Goal: Task Accomplishment & Management: Use online tool/utility

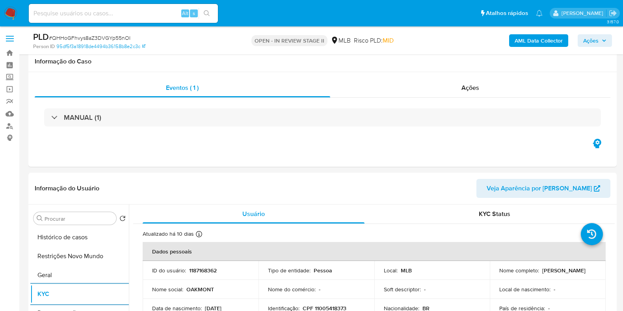
select select "10"
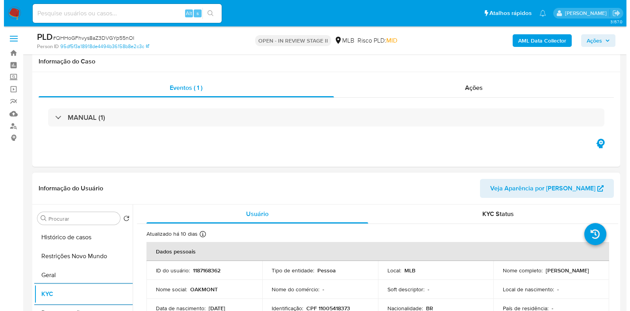
scroll to position [148, 0]
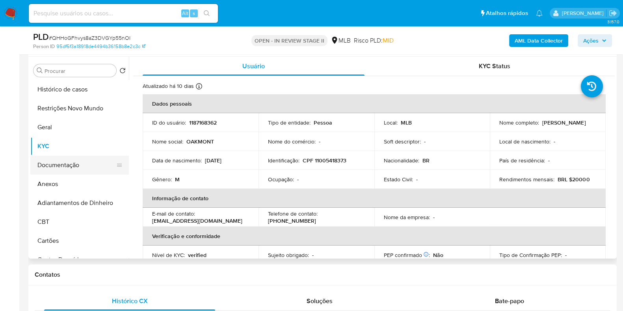
click at [67, 170] on button "Documentação" at bounding box center [76, 165] width 92 height 19
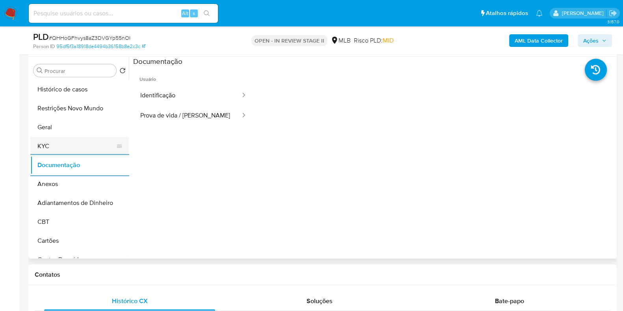
drag, startPoint x: 49, startPoint y: 135, endPoint x: 44, endPoint y: 141, distance: 7.8
click at [49, 137] on ul "Histórico de casos Restrições Novo Mundo Geral KYC Documentação Anexos Adiantam…" at bounding box center [79, 169] width 98 height 178
click at [44, 142] on button "KYC" at bounding box center [76, 146] width 92 height 19
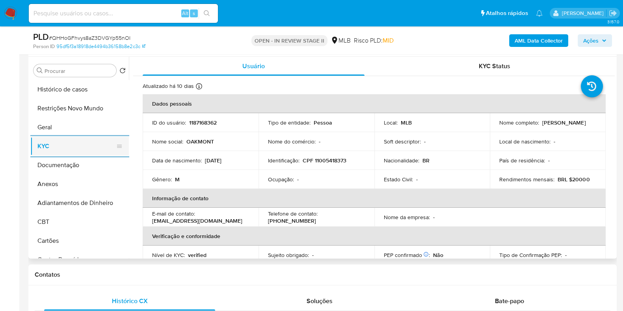
click at [85, 145] on button "KYC" at bounding box center [76, 146] width 92 height 19
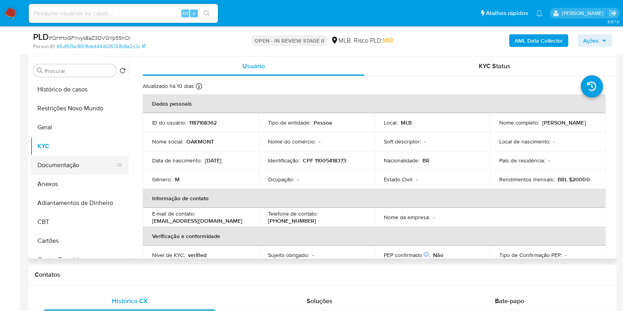
click at [63, 161] on button "Documentação" at bounding box center [76, 165] width 92 height 19
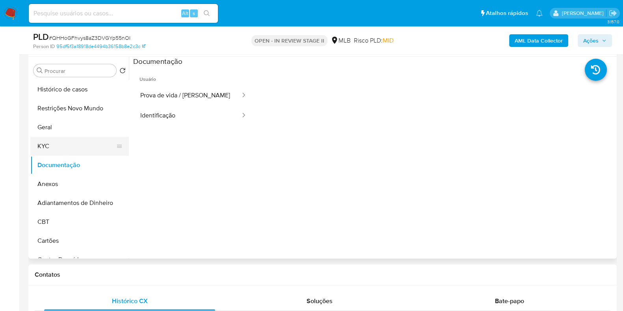
click at [75, 148] on button "KYC" at bounding box center [76, 146] width 92 height 19
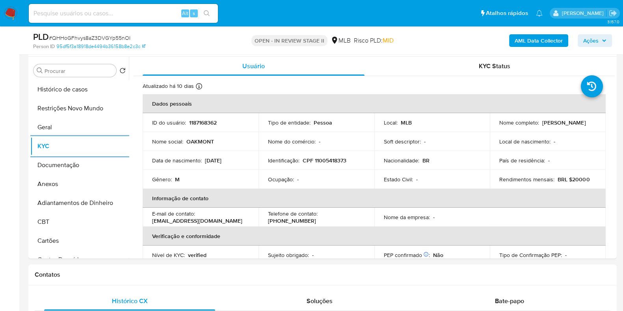
click at [544, 42] on b "AML Data Collector" at bounding box center [538, 40] width 48 height 13
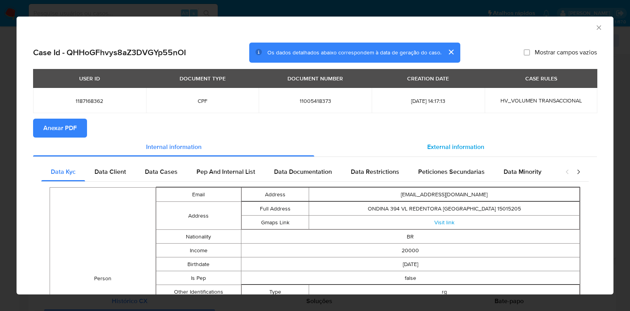
click at [443, 147] on span "External information" at bounding box center [455, 146] width 57 height 9
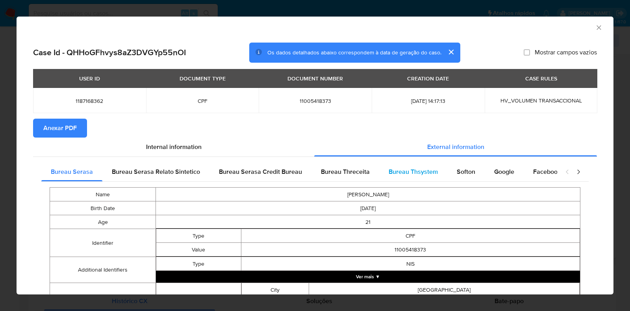
click at [430, 170] on span "Bureau Thsystem" at bounding box center [413, 171] width 49 height 9
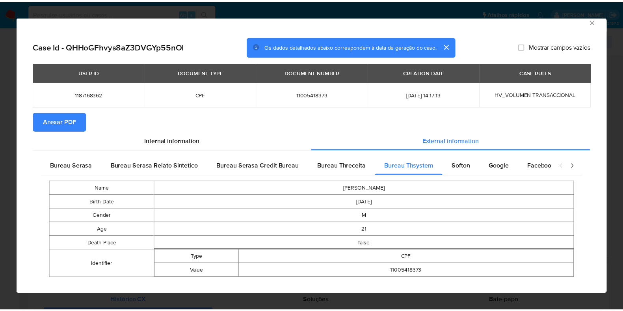
scroll to position [0, 0]
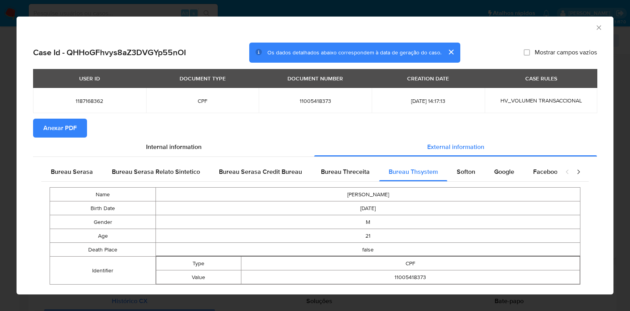
click at [324, 102] on span "11005418373" at bounding box center [315, 100] width 94 height 7
copy span "11005418373"
click at [12, 146] on div "AML Data Collector Case Id - QHHoGFhvys8aZ3DVGYp55nOI Os dados detalhados abaix…" at bounding box center [315, 155] width 630 height 311
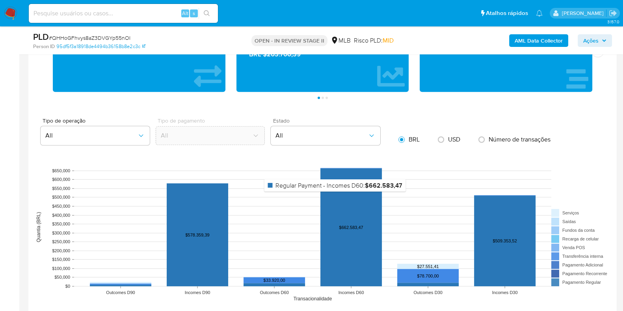
scroll to position [541, 0]
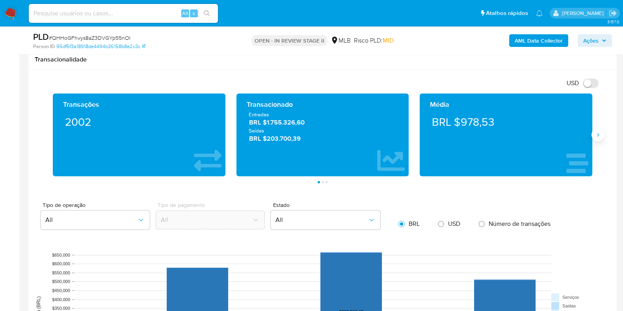
click at [597, 136] on icon "Siguiente" at bounding box center [597, 135] width 6 height 6
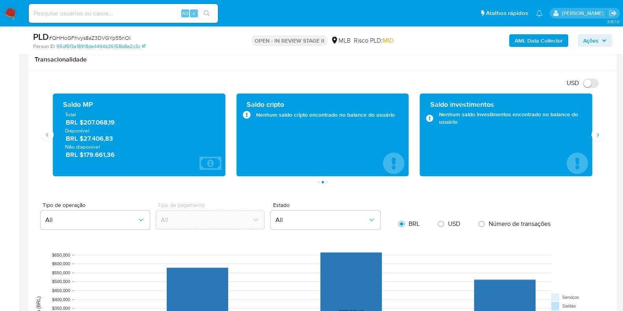
drag, startPoint x: 125, startPoint y: 137, endPoint x: 84, endPoint y: 138, distance: 40.6
click at [84, 138] on span "BRL $27.406,83" at bounding box center [139, 138] width 147 height 9
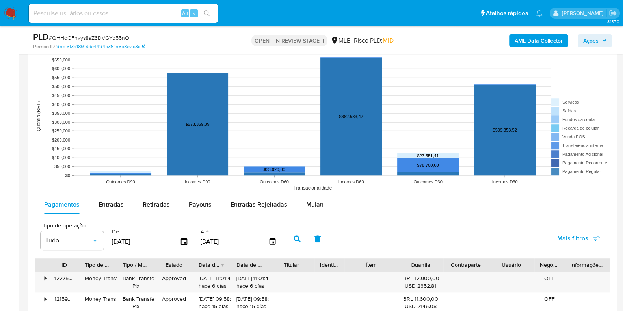
scroll to position [737, 0]
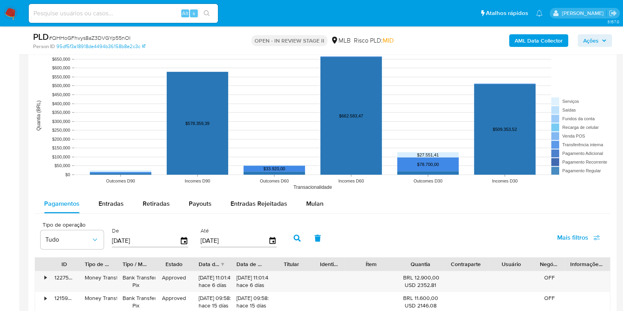
click at [105, 207] on span "Entradas" at bounding box center [110, 203] width 25 height 9
select select "10"
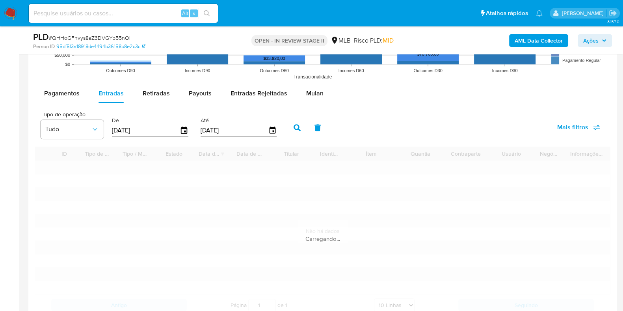
scroll to position [885, 0]
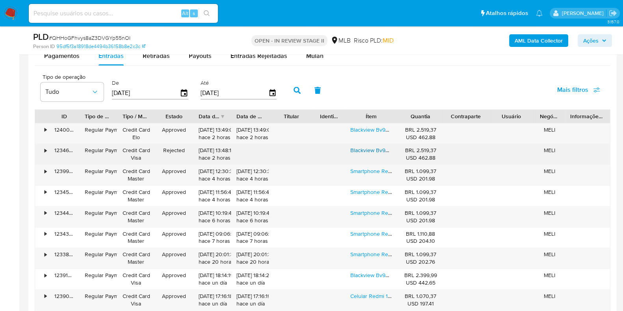
click at [376, 151] on link "Blackview Bv9300 Pro 12gb+12gb 256gb Fone Nfc Global Verde L Verde Lisa" at bounding box center [444, 150] width 188 height 8
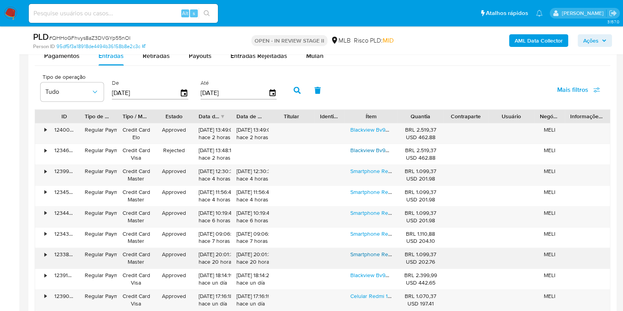
click at [371, 255] on link "Smartphone Realme C61 256 Gb 8 Gb Ram Com Nfc+ Fone +brinde+ Dourado-claro" at bounding box center [451, 254] width 203 height 8
click at [376, 215] on div "Smartphone Realme C61 256 Gb 8 Gb Ram Com Nfc+ Fone +brinde+ Dourado-claro" at bounding box center [371, 216] width 53 height 20
click at [375, 215] on div "Smartphone Realme C61 256 Gb 8 Gb Ram Com Nfc+ Fone +brinde+ Dourado-claro" at bounding box center [371, 216] width 53 height 20
click at [600, 42] on span "Ações" at bounding box center [594, 40] width 23 height 11
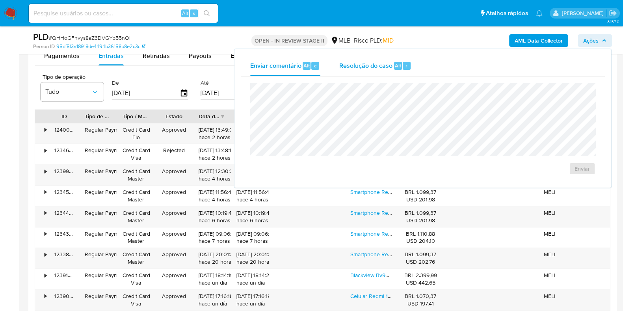
click at [374, 64] on span "Resolução do caso" at bounding box center [365, 65] width 53 height 9
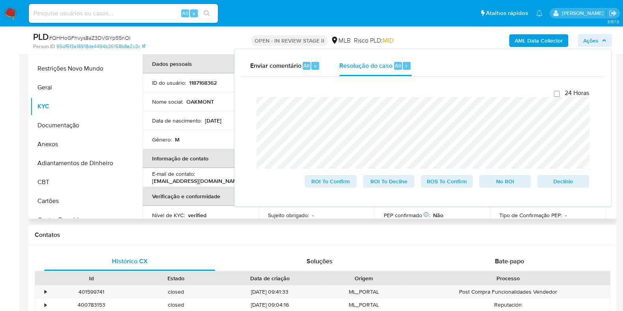
scroll to position [48, 0]
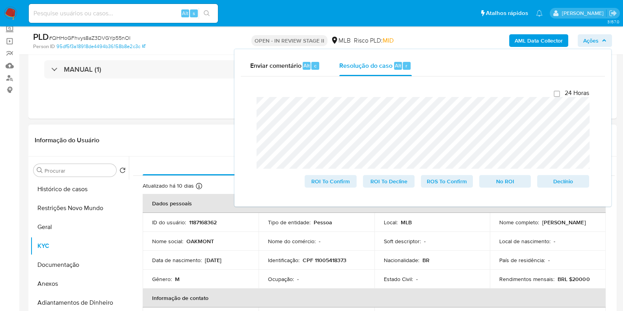
click at [169, 146] on header "Informação do Usuário Veja Aparência por Pessoa" at bounding box center [322, 140] width 575 height 19
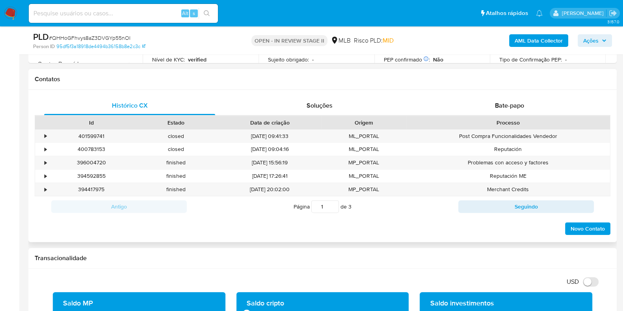
scroll to position [343, 0]
click at [506, 104] on span "Bate-papo" at bounding box center [509, 104] width 29 height 9
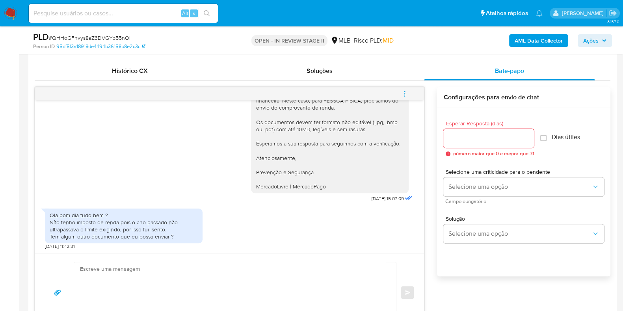
scroll to position [393, 0]
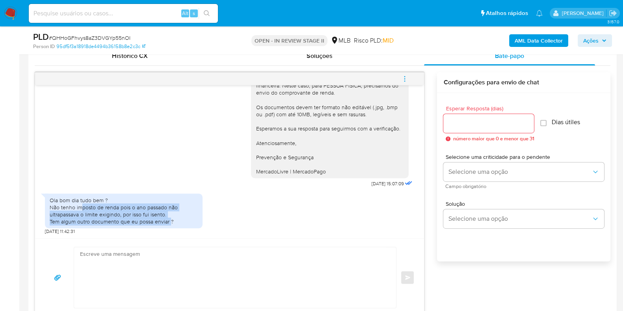
drag, startPoint x: 90, startPoint y: 204, endPoint x: 170, endPoint y: 226, distance: 83.2
click at [169, 221] on div "Ola bom dia tudo bem ? Não tenho imposto de renda pois o ano passado não ultrap…" at bounding box center [124, 210] width 148 height 29
click at [170, 224] on div "Ola bom dia tudo bem ? Não tenho imposto de renda pois o ano passado não ultrap…" at bounding box center [123, 210] width 157 height 35
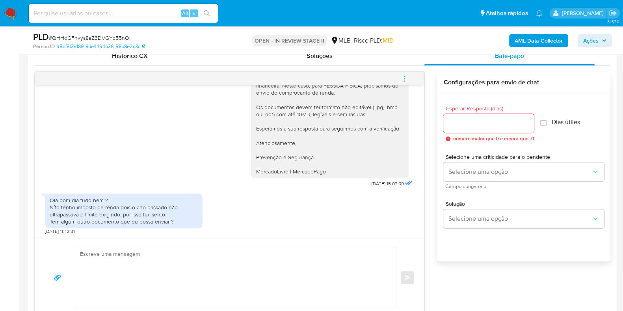
click at [221, 213] on div "Ola bom dia tudo bem ? Não tenho imposto de renda pois o ano passado não ultrap…" at bounding box center [229, 211] width 369 height 45
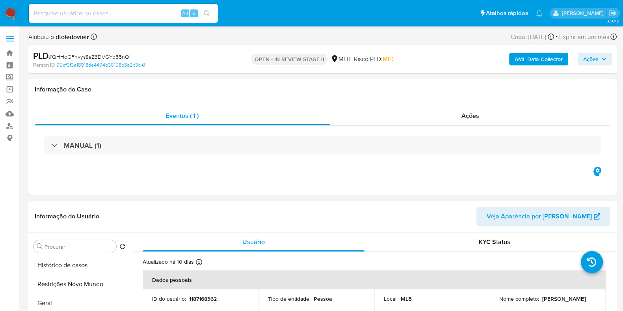
scroll to position [148, 0]
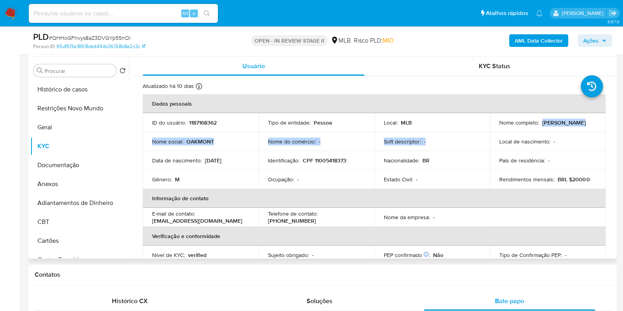
drag, startPoint x: 581, startPoint y: 128, endPoint x: 492, endPoint y: 125, distance: 89.0
click at [492, 125] on td "Nome completo : Francisco Raul Peres de Sousa" at bounding box center [547, 122] width 116 height 19
drag, startPoint x: 491, startPoint y: 127, endPoint x: 573, endPoint y: 128, distance: 82.3
click at [573, 128] on td "Nome completo : Francisco Raul Peres de Sousa" at bounding box center [547, 122] width 116 height 19
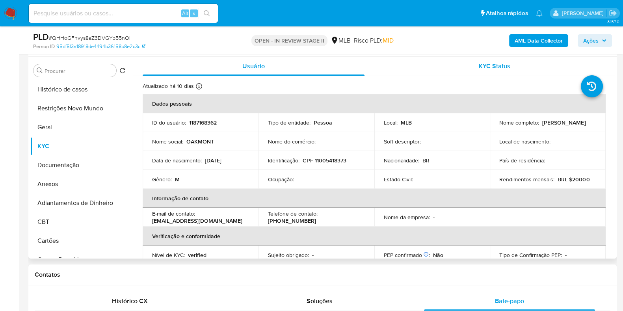
copy p "Francisco Raul Peres de Sousa"
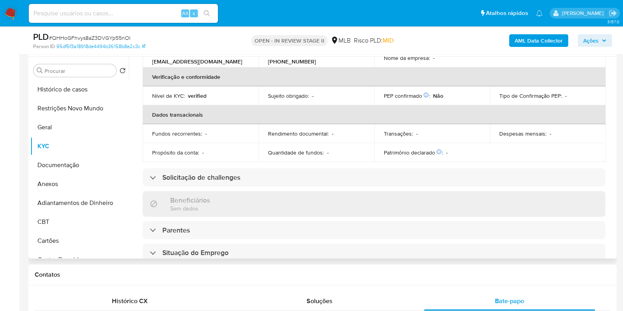
scroll to position [0, 0]
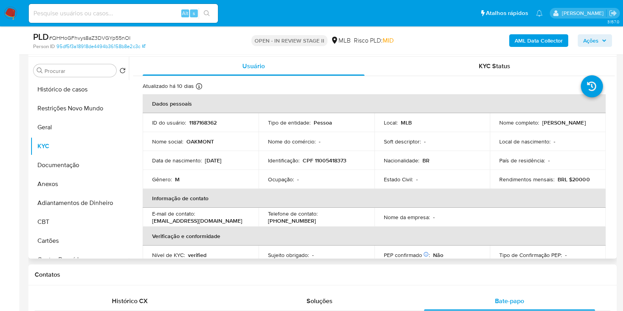
click at [330, 157] on p "CPF 11005418373" at bounding box center [324, 160] width 44 height 7
copy p "11005418373"
click at [63, 106] on button "Restrições Novo Mundo" at bounding box center [76, 108] width 92 height 19
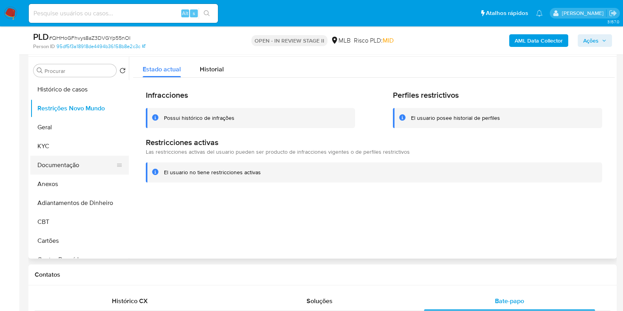
click at [56, 160] on button "Documentação" at bounding box center [76, 165] width 92 height 19
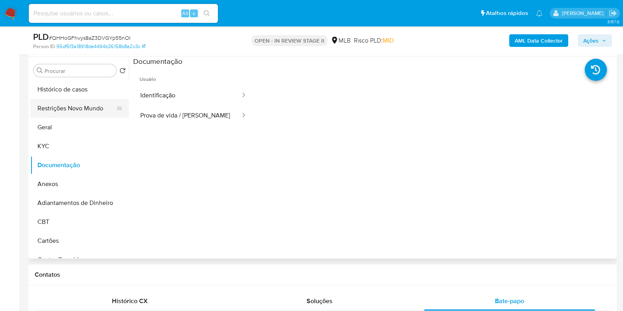
click at [80, 108] on button "Restrições Novo Mundo" at bounding box center [76, 108] width 92 height 19
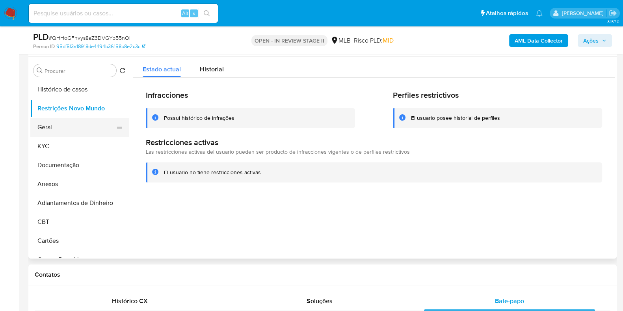
drag, startPoint x: 72, startPoint y: 125, endPoint x: 85, endPoint y: 126, distance: 12.6
click at [72, 126] on button "Geral" at bounding box center [76, 127] width 92 height 19
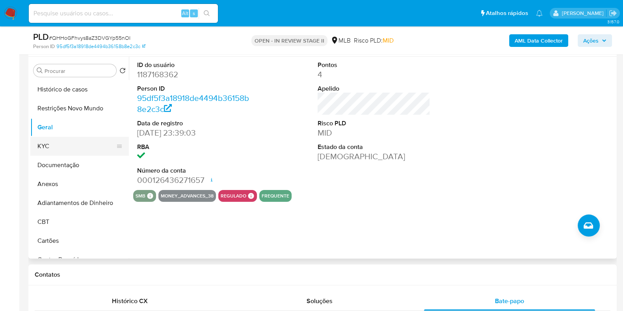
click at [69, 142] on button "KYC" at bounding box center [76, 146] width 92 height 19
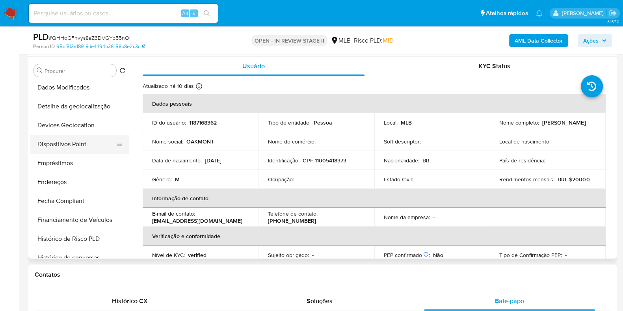
scroll to position [196, 0]
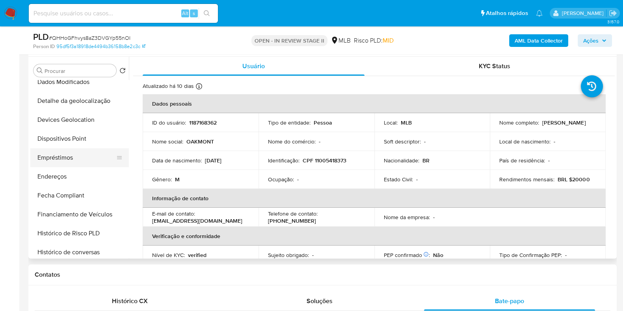
click at [72, 157] on button "Empréstimos" at bounding box center [76, 157] width 92 height 19
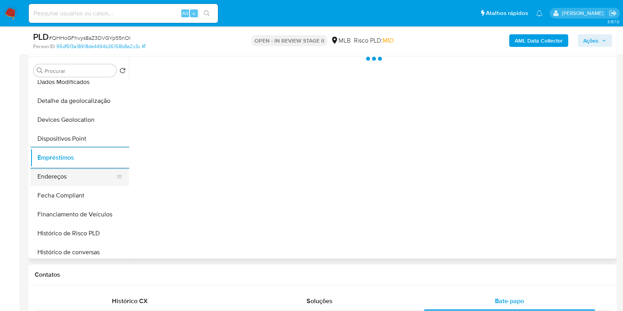
click at [69, 174] on button "Endereços" at bounding box center [76, 176] width 92 height 19
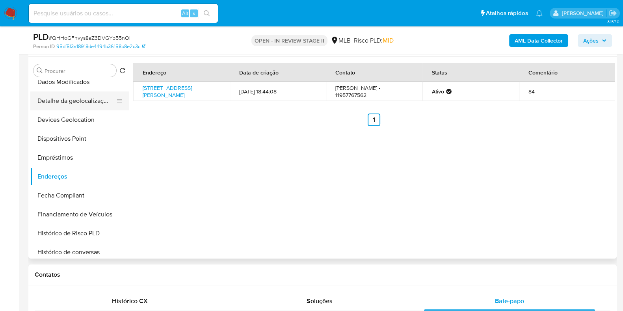
click at [72, 100] on button "Detalhe da geolocalização" at bounding box center [76, 100] width 92 height 19
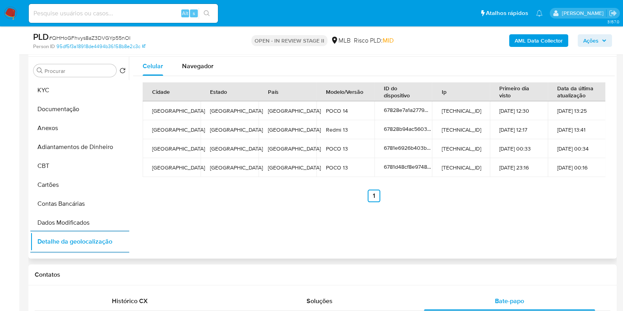
scroll to position [0, 0]
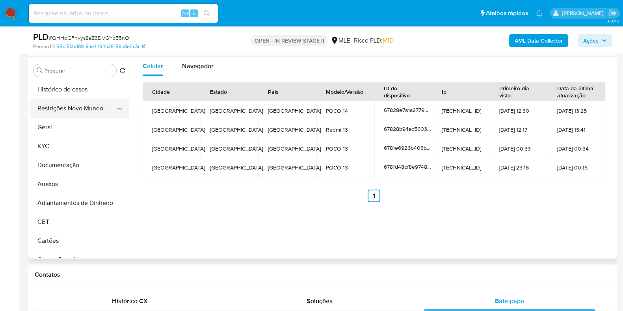
click at [78, 100] on button "Restrições Novo Mundo" at bounding box center [76, 108] width 92 height 19
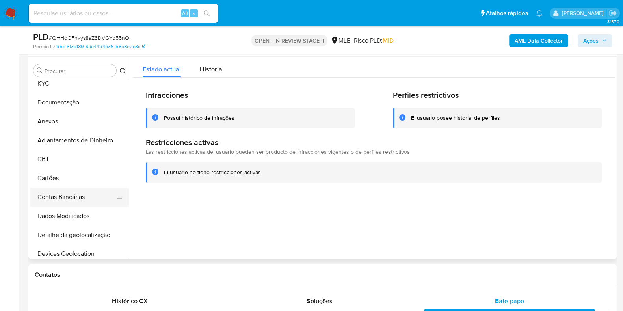
scroll to position [98, 0]
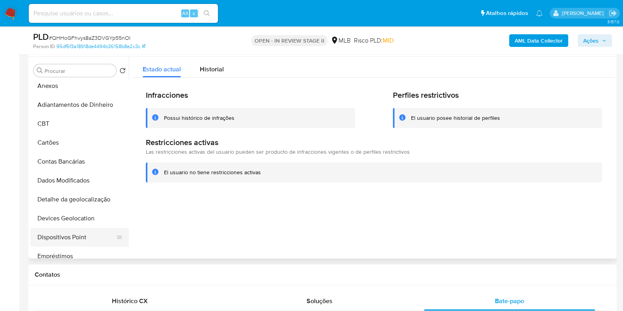
click at [63, 235] on button "Dispositivos Point" at bounding box center [76, 237] width 92 height 19
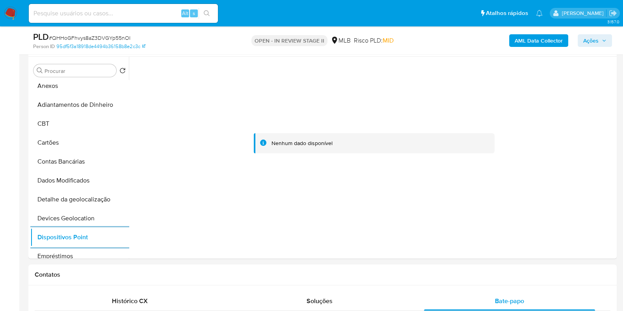
click at [529, 46] on b "AML Data Collector" at bounding box center [538, 40] width 48 height 13
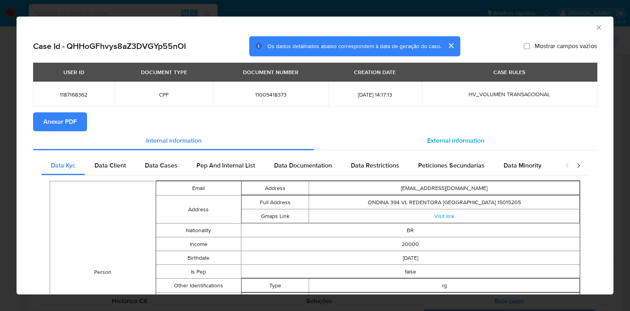
click at [443, 134] on div "External information" at bounding box center [455, 140] width 283 height 19
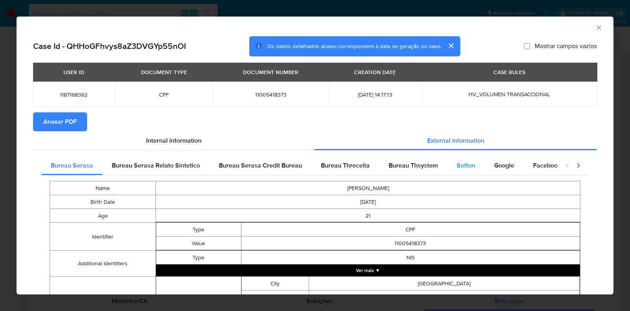
click at [451, 162] on div "Softon" at bounding box center [465, 165] width 37 height 19
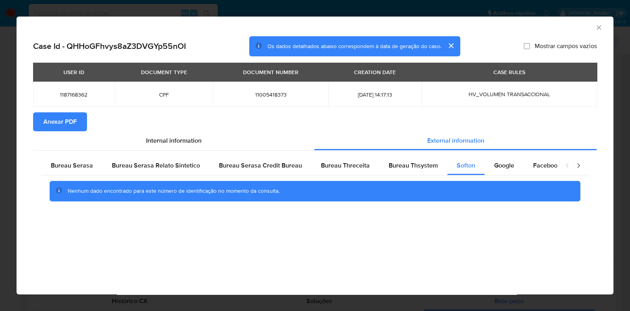
drag, startPoint x: 440, startPoint y: 256, endPoint x: 385, endPoint y: 227, distance: 61.8
click at [440, 256] on div "AML Data Collector Case Id - QHHoGFhvys8aZ3DVGYp55nOI Os dados detalhados abaix…" at bounding box center [315, 156] width 597 height 278
click at [58, 122] on span "Anexar PDF" at bounding box center [59, 121] width 33 height 17
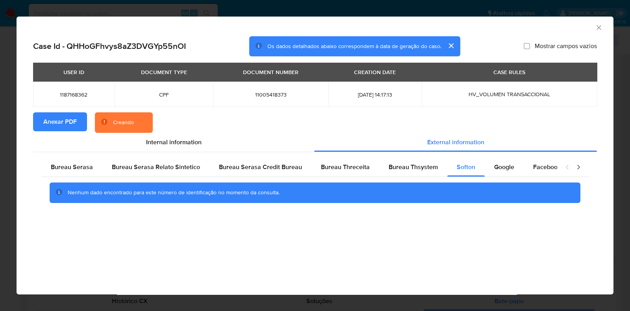
click at [2, 137] on div "AML Data Collector Case Id - QHHoGFhvys8aZ3DVGYp55nOI Os dados detalhados abaix…" at bounding box center [315, 155] width 630 height 311
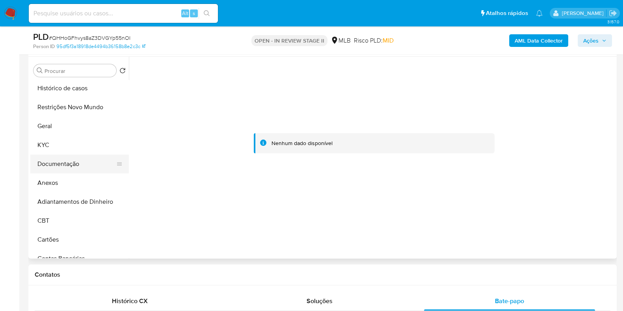
scroll to position [0, 0]
click at [63, 140] on button "KYC" at bounding box center [76, 146] width 92 height 19
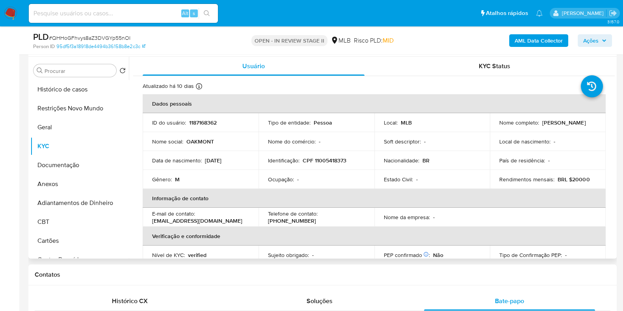
drag, startPoint x: 577, startPoint y: 126, endPoint x: 488, endPoint y: 126, distance: 89.0
click at [489, 126] on td "Nome completo : Francisco Raul Peres de Sousa" at bounding box center [547, 122] width 116 height 19
copy p "Francisco Raul Peres de Sousa"
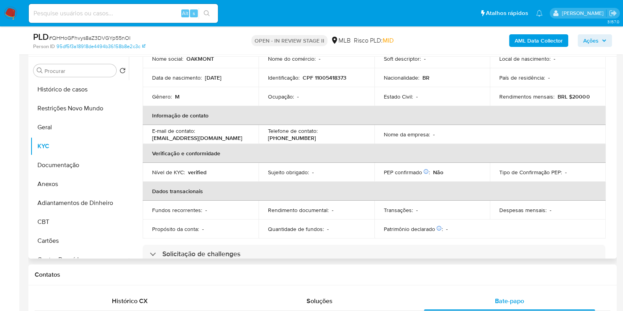
scroll to position [342, 0]
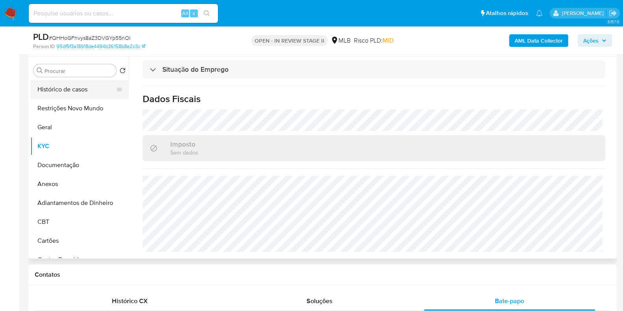
click at [75, 87] on button "Histórico de casos" at bounding box center [76, 89] width 92 height 19
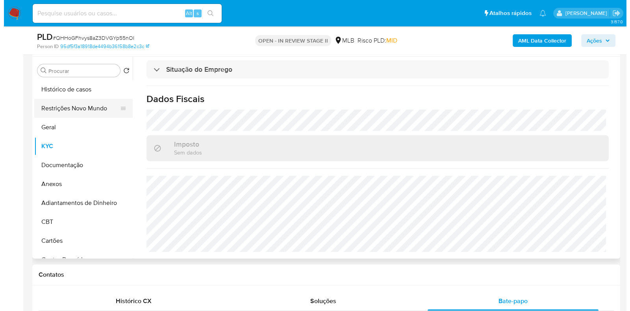
scroll to position [0, 0]
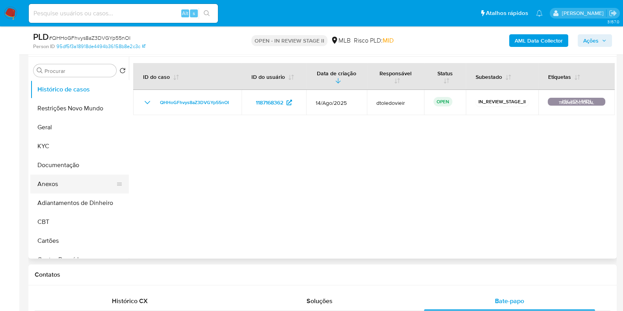
click at [49, 186] on button "Anexos" at bounding box center [76, 183] width 92 height 19
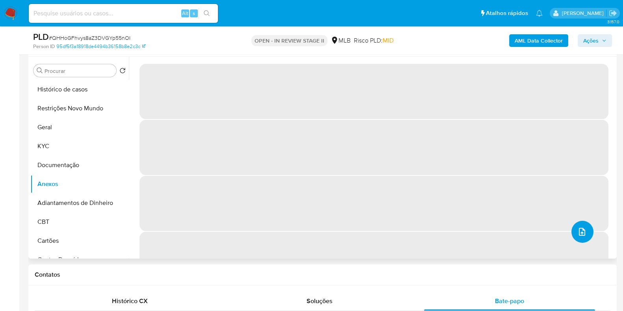
click at [576, 223] on button "upload-file" at bounding box center [582, 231] width 22 height 22
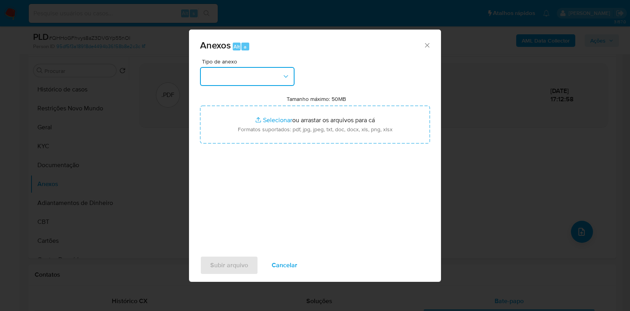
click at [248, 81] on button "button" at bounding box center [247, 76] width 94 height 19
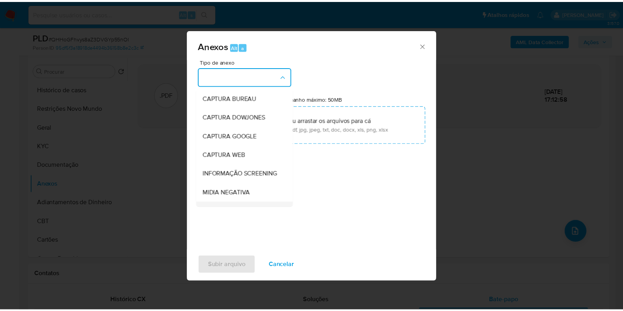
scroll to position [121, 0]
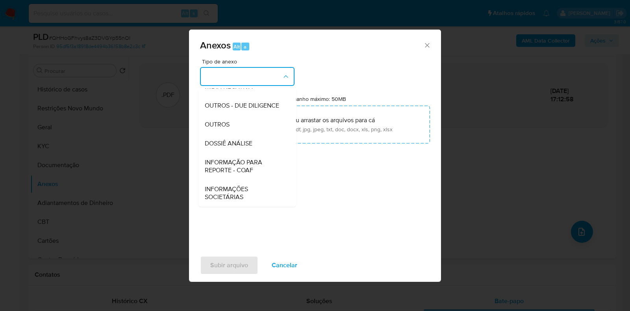
click at [244, 146] on span "DOSSIÊ ANÁLISE" at bounding box center [229, 143] width 48 height 8
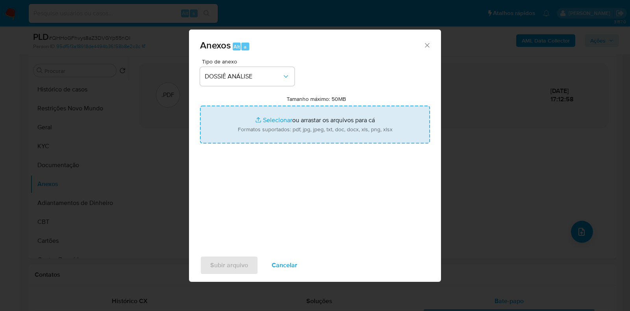
type input "C:\fakepath\SAR - CPF 11005418373 - FRANCISCO RAUL PERES DE SOUSA.pdf"
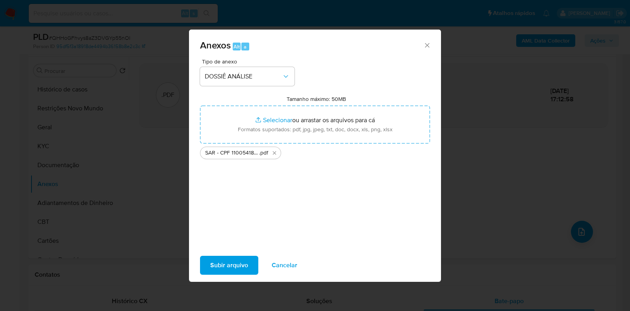
click at [222, 265] on span "Subir arquivo" at bounding box center [229, 264] width 38 height 17
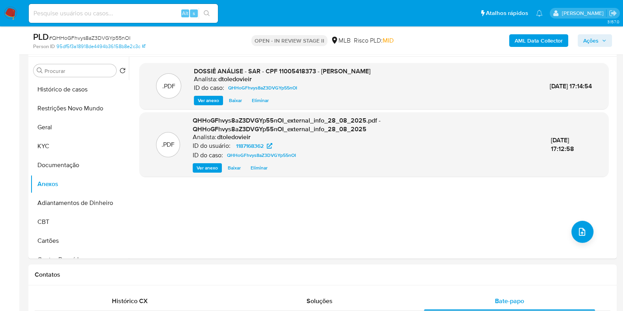
click at [588, 39] on span "Ações" at bounding box center [590, 40] width 15 height 13
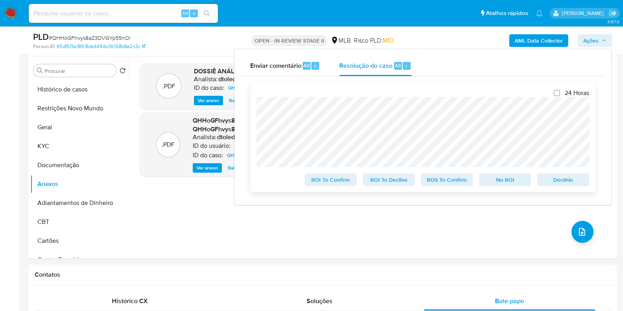
click at [457, 181] on span "ROS To Confirm" at bounding box center [446, 179] width 41 height 11
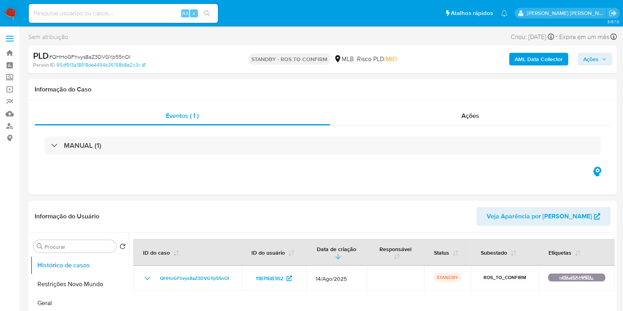
select select "10"
click at [65, 306] on button "Geral" at bounding box center [76, 302] width 92 height 19
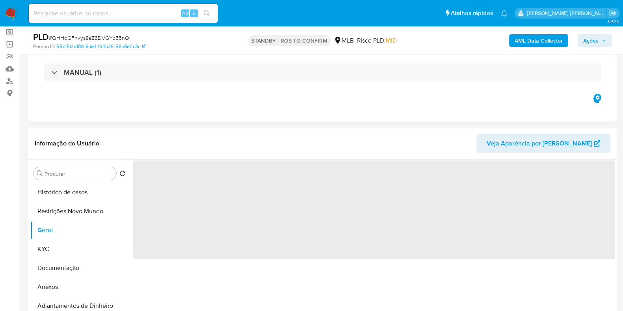
scroll to position [98, 0]
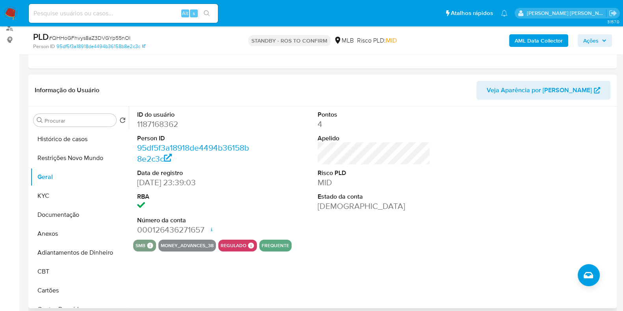
click at [156, 127] on dd "1187168362" at bounding box center [193, 124] width 113 height 11
copy dd "1187168362"
click at [111, 14] on input at bounding box center [123, 13] width 189 height 10
paste input "2239168667"
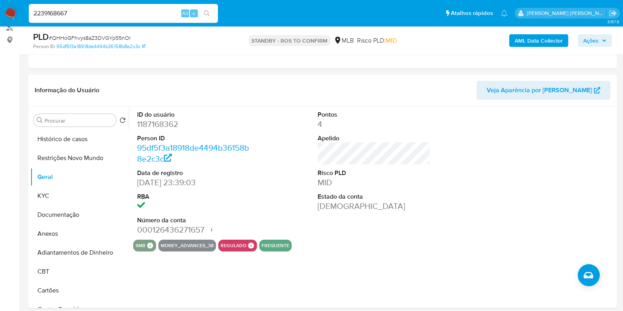
type input "2239168667"
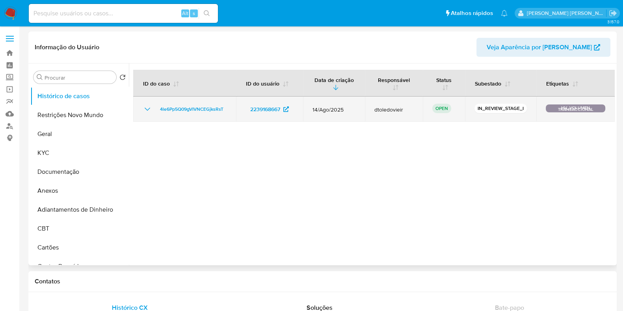
select select "10"
click at [196, 107] on span "4le6Pp5Q09gVIVNCEGjksRsT" at bounding box center [191, 108] width 63 height 9
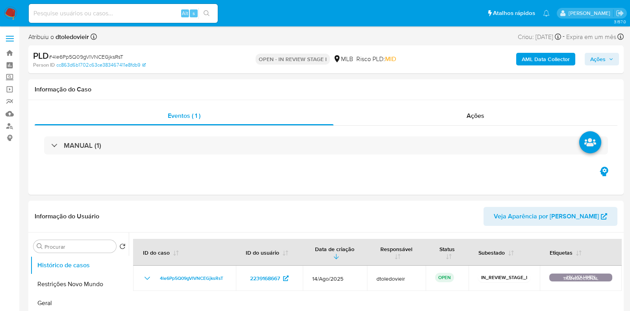
select select "10"
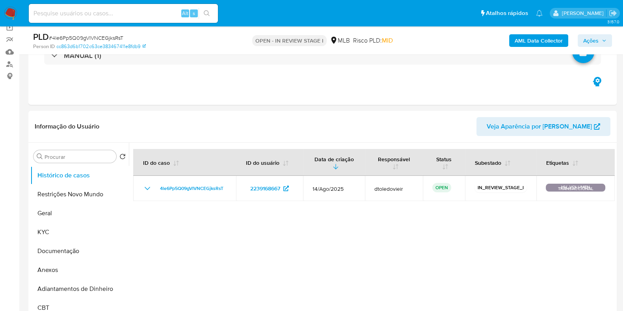
scroll to position [98, 0]
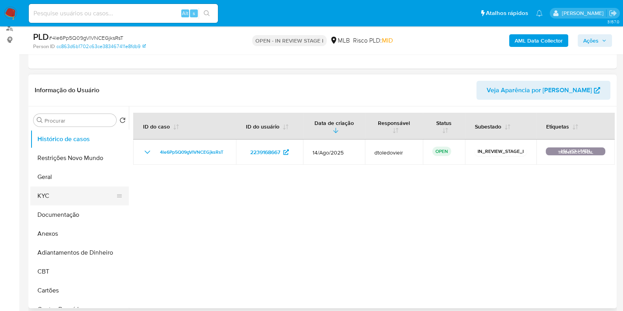
click at [59, 196] on button "KYC" at bounding box center [76, 195] width 92 height 19
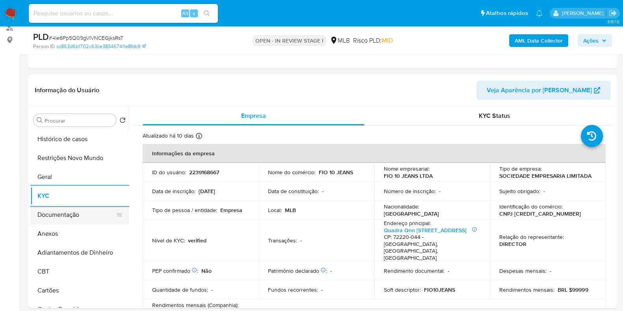
click at [56, 208] on button "Documentação" at bounding box center [76, 214] width 92 height 19
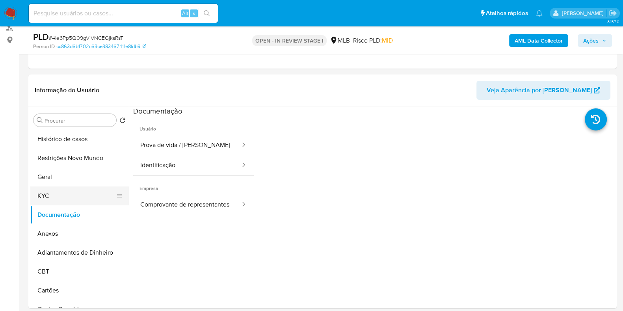
click at [69, 194] on button "KYC" at bounding box center [76, 195] width 92 height 19
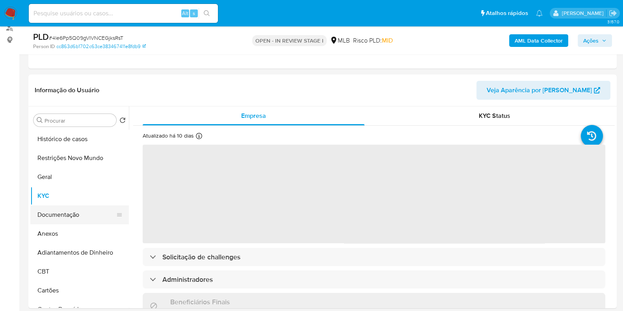
click at [65, 211] on button "Documentação" at bounding box center [76, 214] width 92 height 19
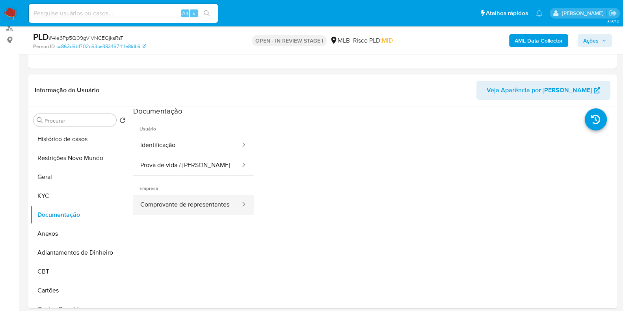
click at [208, 204] on button "Comprovante de representantes" at bounding box center [187, 205] width 108 height 20
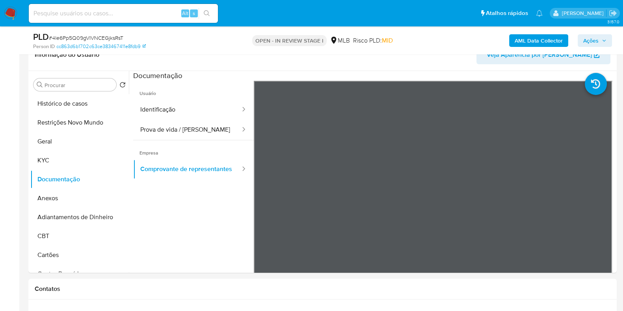
scroll to position [148, 0]
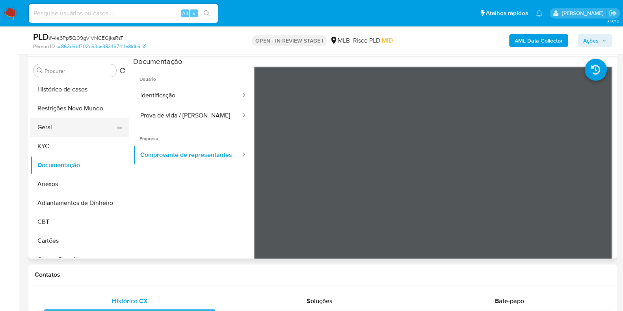
click at [54, 131] on button "Geral" at bounding box center [76, 127] width 92 height 19
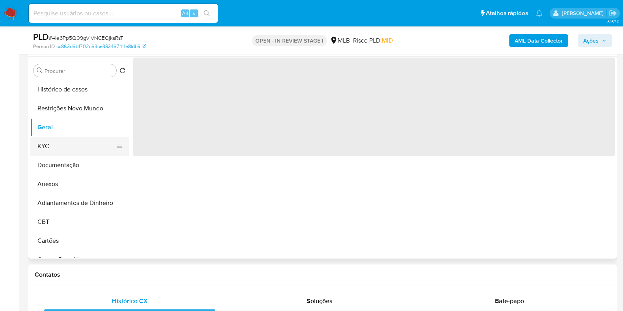
click at [50, 142] on button "KYC" at bounding box center [76, 146] width 92 height 19
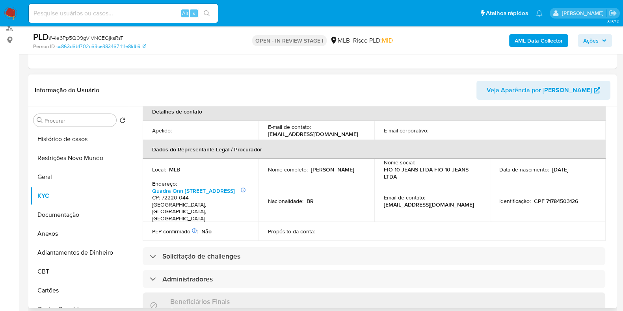
scroll to position [200, 0]
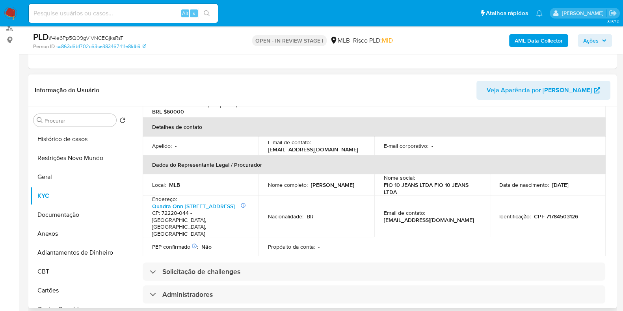
drag, startPoint x: 324, startPoint y: 182, endPoint x: 260, endPoint y: 183, distance: 63.8
click at [260, 183] on td "Nome completo : Aurione Lopes Januario" at bounding box center [316, 184] width 116 height 21
copy p "Aurione Lopes Januario"
click at [555, 213] on p "CPF 71784503126" at bounding box center [556, 216] width 44 height 7
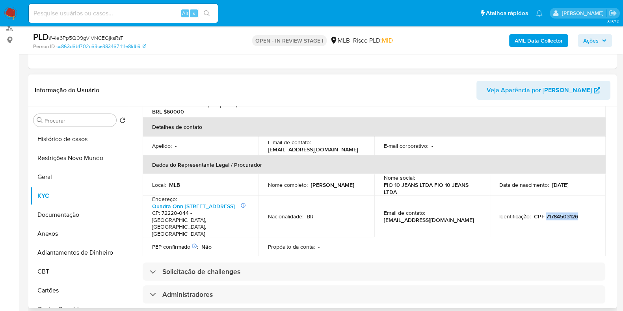
copy p "71784503126"
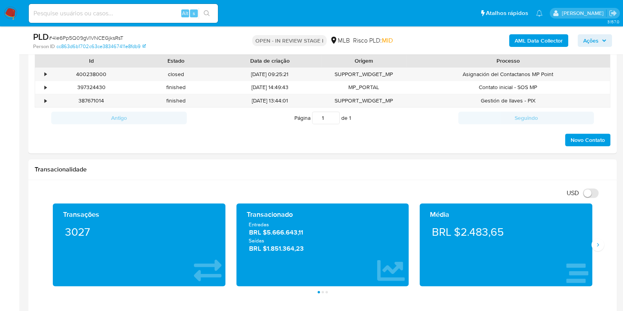
scroll to position [443, 0]
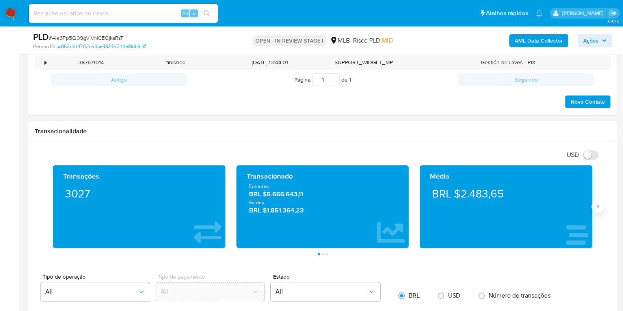
click at [595, 204] on icon "Siguiente" at bounding box center [597, 206] width 6 height 6
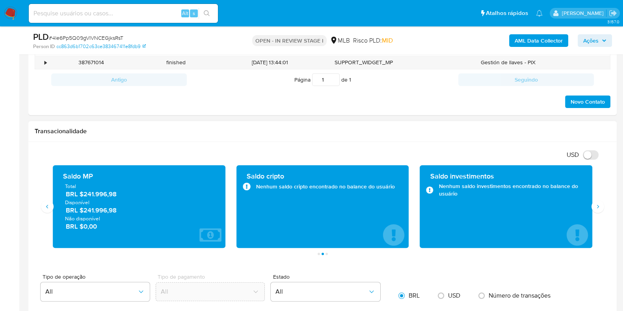
drag, startPoint x: 126, startPoint y: 209, endPoint x: 85, endPoint y: 213, distance: 41.5
click at [85, 213] on span "BRL $241.996,98" at bounding box center [139, 210] width 147 height 9
click at [113, 208] on span "BRL $241.996,98" at bounding box center [139, 210] width 147 height 9
drag, startPoint x: 122, startPoint y: 213, endPoint x: 84, endPoint y: 211, distance: 38.2
click at [84, 211] on span "BRL $241.996,98" at bounding box center [139, 210] width 147 height 9
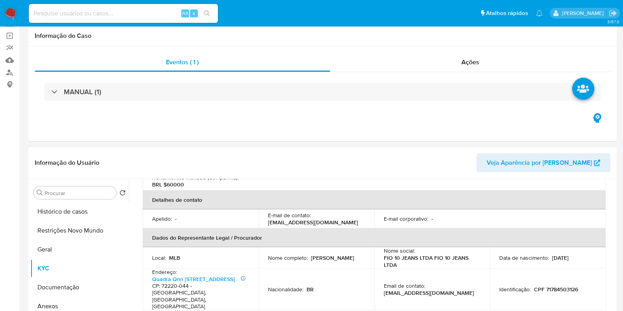
scroll to position [98, 0]
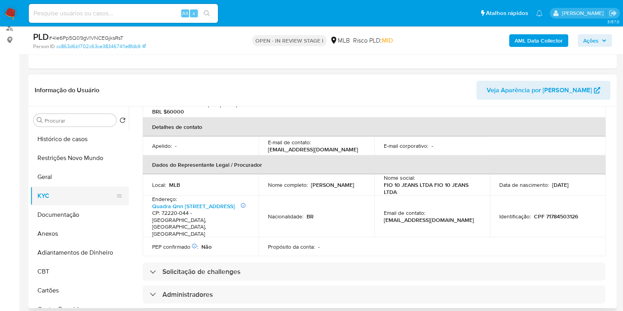
click at [67, 189] on button "KYC" at bounding box center [76, 195] width 92 height 19
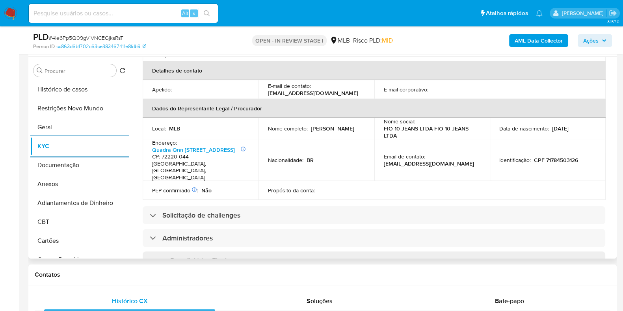
scroll to position [49, 0]
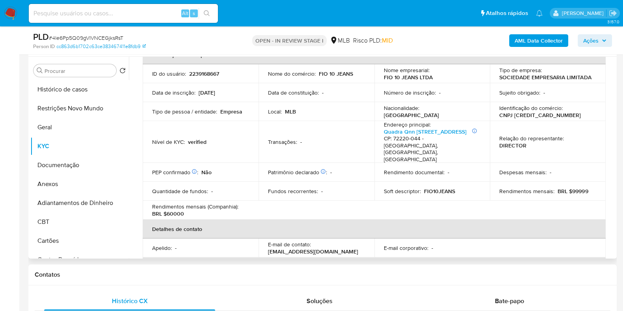
click at [535, 113] on p "CNPJ 56175484000164" at bounding box center [540, 114] width 82 height 7
copy p "56175484000164"
click at [535, 117] on p "CNPJ 56175484000164" at bounding box center [540, 114] width 82 height 7
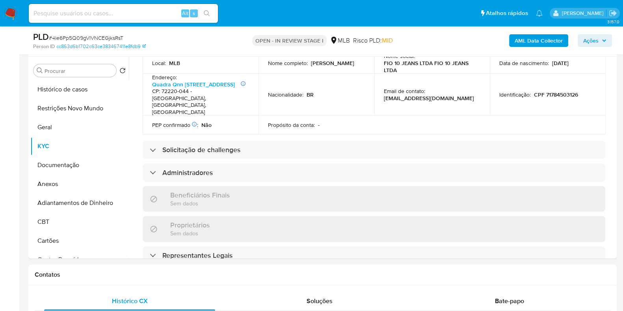
scroll to position [0, 0]
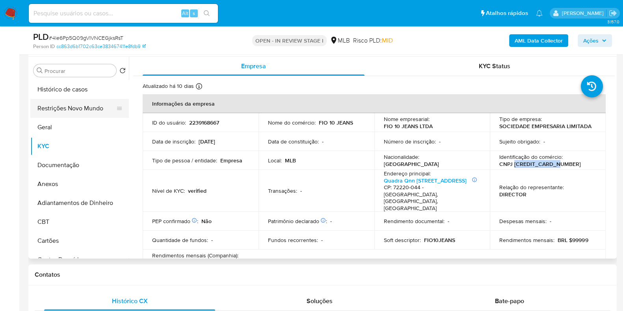
click at [86, 116] on button "Restrições Novo Mundo" at bounding box center [76, 108] width 92 height 19
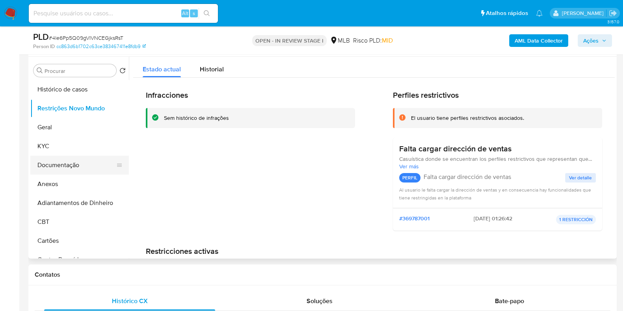
drag, startPoint x: 75, startPoint y: 163, endPoint x: 75, endPoint y: 155, distance: 8.3
click at [75, 163] on button "Documentação" at bounding box center [76, 165] width 92 height 19
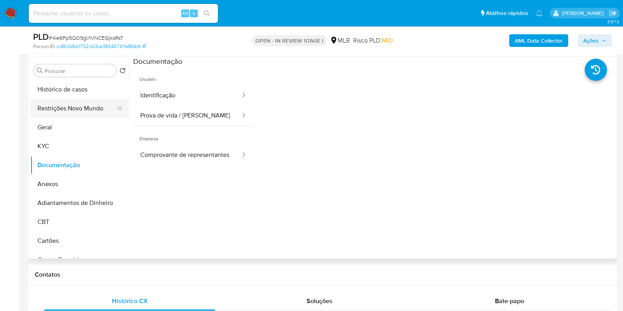
click at [74, 114] on button "Restrições Novo Mundo" at bounding box center [76, 108] width 92 height 19
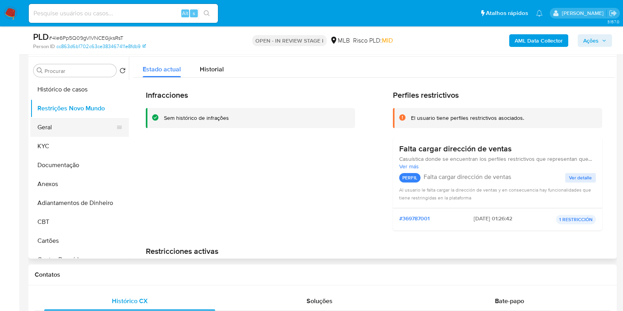
click at [43, 127] on button "Geral" at bounding box center [76, 127] width 92 height 19
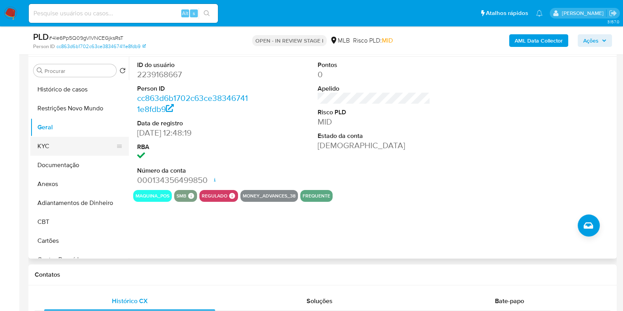
click at [67, 145] on button "KYC" at bounding box center [76, 146] width 92 height 19
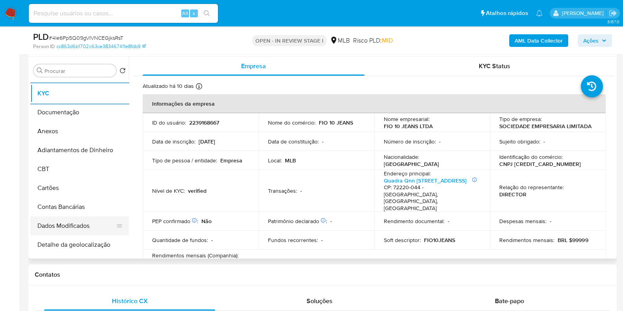
scroll to position [148, 0]
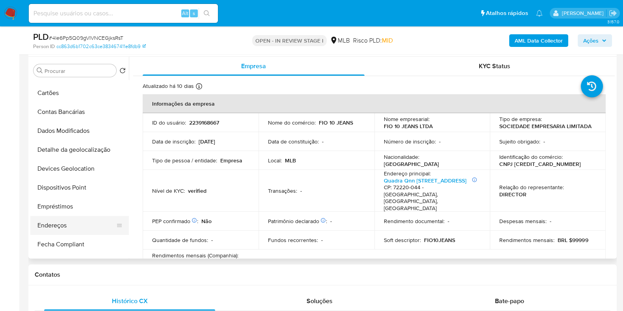
click at [54, 222] on button "Endereços" at bounding box center [76, 225] width 92 height 19
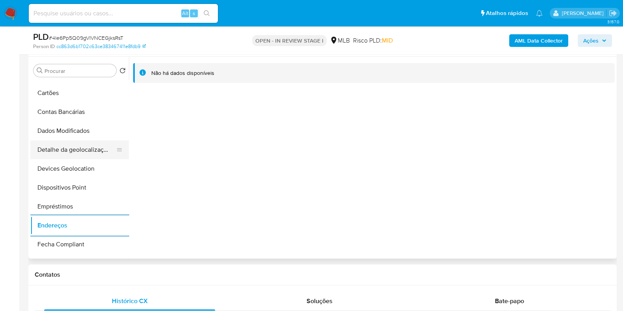
click at [83, 143] on button "Detalhe da geolocalização" at bounding box center [76, 149] width 92 height 19
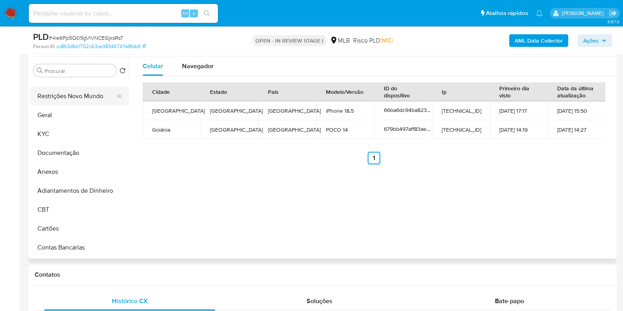
scroll to position [0, 0]
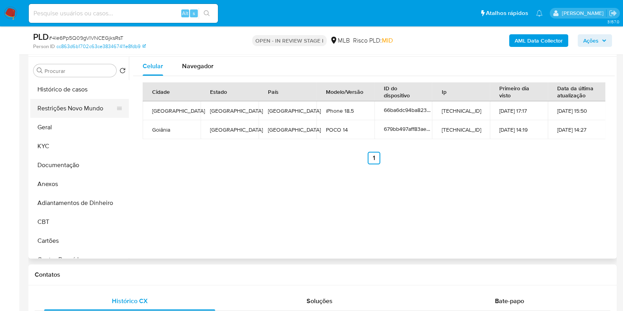
click at [75, 117] on button "Restrições Novo Mundo" at bounding box center [76, 108] width 92 height 19
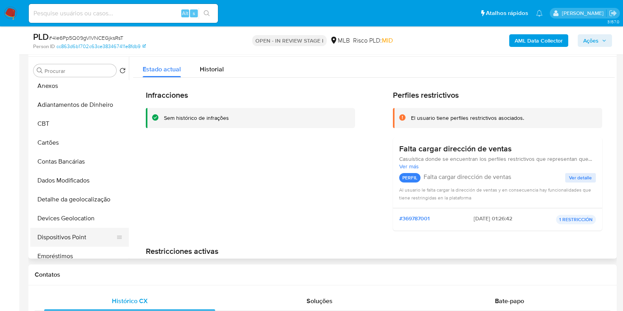
scroll to position [148, 0]
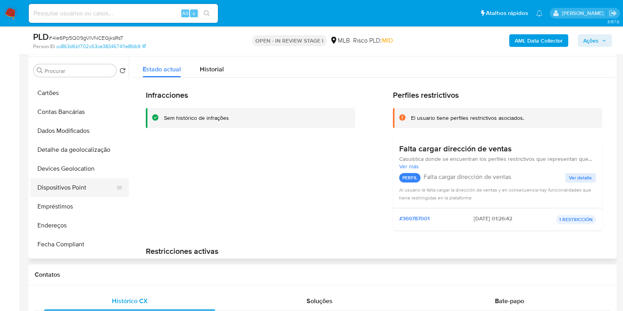
click at [81, 191] on button "Dispositivos Point" at bounding box center [76, 187] width 92 height 19
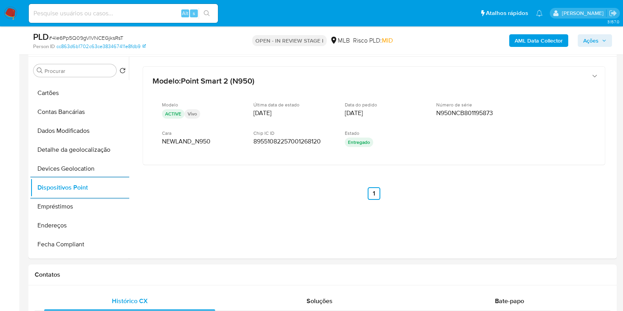
click at [540, 36] on b "AML Data Collector" at bounding box center [538, 40] width 48 height 13
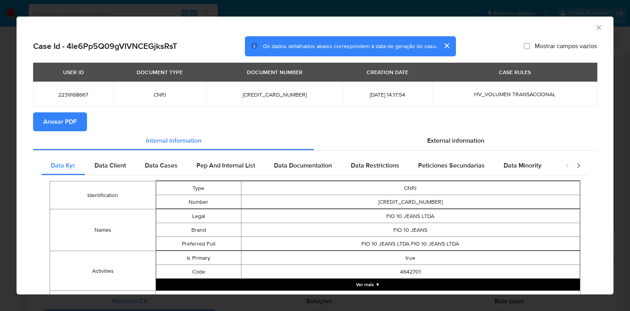
click at [76, 119] on button "Anexar PDF" at bounding box center [60, 121] width 54 height 19
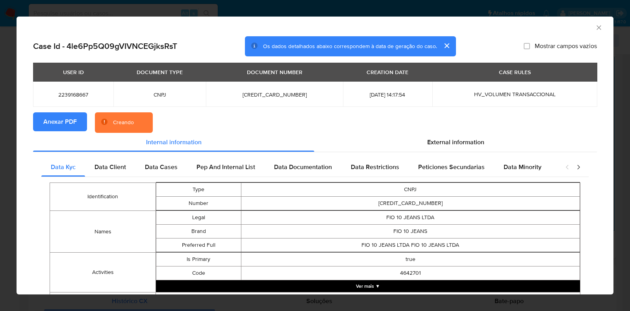
click at [1, 151] on div "AML Data Collector Case Id - 4le6Pp5Q09gVIVNCEGjksRsT Os dados detalhados abaix…" at bounding box center [315, 155] width 630 height 311
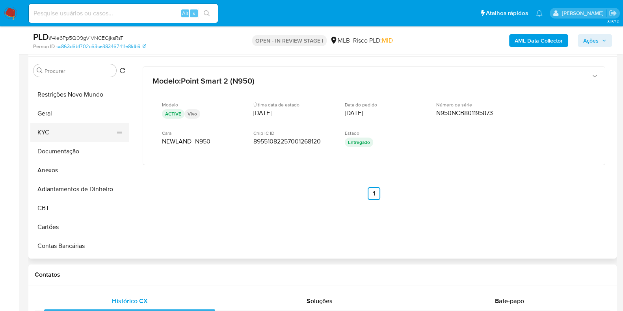
scroll to position [0, 0]
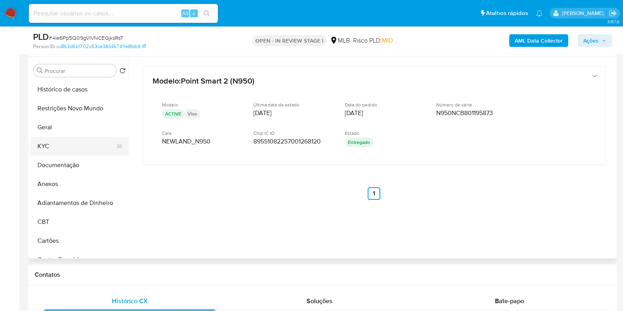
click at [65, 154] on button "KYC" at bounding box center [76, 146] width 92 height 19
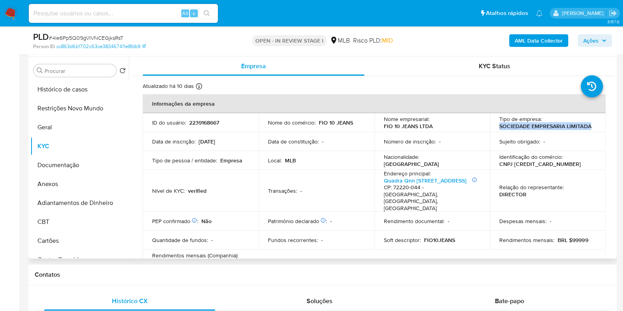
drag, startPoint x: 599, startPoint y: 127, endPoint x: 494, endPoint y: 125, distance: 104.8
click at [494, 125] on td "Tipo de empresa : SOCIEDADE EMPRESARIA LIMITADA" at bounding box center [547, 122] width 116 height 19
drag, startPoint x: 446, startPoint y: 128, endPoint x: 373, endPoint y: 126, distance: 72.9
click at [374, 126] on td "Nome empresarial : FIO 10 JEANS LTDA" at bounding box center [432, 122] width 116 height 19
copy p "FIO 10 JEANS LTDA"
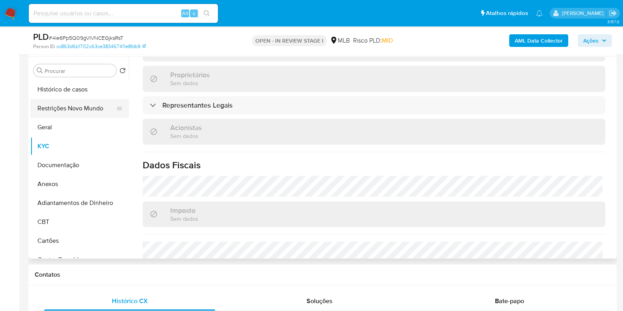
scroll to position [393, 0]
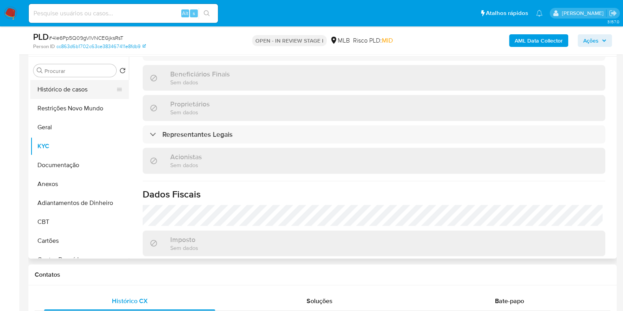
click at [75, 82] on button "Histórico de casos" at bounding box center [76, 89] width 92 height 19
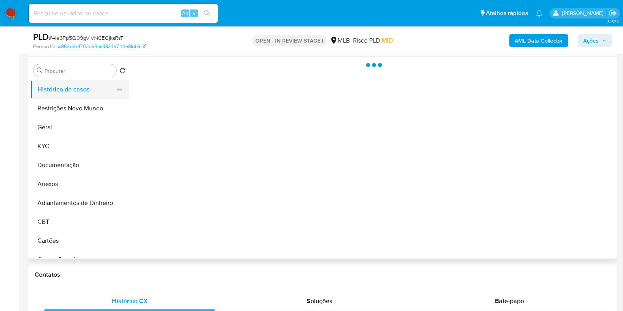
scroll to position [0, 0]
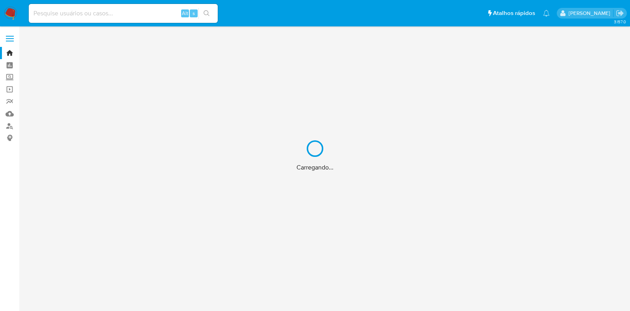
click at [61, 17] on div "Carregando..." at bounding box center [315, 155] width 630 height 311
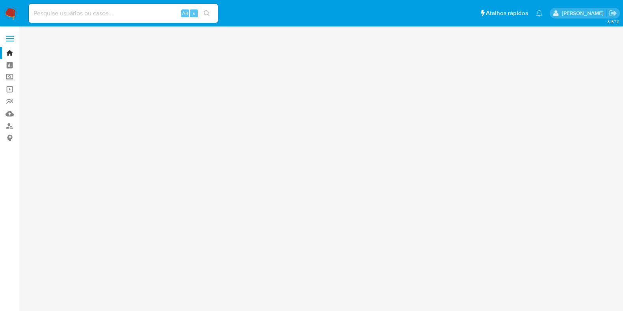
click at [69, 13] on input at bounding box center [123, 13] width 189 height 10
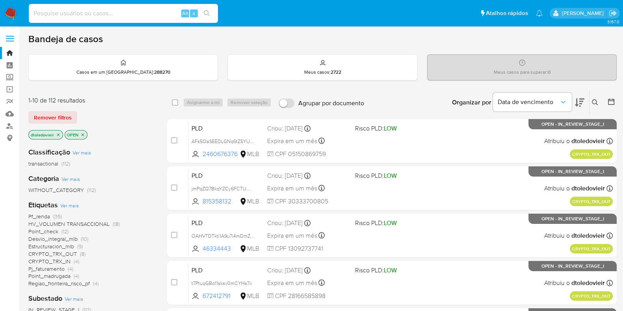
paste input "431168673"
type input "431168673"
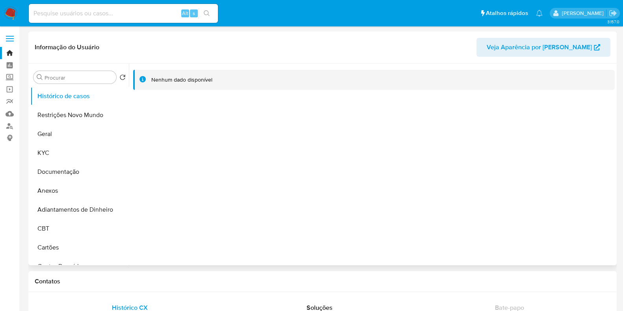
select select "10"
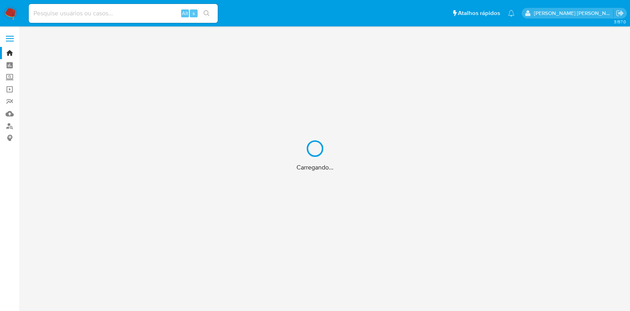
click at [111, 13] on div "Carregando..." at bounding box center [315, 155] width 630 height 311
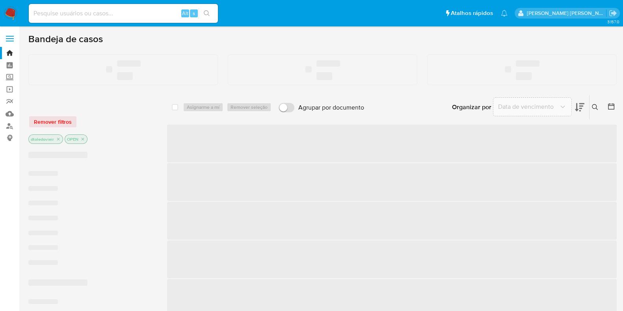
click at [110, 13] on input at bounding box center [123, 13] width 189 height 10
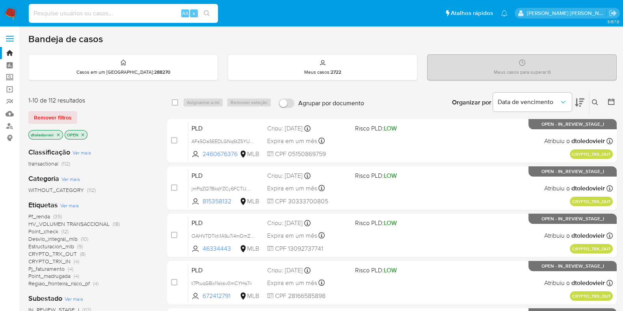
paste input "230152703"
type input "230152703"
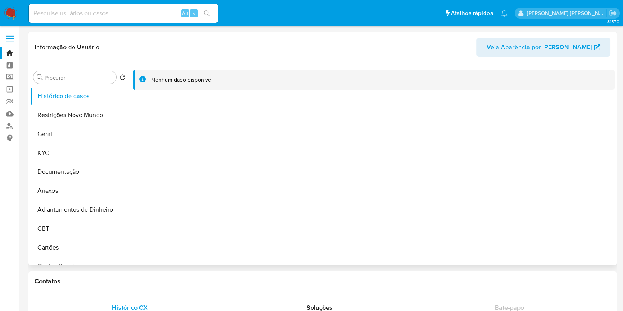
select select "10"
click at [78, 15] on input at bounding box center [123, 13] width 189 height 10
paste input "230152703"
type input "230152703"
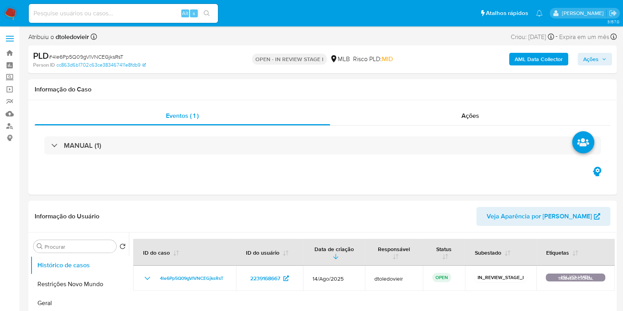
select select "10"
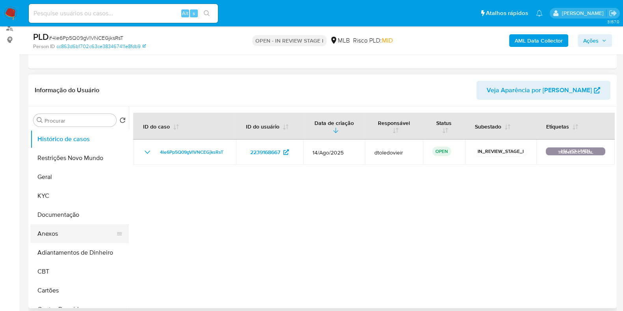
click at [53, 236] on button "Anexos" at bounding box center [76, 233] width 92 height 19
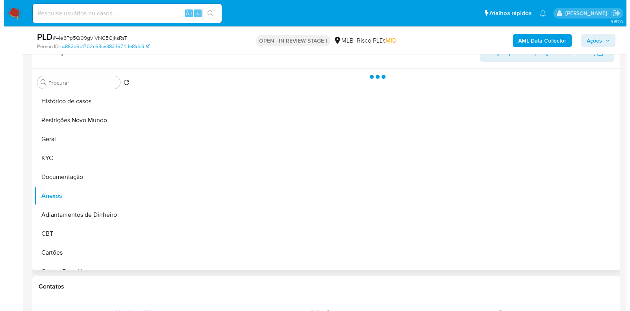
scroll to position [196, 0]
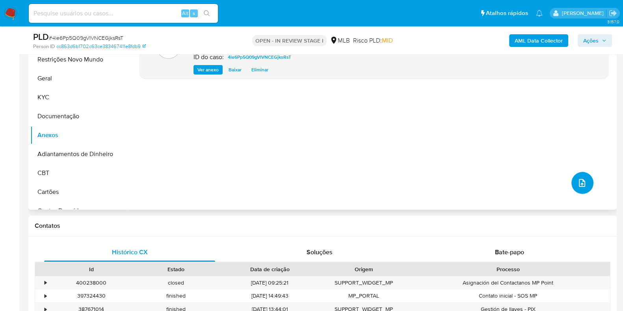
click at [581, 178] on icon "upload-file" at bounding box center [581, 182] width 9 height 9
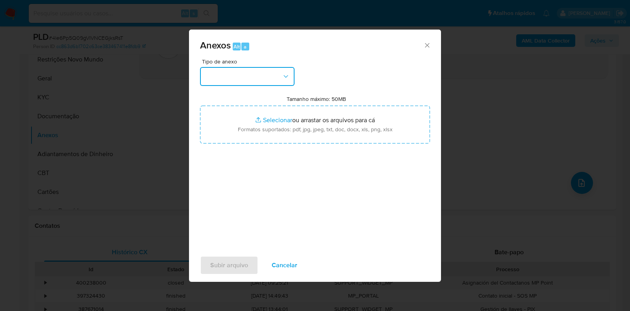
click at [268, 80] on button "button" at bounding box center [247, 76] width 94 height 19
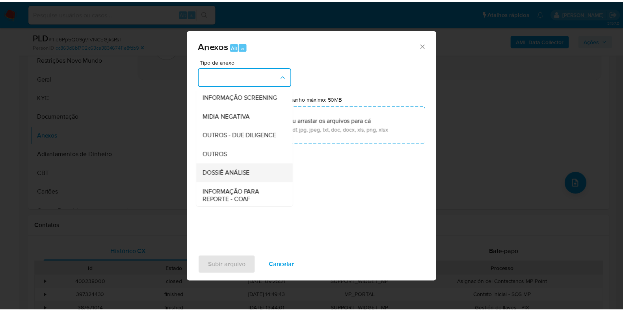
scroll to position [121, 0]
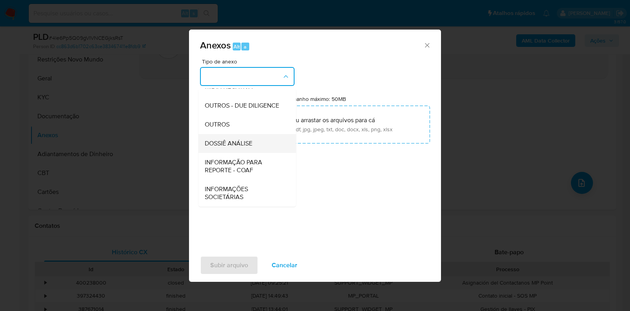
click at [246, 142] on span "DOSSIÊ ANÁLISE" at bounding box center [229, 143] width 48 height 8
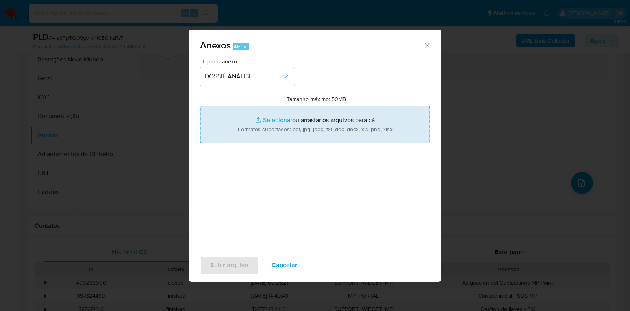
type input "C:\fakepath\SAR - CNPJ [CREDIT_CARD_NUMBER] - FIO 10 JEANS LTDA.pdf"
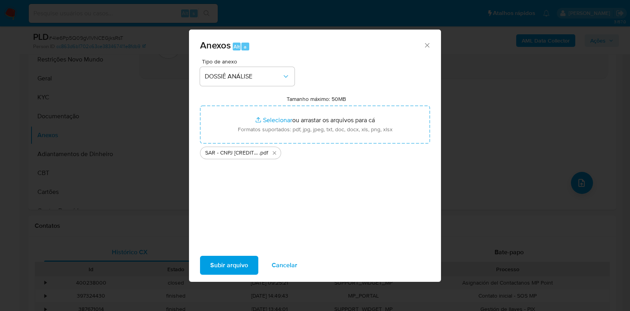
click at [352, 52] on div "Anexos Alt a" at bounding box center [315, 45] width 252 height 30
click at [219, 267] on span "Subir arquivo" at bounding box center [229, 264] width 38 height 17
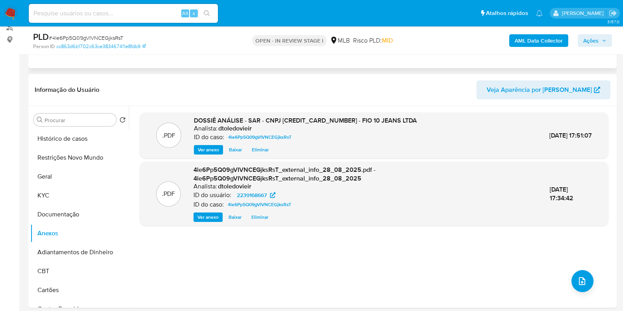
scroll to position [98, 0]
click at [588, 37] on span "Ações" at bounding box center [590, 40] width 15 height 13
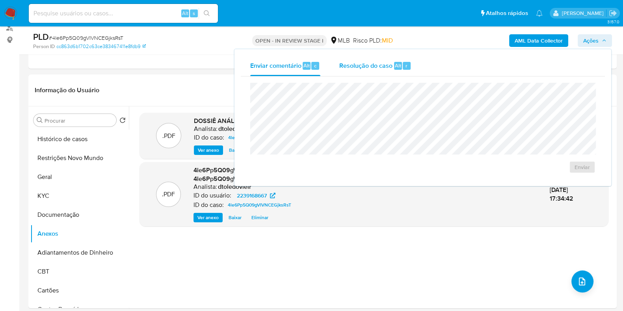
click at [394, 68] on div "Alt" at bounding box center [398, 66] width 8 height 8
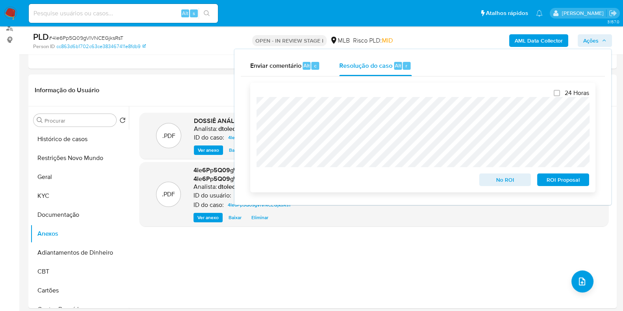
click at [558, 175] on span "ROI Proposal" at bounding box center [562, 179] width 41 height 11
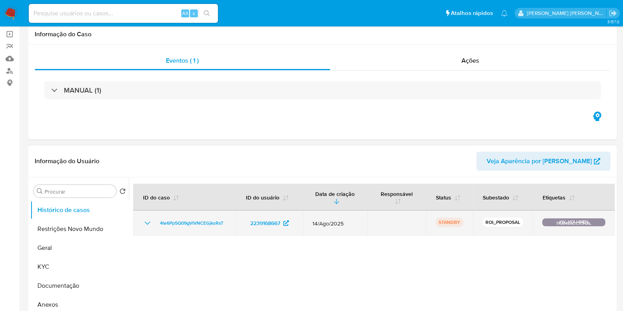
select select "10"
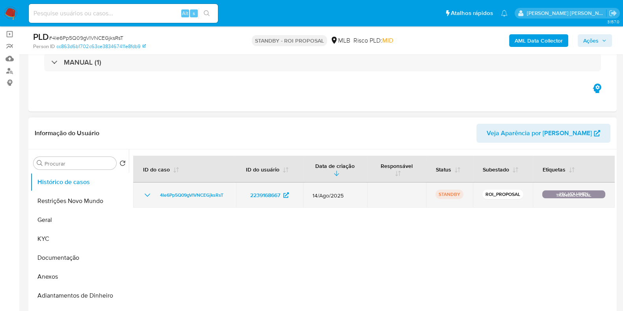
scroll to position [98, 0]
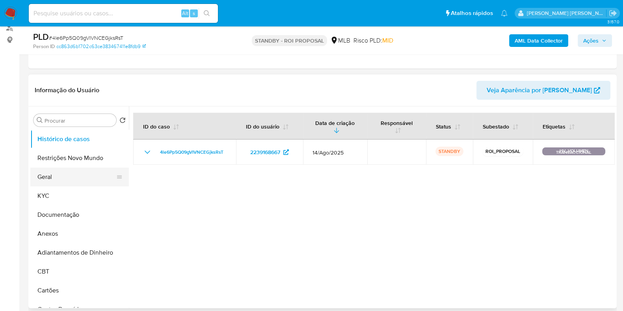
click at [65, 172] on button "Geral" at bounding box center [76, 176] width 92 height 19
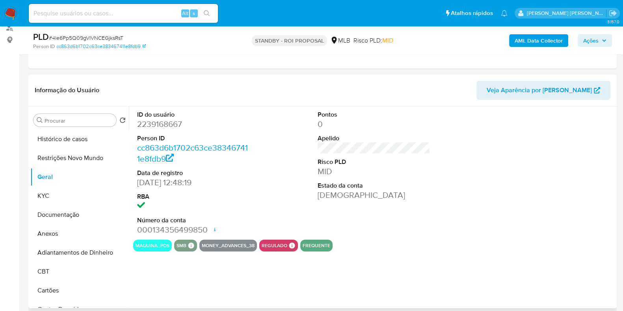
click at [162, 123] on dd "2239168667" at bounding box center [193, 124] width 113 height 11
copy dd "2239168667"
click at [134, 9] on input at bounding box center [123, 13] width 189 height 10
paste input "172389130"
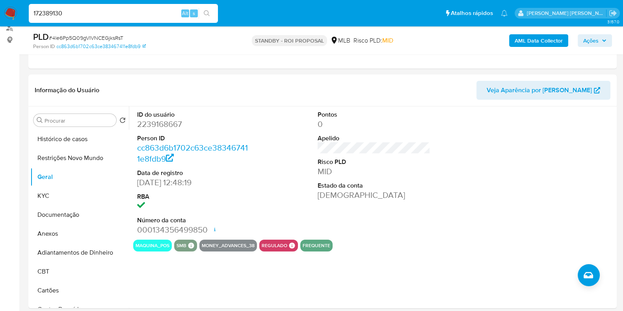
type input "172389130"
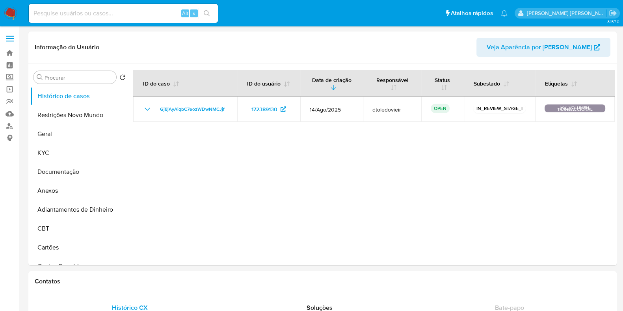
select select "10"
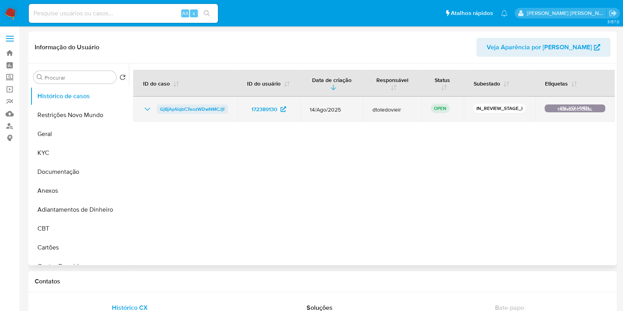
click at [197, 107] on span "Gj8jAyAiqbC7eozWDwNMCJjf" at bounding box center [192, 108] width 65 height 9
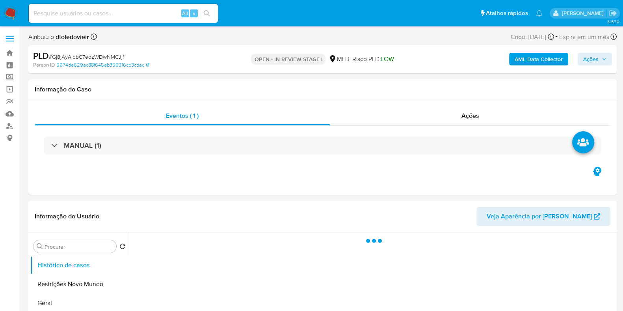
select select "10"
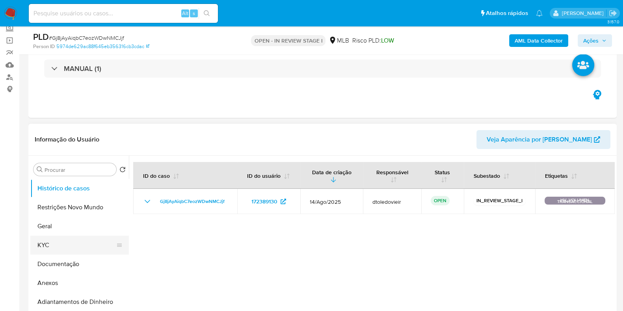
click at [67, 245] on button "KYC" at bounding box center [76, 244] width 92 height 19
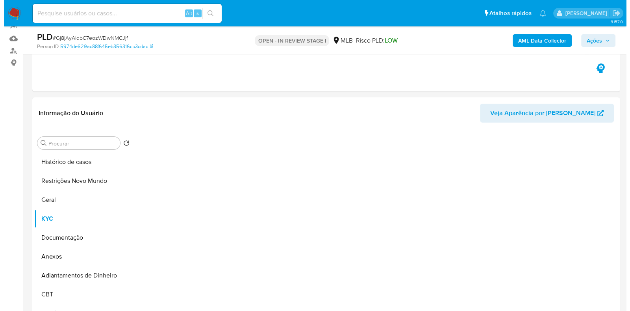
scroll to position [148, 0]
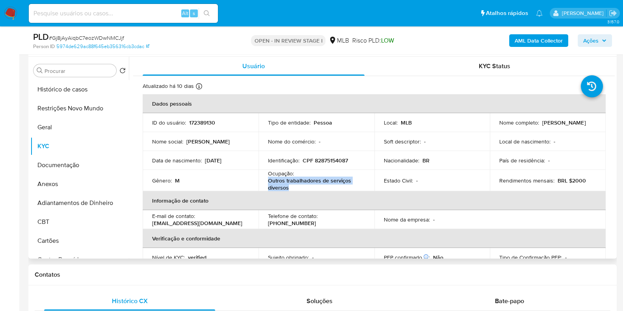
drag, startPoint x: 298, startPoint y: 187, endPoint x: 268, endPoint y: 180, distance: 31.5
click at [268, 180] on p "Outros trabalhadores de serviços diversos" at bounding box center [315, 184] width 94 height 14
copy p "Outros trabalhadores de serviços diversos"
click at [61, 159] on button "Documentação" at bounding box center [76, 165] width 92 height 19
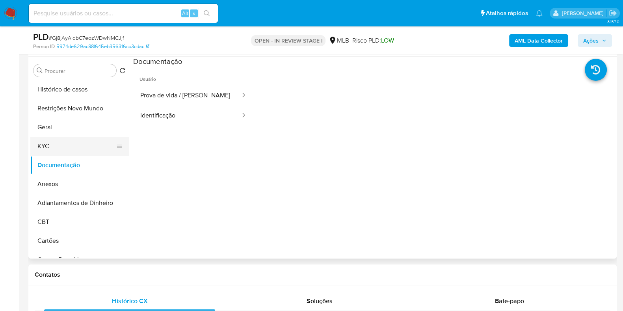
click at [53, 141] on button "KYC" at bounding box center [76, 146] width 92 height 19
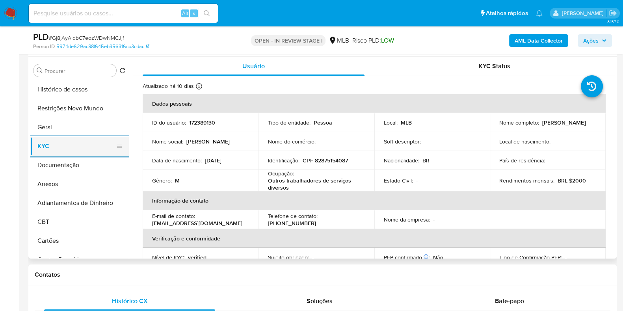
click at [87, 150] on button "KYC" at bounding box center [76, 146] width 92 height 19
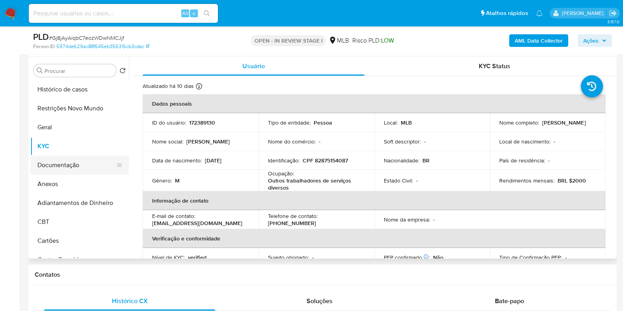
click at [62, 162] on button "Documentação" at bounding box center [76, 165] width 92 height 19
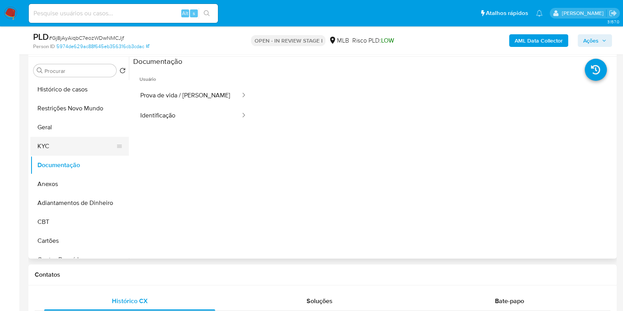
click at [74, 146] on button "KYC" at bounding box center [76, 146] width 92 height 19
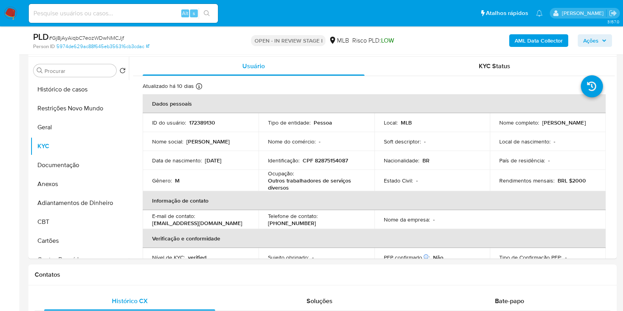
click at [532, 41] on b "AML Data Collector" at bounding box center [538, 40] width 48 height 13
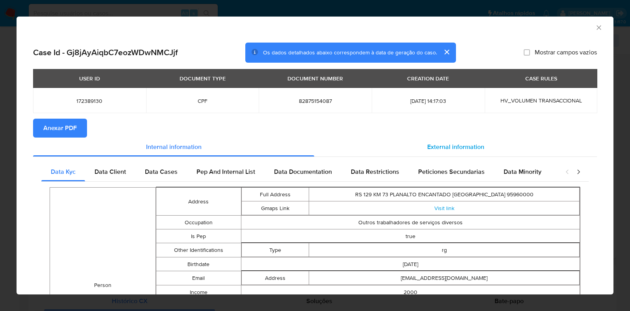
click at [451, 146] on span "External information" at bounding box center [455, 146] width 57 height 9
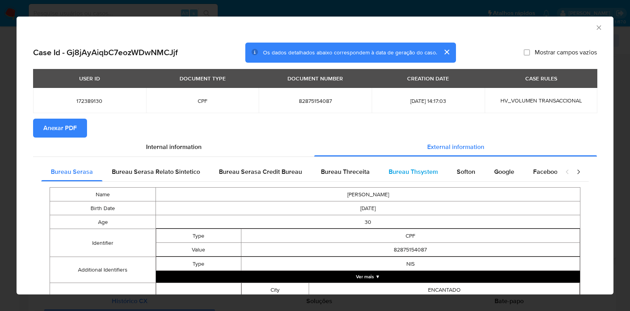
drag, startPoint x: 408, startPoint y: 172, endPoint x: 405, endPoint y: 178, distance: 5.8
click at [407, 173] on span "Bureau Thsystem" at bounding box center [413, 171] width 49 height 9
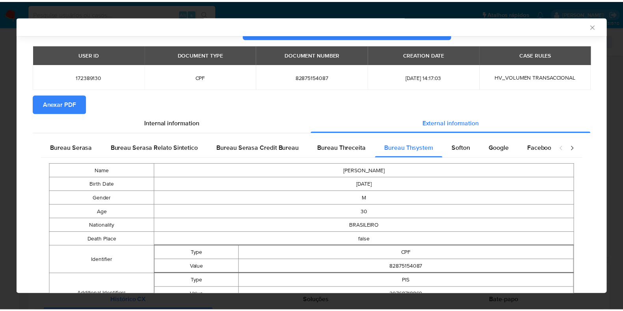
scroll to position [0, 0]
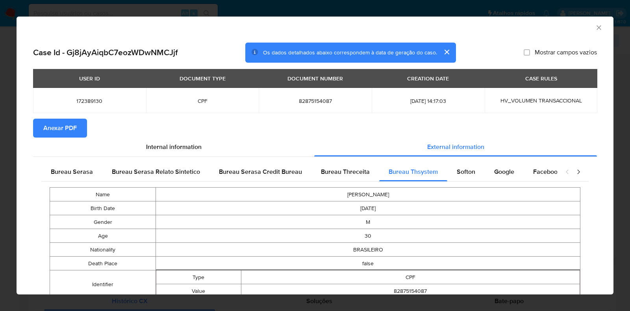
click at [316, 101] on span "82875154087" at bounding box center [315, 100] width 94 height 7
copy span "82875154087"
click at [0, 178] on div "AML Data Collector Case Id - Gj8jAyAiqbC7eozWDwNMCJjf Os dados detalhados abaix…" at bounding box center [315, 155] width 630 height 311
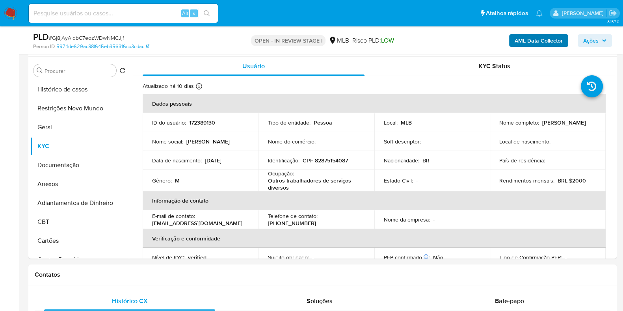
drag, startPoint x: 586, startPoint y: 39, endPoint x: 566, endPoint y: 42, distance: 20.4
click at [586, 38] on span "Ações" at bounding box center [590, 40] width 15 height 13
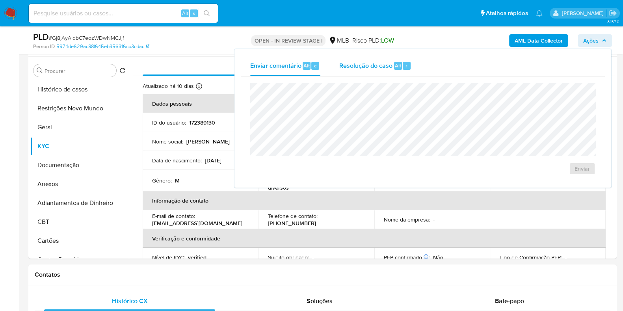
click at [377, 61] on span "Resolução do caso" at bounding box center [365, 65] width 53 height 9
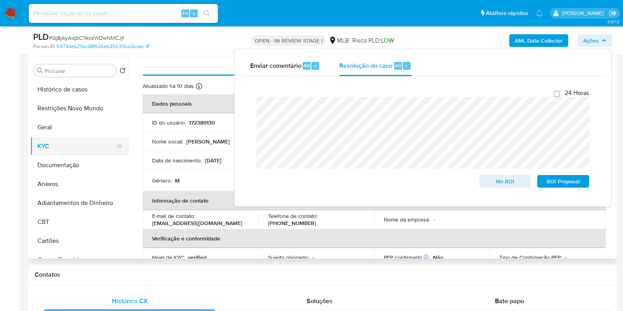
click at [48, 143] on button "KYC" at bounding box center [76, 146] width 92 height 19
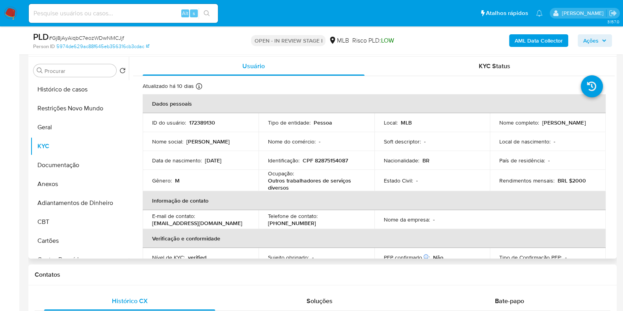
drag, startPoint x: 557, startPoint y: 124, endPoint x: 491, endPoint y: 125, distance: 65.8
click at [491, 125] on td "Nome completo : Romulo Cemin Daldon" at bounding box center [547, 122] width 116 height 19
copy p "Romulo Cemin Daldon"
click at [326, 157] on p "CPF 82875154087" at bounding box center [324, 160] width 45 height 7
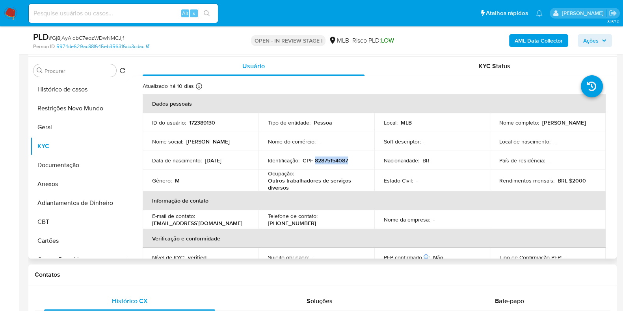
click at [326, 157] on p "CPF 82875154087" at bounding box center [324, 160] width 45 height 7
copy p "82875154087"
click at [82, 109] on button "Restrições Novo Mundo" at bounding box center [76, 108] width 92 height 19
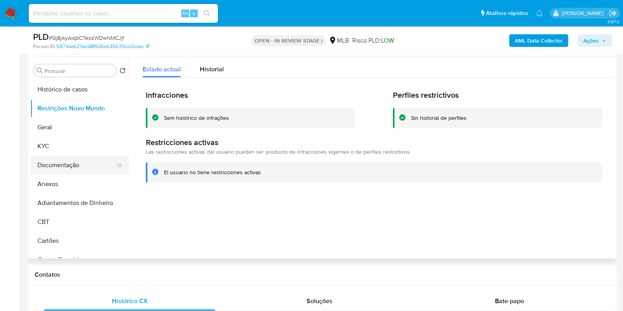
drag, startPoint x: 78, startPoint y: 167, endPoint x: 78, endPoint y: 159, distance: 8.3
click at [79, 167] on button "Documentação" at bounding box center [76, 165] width 92 height 19
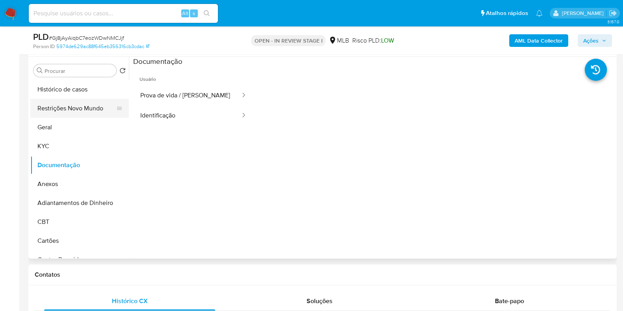
click at [74, 107] on button "Restrições Novo Mundo" at bounding box center [76, 108] width 92 height 19
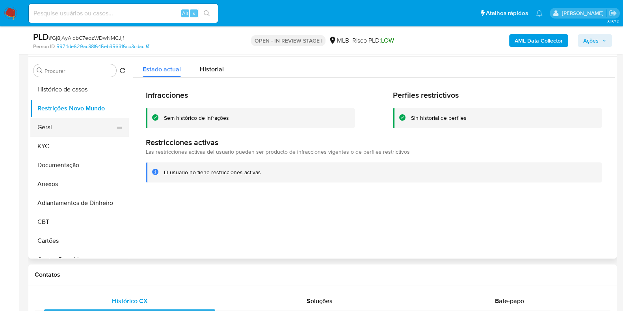
click at [78, 125] on button "Geral" at bounding box center [76, 127] width 92 height 19
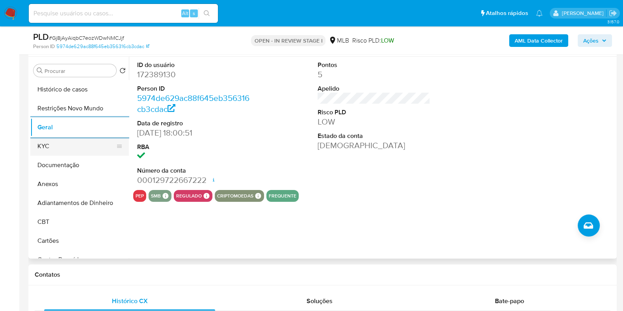
click at [85, 137] on button "KYC" at bounding box center [76, 146] width 92 height 19
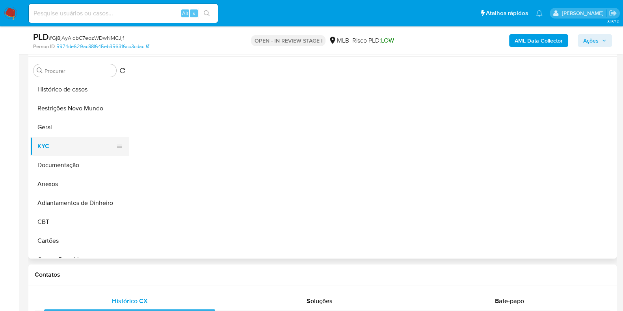
click at [73, 140] on button "KYC" at bounding box center [76, 146] width 92 height 19
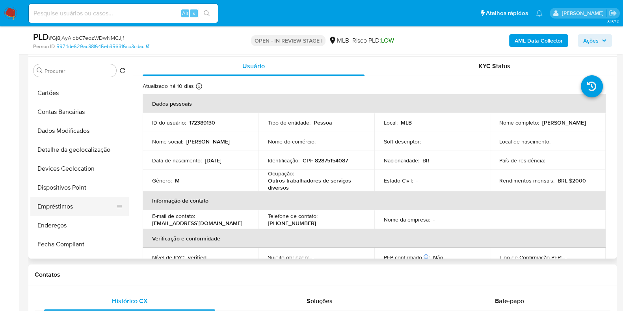
scroll to position [196, 0]
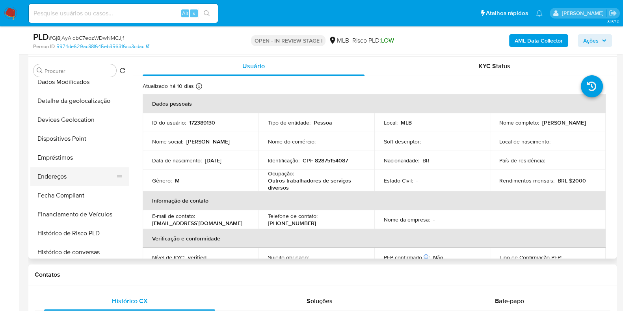
click at [71, 169] on button "Endereços" at bounding box center [76, 176] width 92 height 19
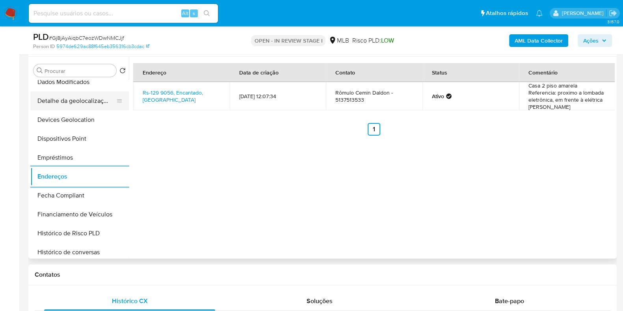
click at [89, 92] on button "Detalhe da geolocalização" at bounding box center [76, 100] width 92 height 19
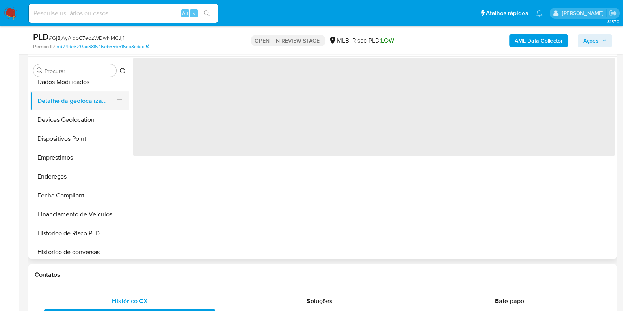
click at [82, 104] on button "Detalhe da geolocalização" at bounding box center [76, 100] width 92 height 19
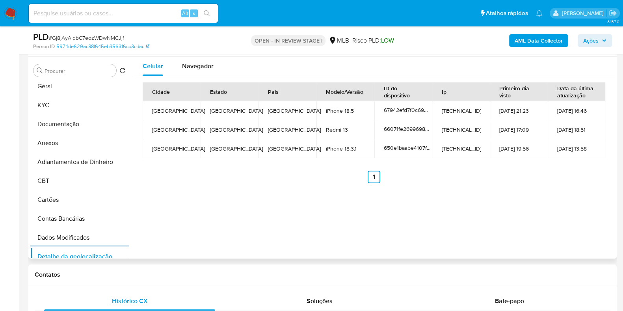
scroll to position [0, 0]
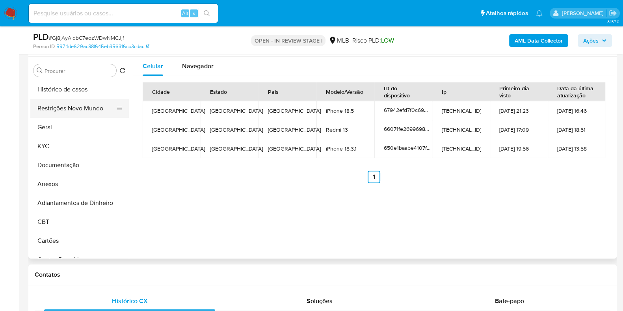
click at [77, 109] on button "Restrições Novo Mundo" at bounding box center [76, 108] width 92 height 19
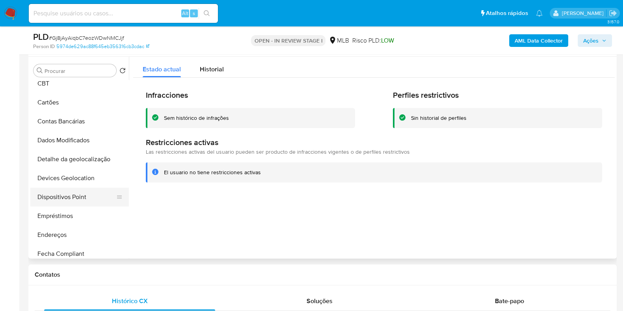
scroll to position [148, 0]
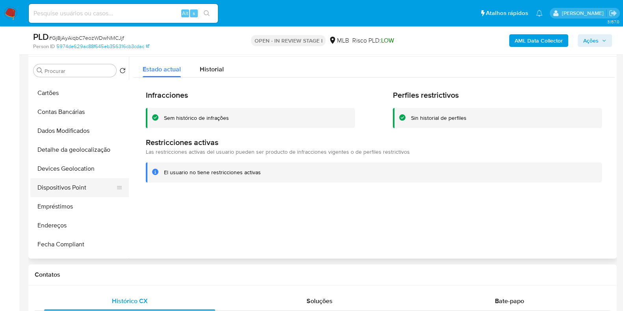
click at [78, 186] on button "Dispositivos Point" at bounding box center [76, 187] width 92 height 19
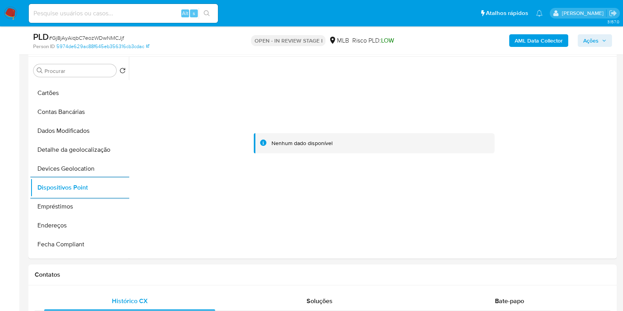
click at [532, 40] on b "AML Data Collector" at bounding box center [538, 40] width 48 height 13
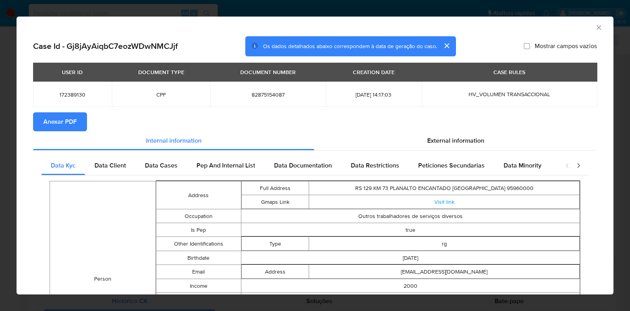
click at [67, 119] on span "Anexar PDF" at bounding box center [59, 121] width 33 height 17
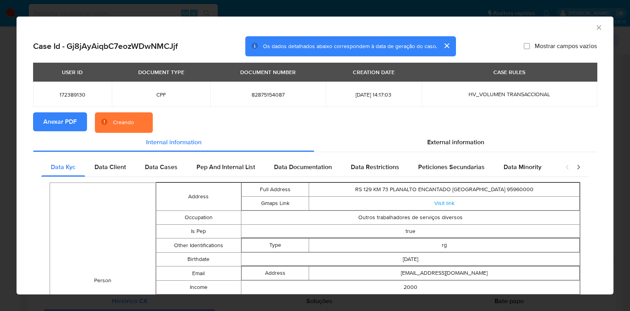
click at [0, 132] on div "AML Data Collector Case Id - Gj8jAyAiqbC7eozWDwNMCJjf Os dados detalhados abaix…" at bounding box center [315, 155] width 630 height 311
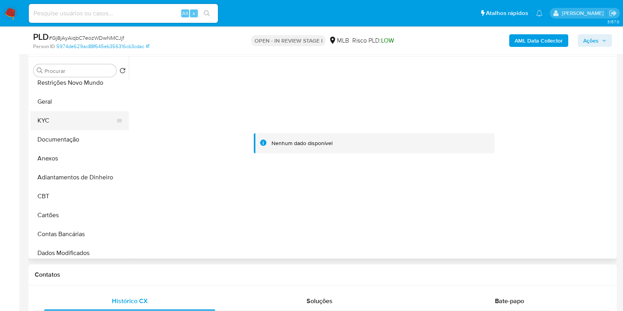
scroll to position [0, 0]
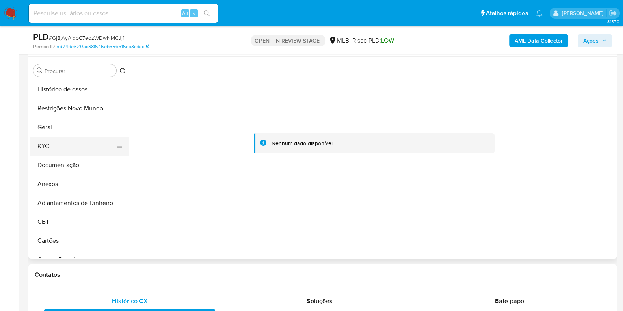
click at [70, 151] on button "KYC" at bounding box center [76, 146] width 92 height 19
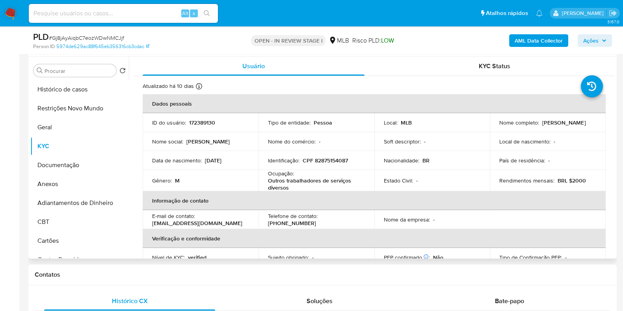
drag, startPoint x: 565, startPoint y: 130, endPoint x: 487, endPoint y: 130, distance: 77.2
click at [489, 130] on td "Nome completo : Romulo Cemin Daldon" at bounding box center [547, 122] width 116 height 19
copy p "Romulo Cemin Daldon"
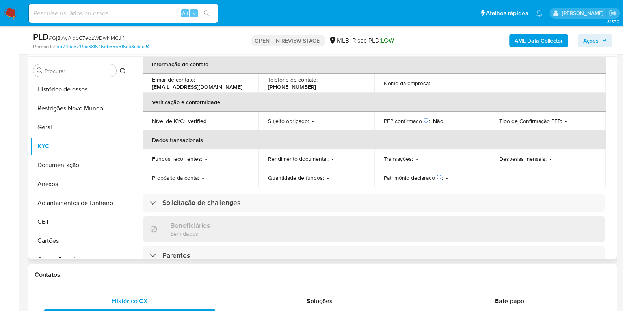
scroll to position [344, 0]
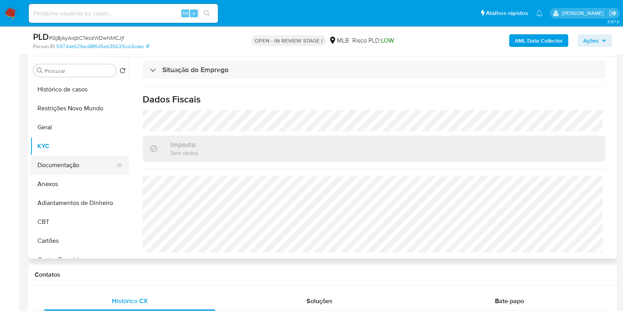
click at [76, 162] on button "Documentação" at bounding box center [76, 165] width 92 height 19
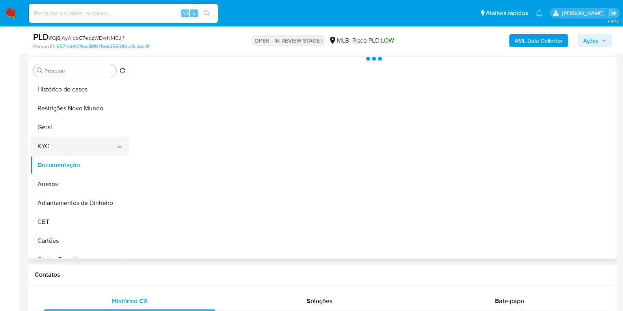
scroll to position [0, 0]
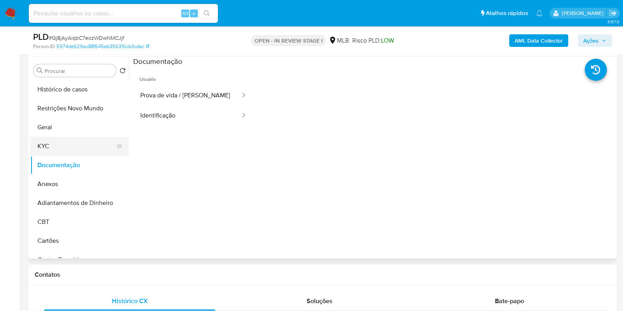
click at [57, 142] on button "KYC" at bounding box center [76, 146] width 92 height 19
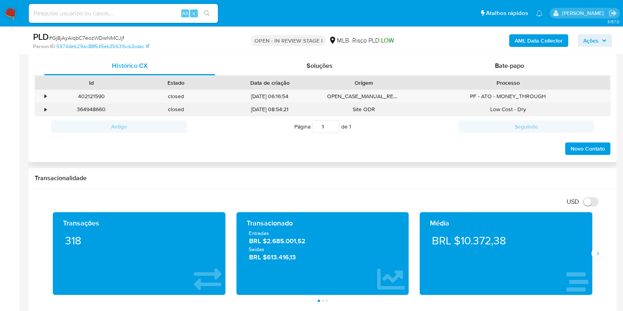
scroll to position [295, 0]
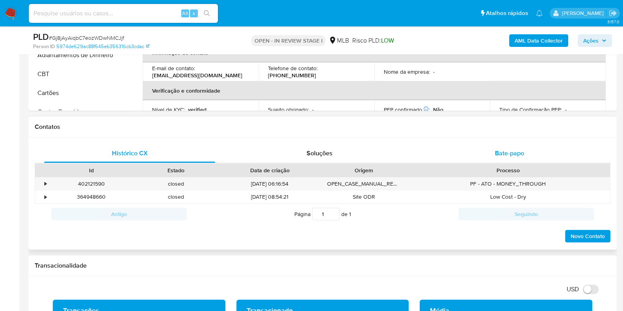
drag, startPoint x: 505, startPoint y: 150, endPoint x: 492, endPoint y: 150, distance: 13.0
click at [505, 150] on span "Bate-papo" at bounding box center [509, 152] width 29 height 9
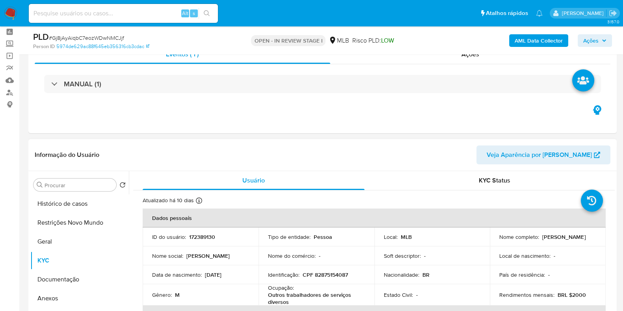
scroll to position [49, 0]
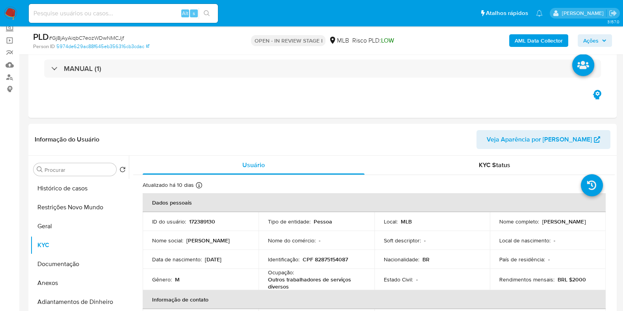
click at [598, 40] on span "Ações" at bounding box center [594, 40] width 23 height 11
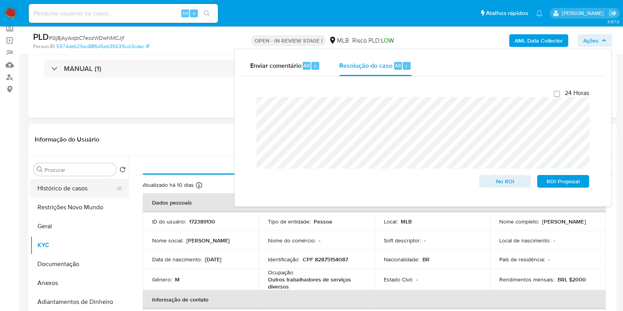
click at [66, 185] on button "Histórico de casos" at bounding box center [76, 188] width 92 height 19
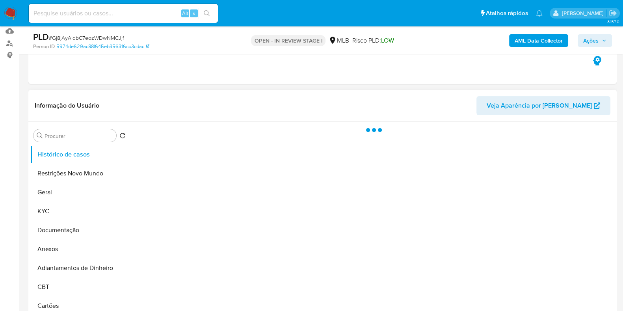
scroll to position [98, 0]
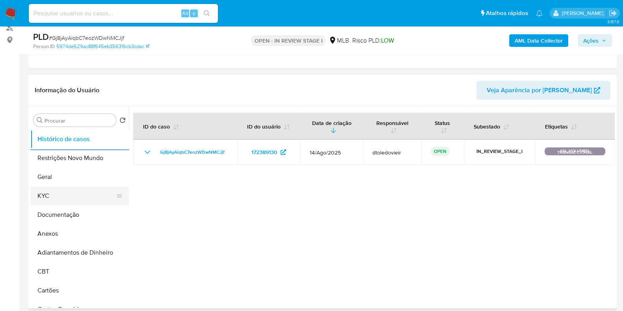
click at [59, 189] on button "KYC" at bounding box center [76, 195] width 92 height 19
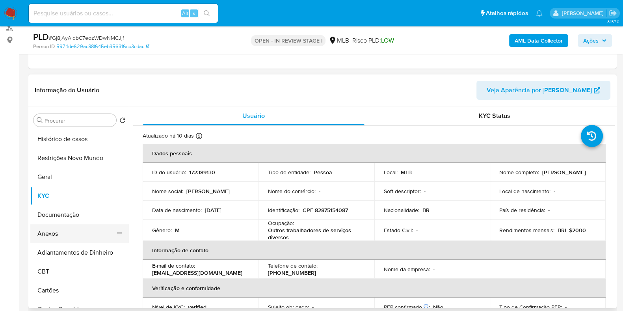
click at [67, 233] on button "Anexos" at bounding box center [76, 233] width 92 height 19
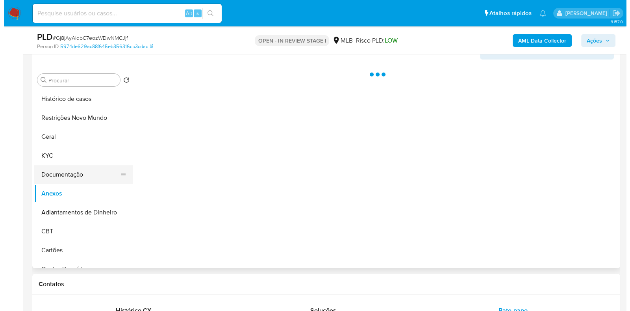
scroll to position [148, 0]
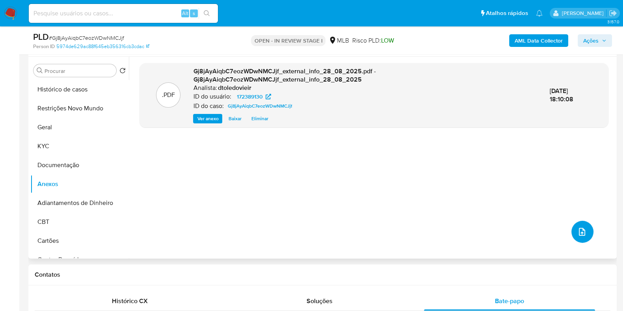
click at [579, 236] on button "upload-file" at bounding box center [582, 231] width 22 height 22
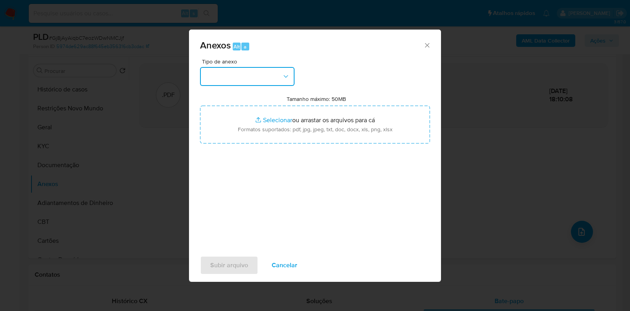
click at [228, 75] on button "button" at bounding box center [247, 76] width 94 height 19
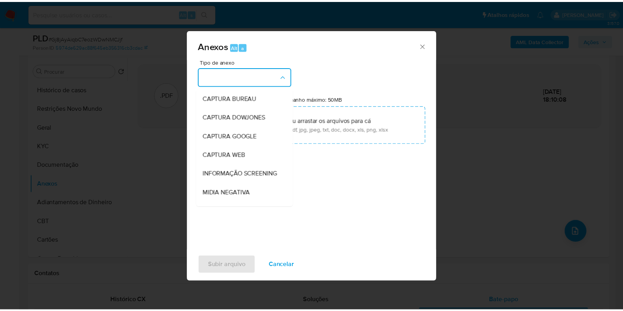
scroll to position [121, 0]
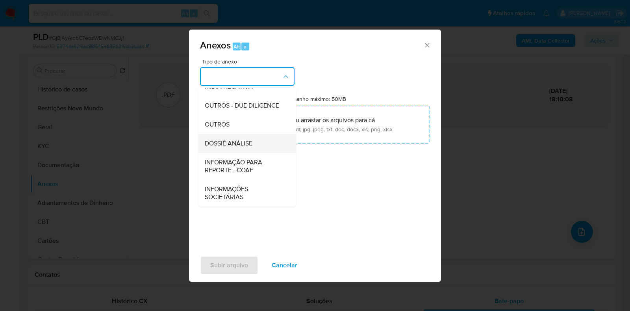
click at [224, 137] on div "DOSSIÊ ANÁLISE" at bounding box center [245, 143] width 80 height 19
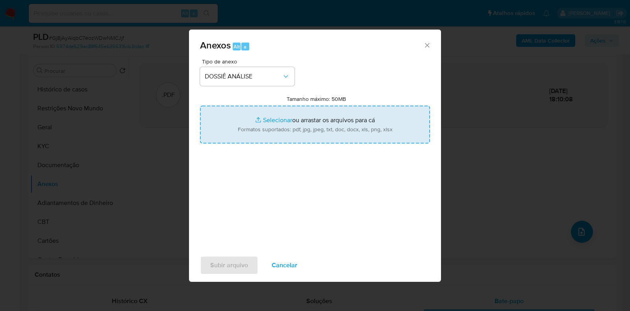
type input "C:\fakepath\SAR - CPF 82875154087 - ROMULO CEMIN DALDON.pdf"
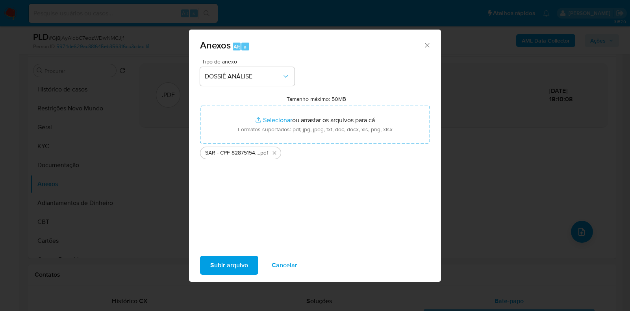
click at [216, 265] on span "Subir arquivo" at bounding box center [229, 264] width 38 height 17
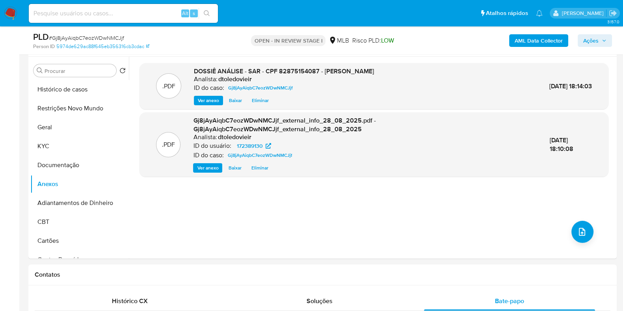
click at [599, 44] on span "Ações" at bounding box center [594, 40] width 23 height 11
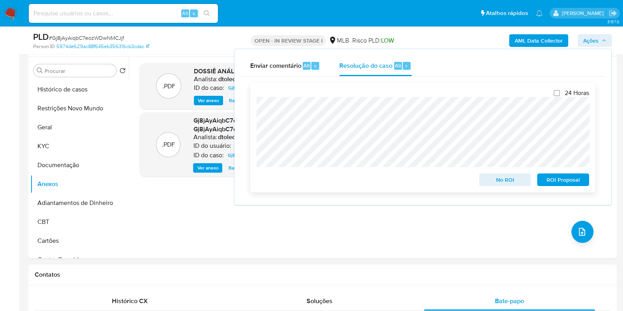
click at [553, 181] on span "ROI Proposal" at bounding box center [562, 179] width 41 height 11
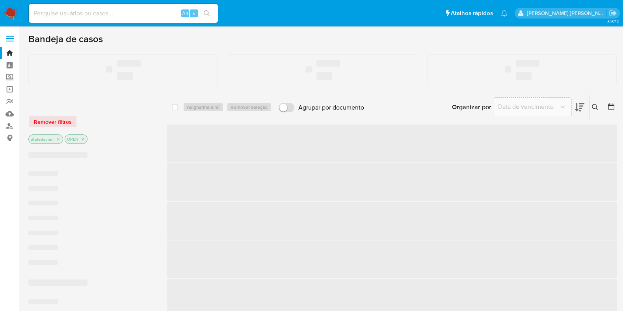
click at [89, 13] on input at bounding box center [123, 13] width 189 height 10
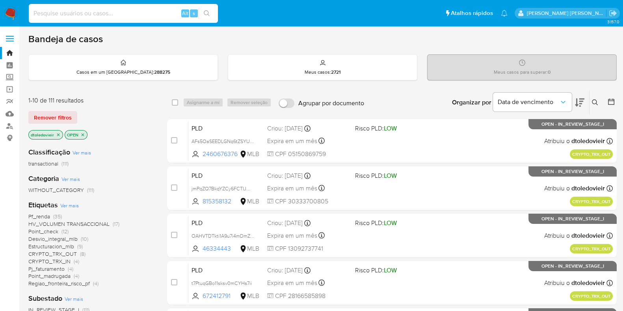
paste input "2507653101"
type input "2507653101"
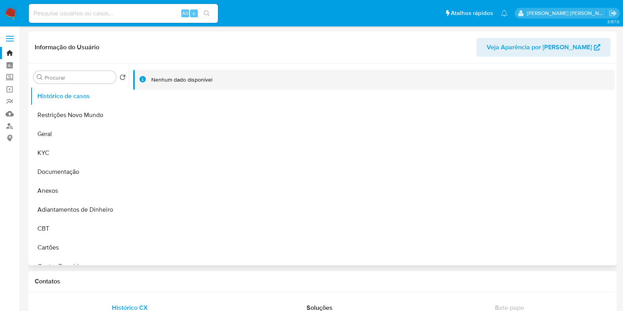
select select "10"
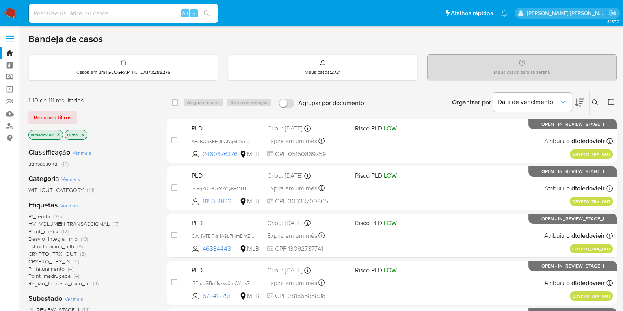
click at [84, 10] on input at bounding box center [123, 13] width 189 height 10
paste input "2470618798"
type input "2470618798"
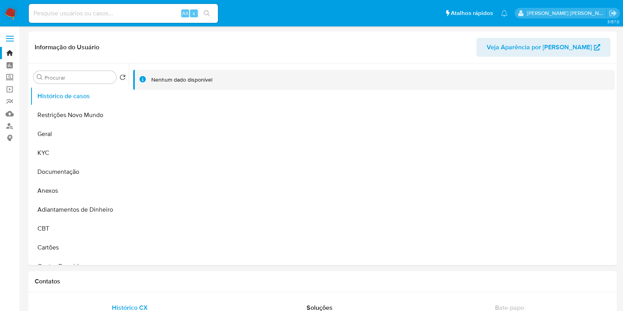
select select "10"
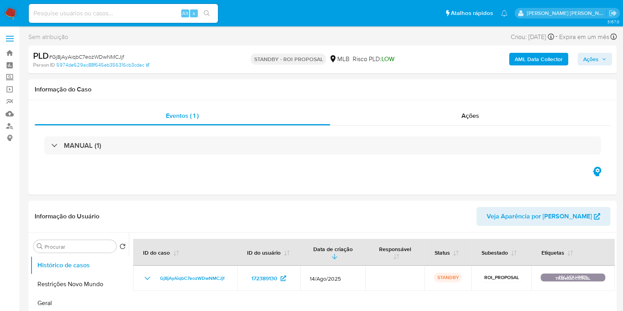
select select "10"
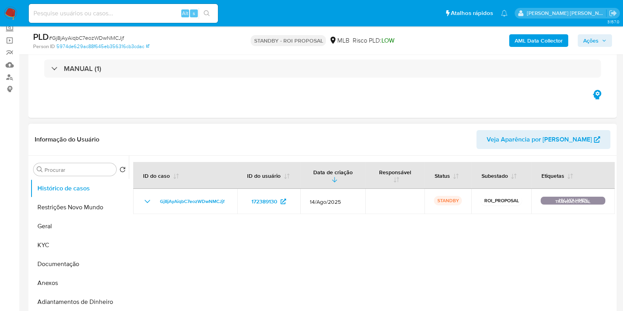
scroll to position [148, 0]
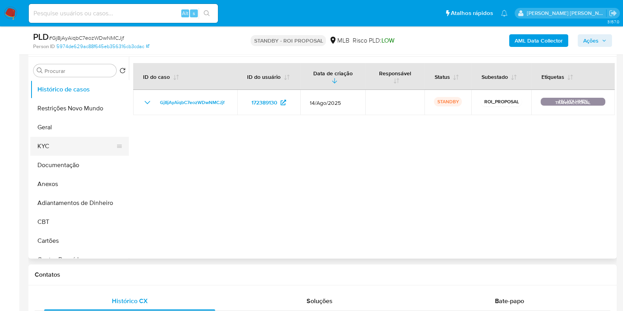
click at [53, 148] on button "KYC" at bounding box center [76, 146] width 92 height 19
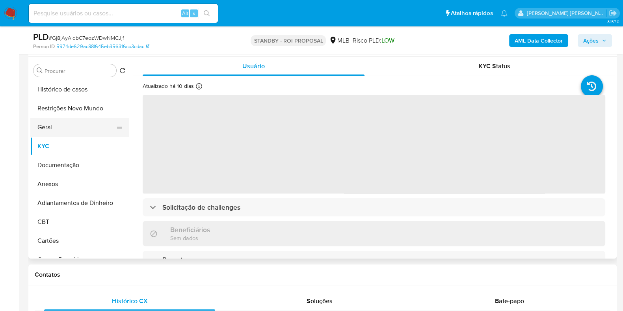
click at [61, 127] on button "Geral" at bounding box center [76, 127] width 92 height 19
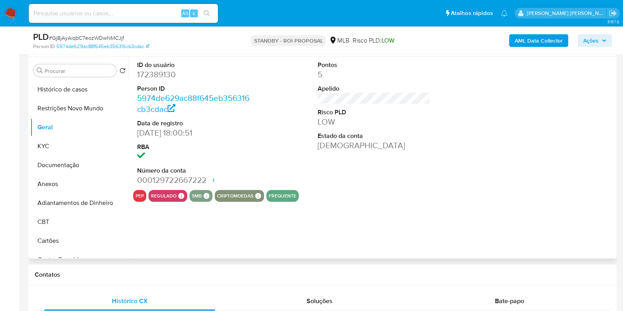
click at [167, 74] on dd "172389130" at bounding box center [193, 74] width 113 height 11
copy dd "172389130"
click at [143, 12] on input at bounding box center [123, 13] width 189 height 10
click at [108, 13] on input at bounding box center [123, 13] width 189 height 10
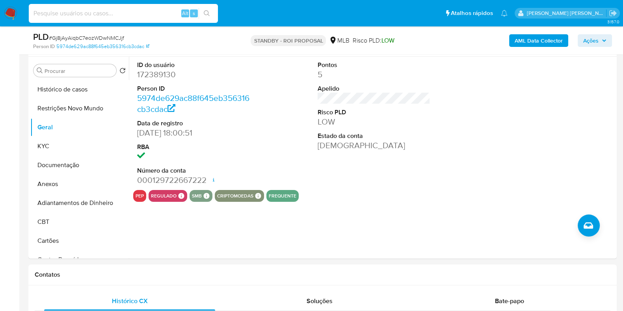
paste input "1449006523"
type input "1449006523"
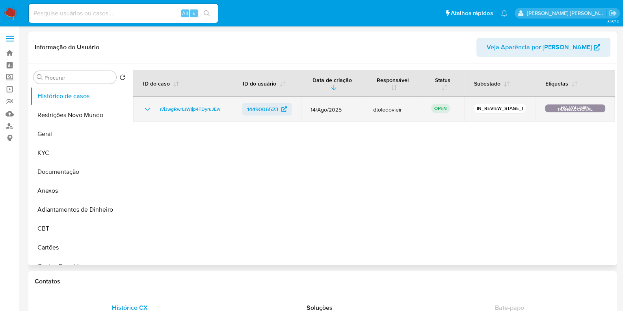
select select "10"
click at [181, 109] on span "r7iJwgRwrLsWljp4TDyruJEw" at bounding box center [190, 108] width 60 height 9
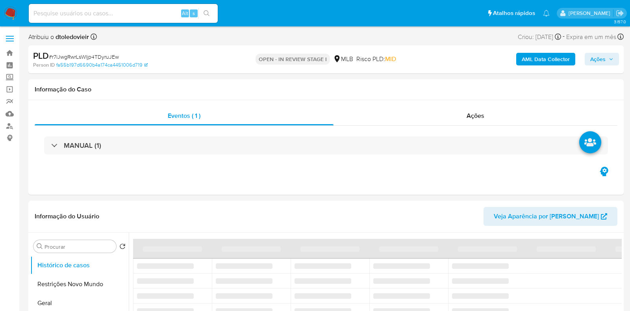
select select "10"
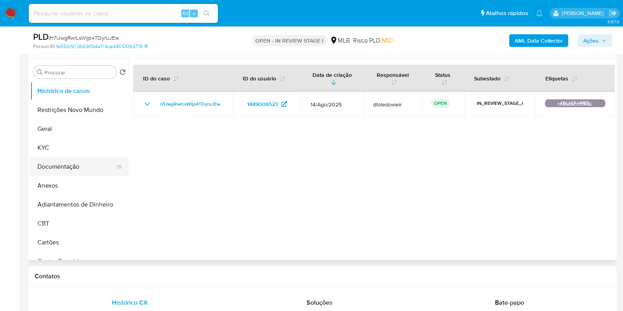
scroll to position [148, 0]
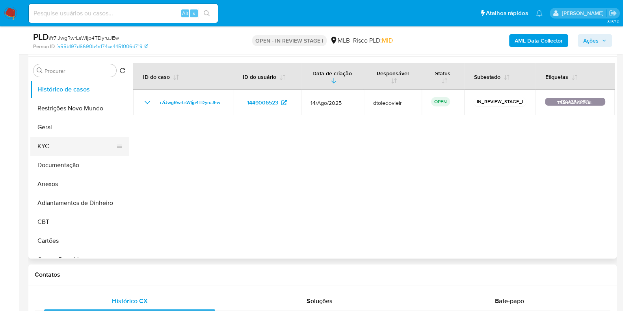
click at [67, 146] on button "KYC" at bounding box center [76, 146] width 92 height 19
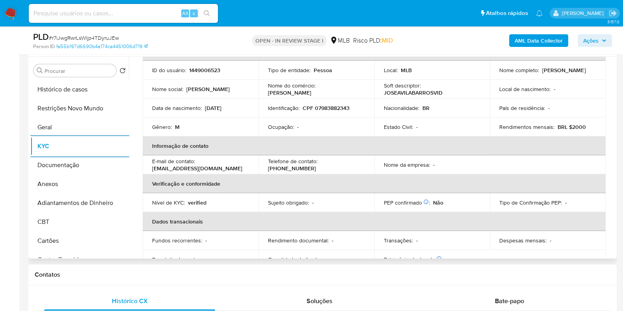
scroll to position [0, 0]
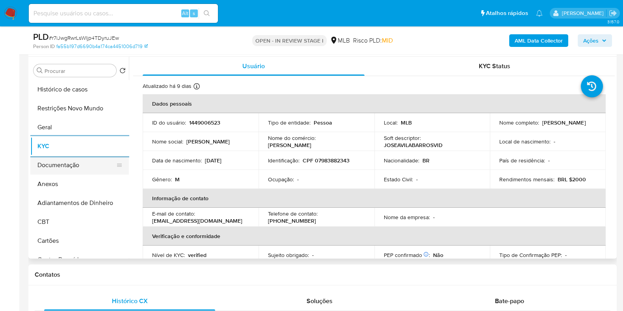
click at [60, 166] on button "Documentação" at bounding box center [76, 165] width 92 height 19
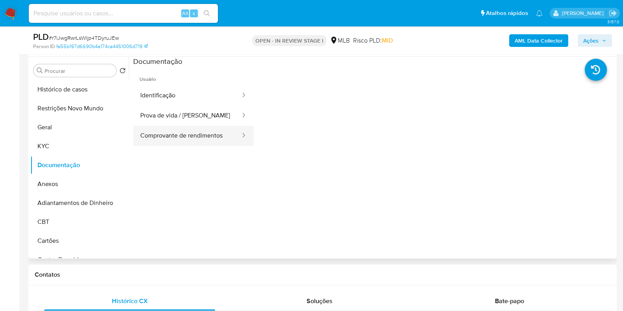
click at [195, 143] on button "Comprovante de rendimentos" at bounding box center [187, 136] width 108 height 20
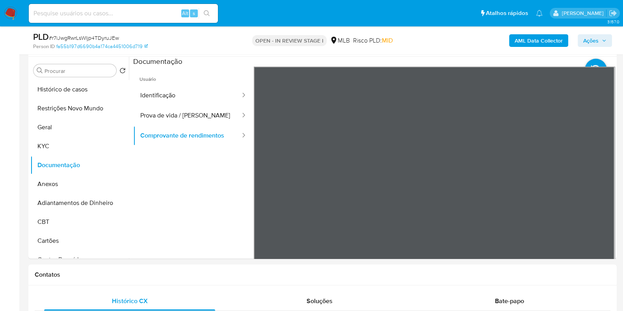
click at [431, 65] on section at bounding box center [373, 188] width 481 height 262
click at [41, 143] on button "KYC" at bounding box center [76, 146] width 92 height 19
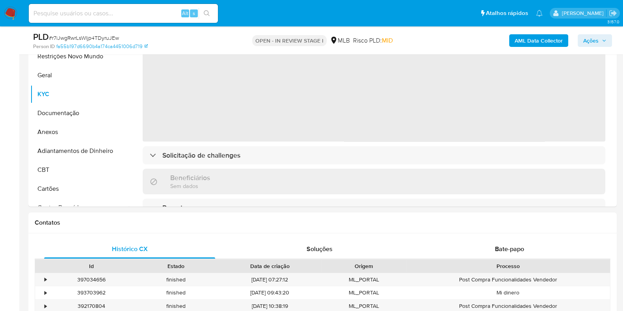
scroll to position [295, 0]
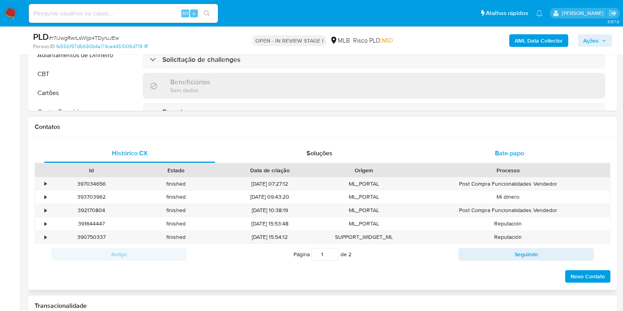
click at [539, 154] on div "Bate-papo" at bounding box center [509, 153] width 171 height 19
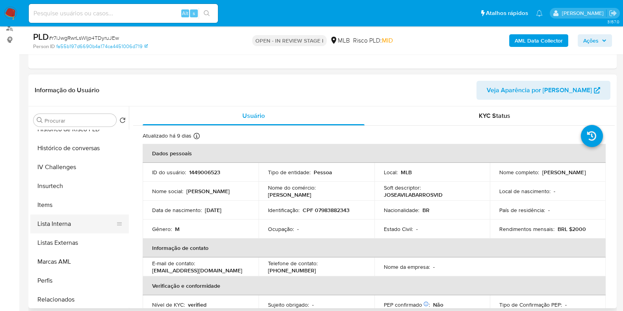
scroll to position [352, 0]
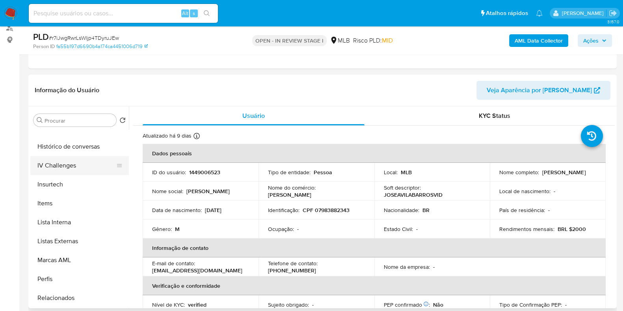
click at [73, 166] on button "IV Challenges" at bounding box center [76, 165] width 92 height 19
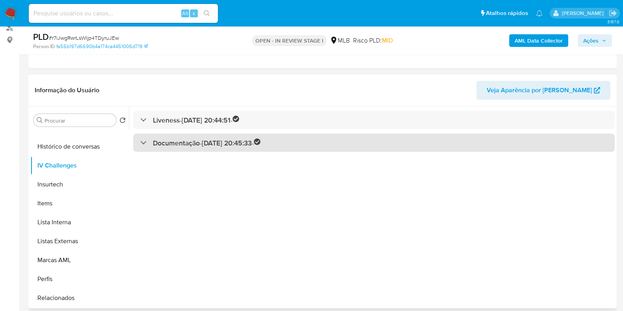
click at [140, 146] on div "Documentação - 28/10/2023 20:45:33 -" at bounding box center [200, 142] width 120 height 9
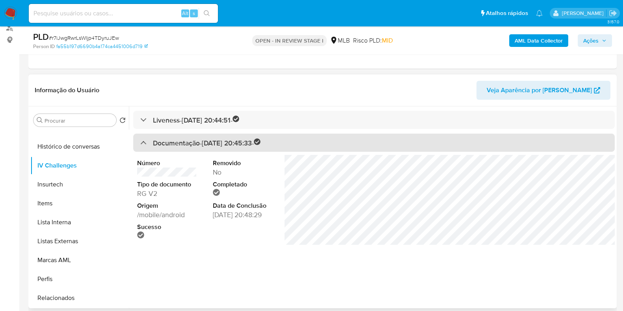
click at [146, 143] on div "Documentação - 28/10/2023 20:45:33 -" at bounding box center [200, 142] width 120 height 9
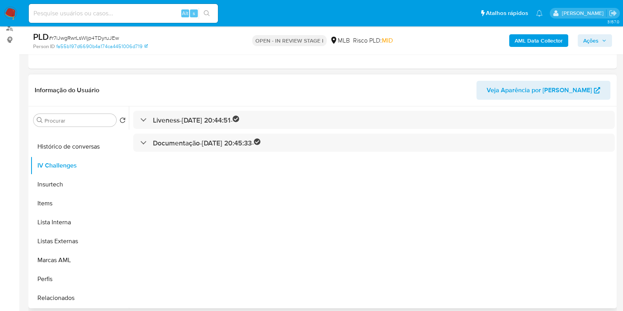
click at [148, 130] on div "Liveness - 28/10/2023 20:44:51 - Documentação - 28/10/2023 20:45:33 -" at bounding box center [371, 207] width 485 height 202
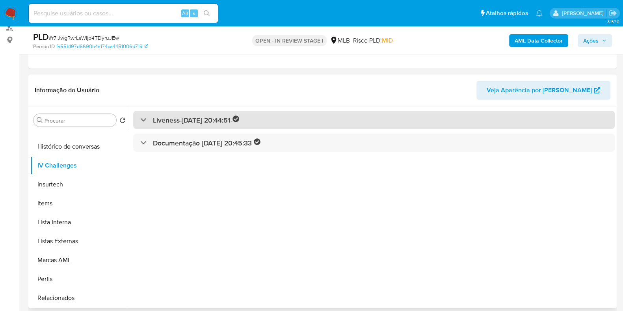
click at [148, 124] on div "Liveness - 28/10/2023 20:44:51 -" at bounding box center [373, 120] width 481 height 19
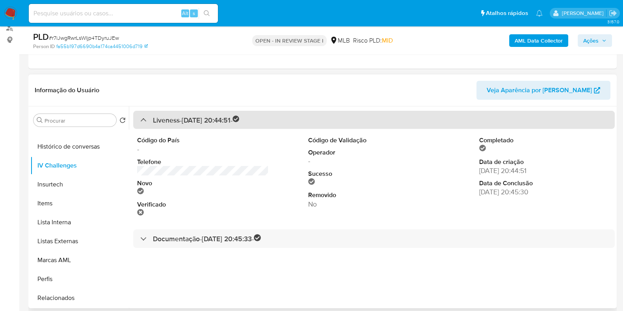
click at [148, 124] on div "Liveness - 28/10/2023 20:44:51 -" at bounding box center [373, 120] width 481 height 19
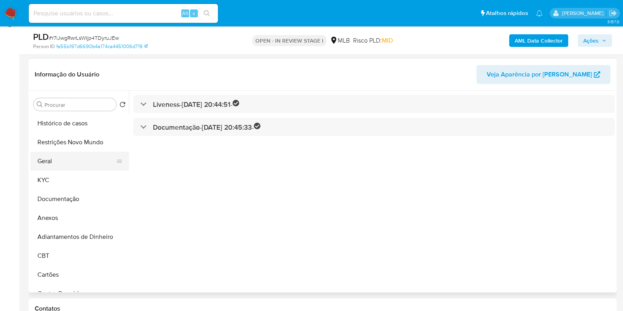
scroll to position [98, 0]
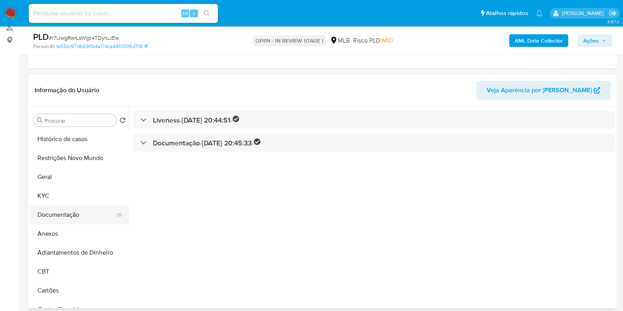
click at [67, 209] on button "Documentação" at bounding box center [76, 214] width 92 height 19
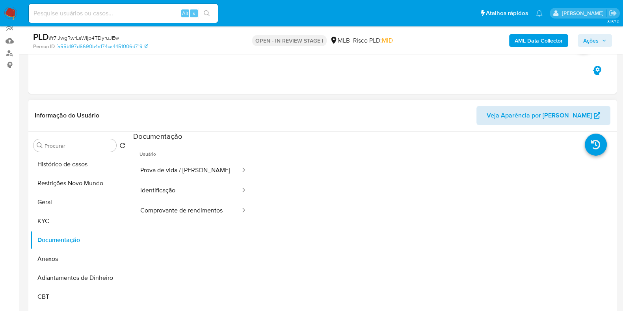
scroll to position [49, 0]
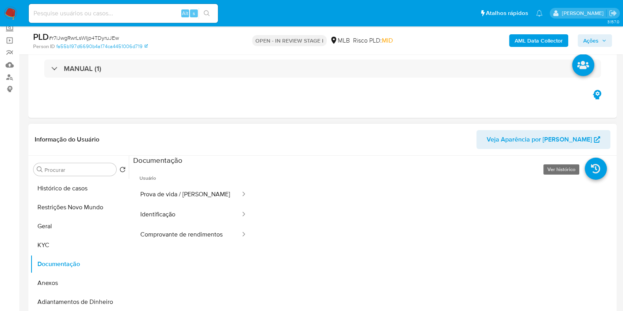
click at [593, 166] on icon at bounding box center [595, 168] width 22 height 22
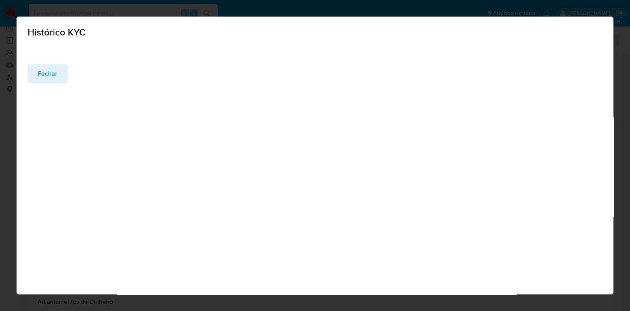
click at [42, 76] on span "Fechar" at bounding box center [48, 73] width 20 height 17
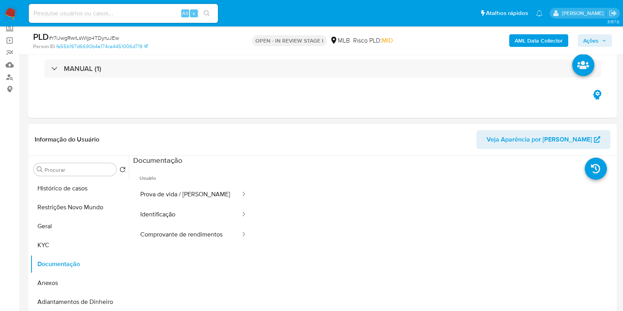
click at [535, 136] on span "Veja Aparência por [PERSON_NAME]" at bounding box center [538, 139] width 105 height 19
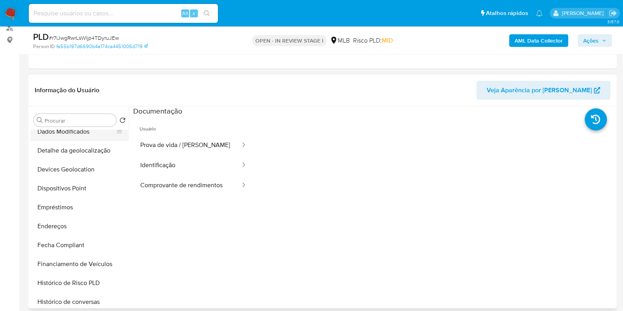
scroll to position [246, 0]
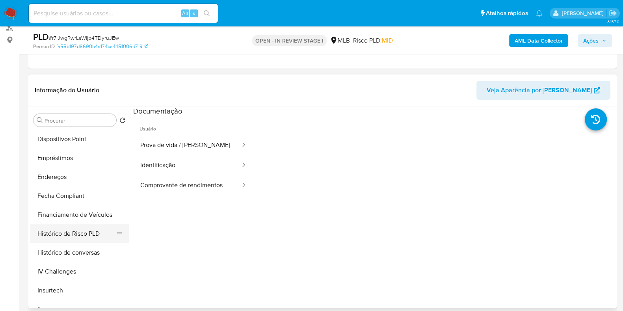
click at [83, 230] on button "Histórico de Risco PLD" at bounding box center [76, 233] width 92 height 19
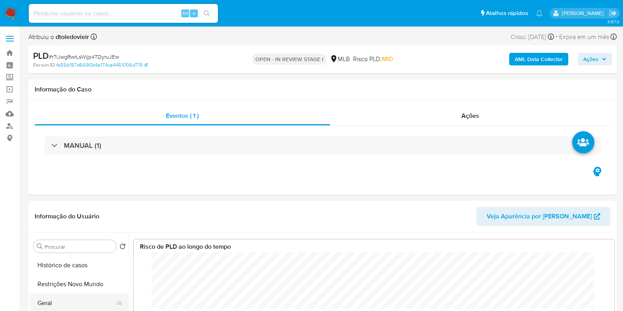
scroll to position [98, 0]
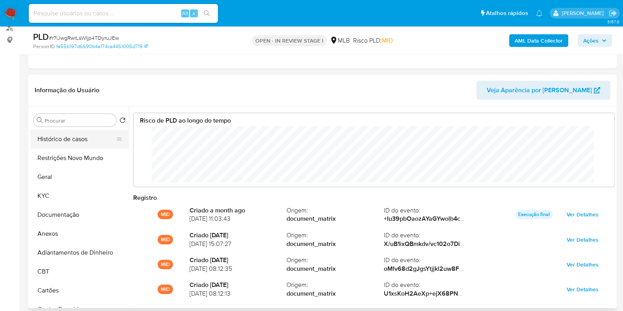
click at [78, 143] on button "Histórico de casos" at bounding box center [76, 139] width 92 height 19
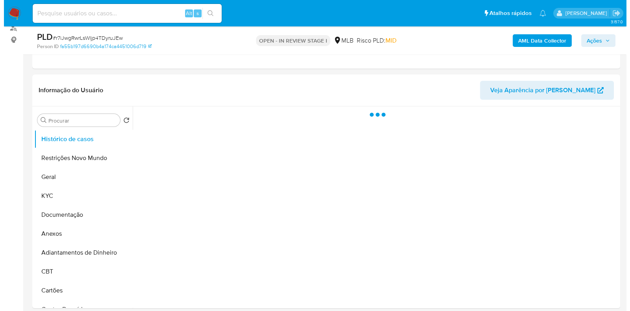
scroll to position [148, 0]
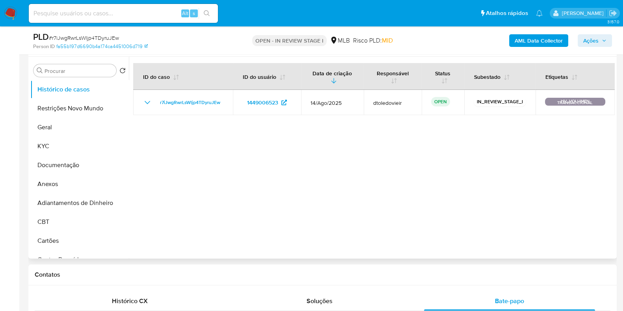
click at [372, 165] on div at bounding box center [371, 158] width 485 height 202
click at [551, 40] on b "AML Data Collector" at bounding box center [538, 40] width 48 height 13
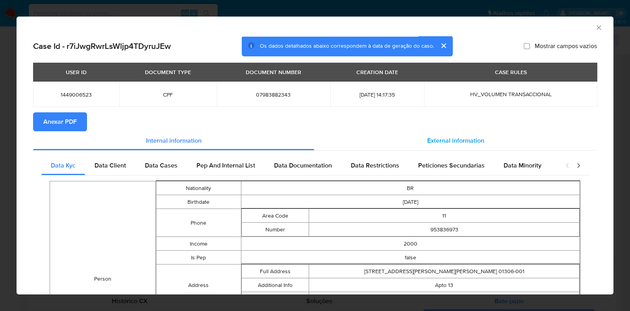
click at [447, 143] on span "External information" at bounding box center [455, 140] width 57 height 9
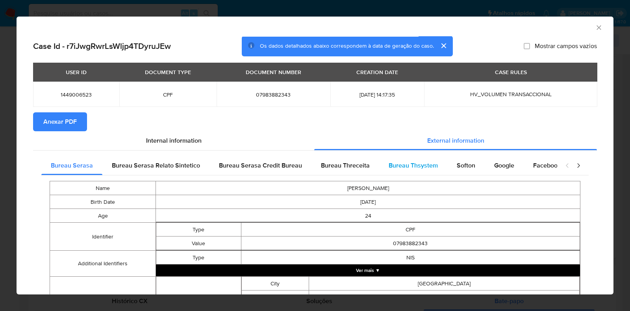
click at [427, 168] on span "Bureau Thsystem" at bounding box center [413, 165] width 49 height 9
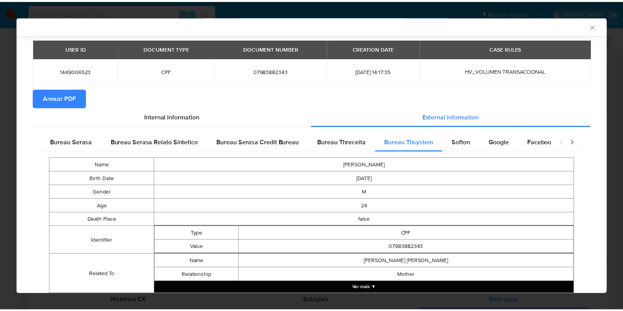
scroll to position [0, 0]
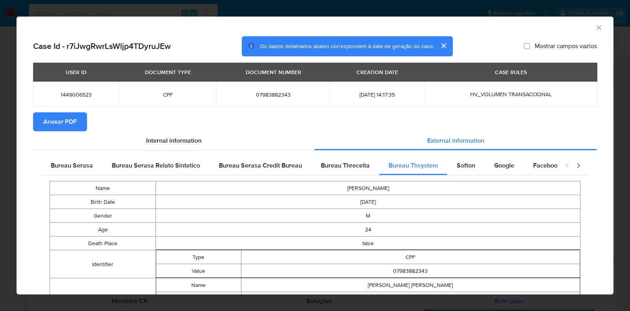
click at [263, 101] on td "07983882343" at bounding box center [273, 94] width 113 height 25
click at [262, 97] on span "07983882343" at bounding box center [273, 94] width 94 height 7
copy span "07983882343"
click at [0, 174] on div "AML Data Collector Case Id - r7iJwgRwrLsWljp4TDyruJEw Os dados detalhados abaix…" at bounding box center [315, 155] width 630 height 311
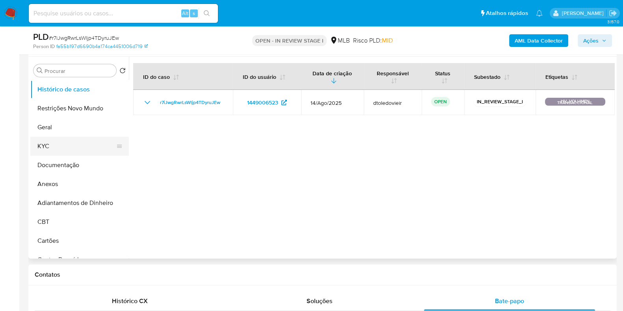
click at [71, 150] on button "KYC" at bounding box center [76, 146] width 92 height 19
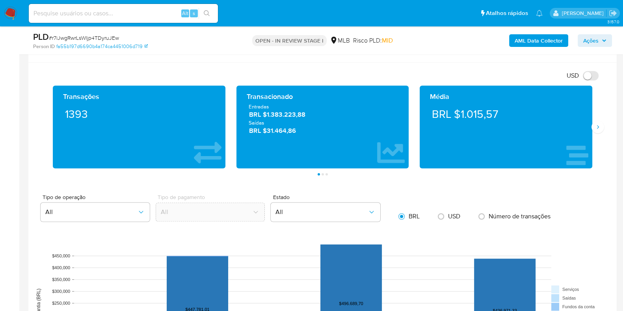
scroll to position [689, 0]
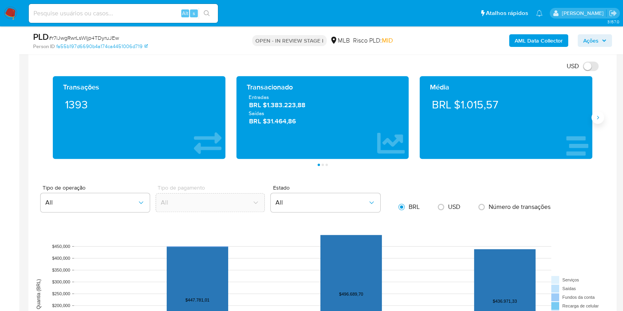
click at [601, 115] on button "Siguiente" at bounding box center [597, 117] width 13 height 13
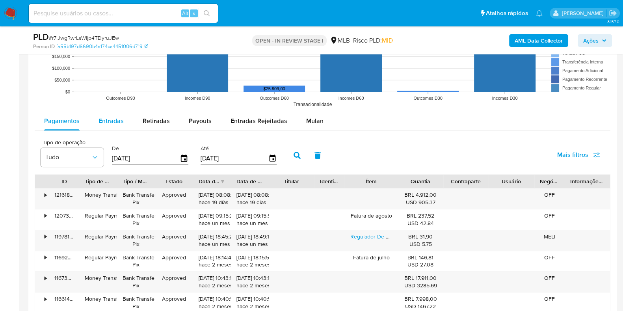
click at [109, 119] on span "Entradas" at bounding box center [110, 120] width 25 height 9
select select "10"
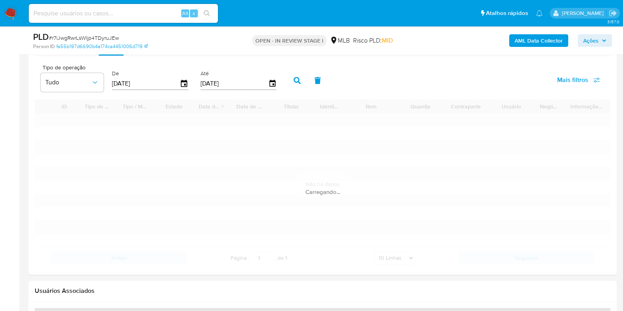
scroll to position [1048, 0]
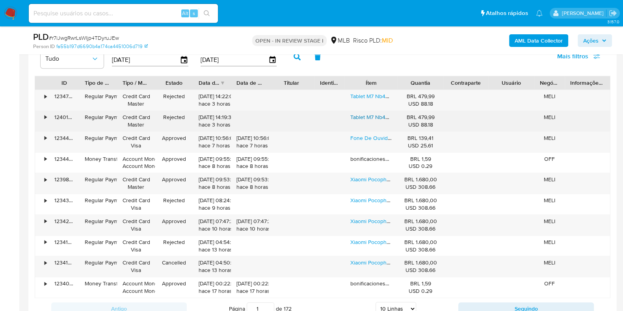
click at [369, 115] on link "Tablet M7 Nb409 Tela 7'' Wifi 4 Gb Ram 64gb Preto Multi" at bounding box center [418, 117] width 137 height 8
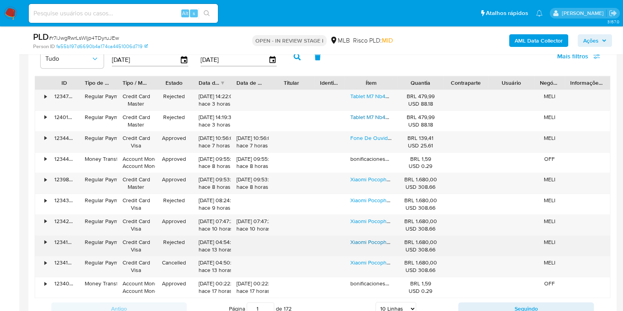
scroll to position [1097, 0]
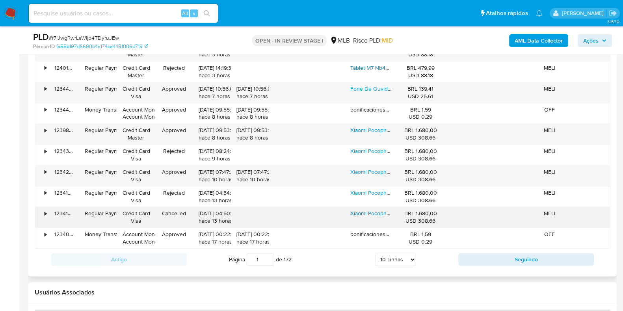
click at [366, 211] on link "Xiaomi Pocophone X7 Dual Sim 256 Gb Cinza 8 Gb Ram" at bounding box center [418, 213] width 137 height 8
click at [578, 43] on button "Ações" at bounding box center [594, 40] width 34 height 13
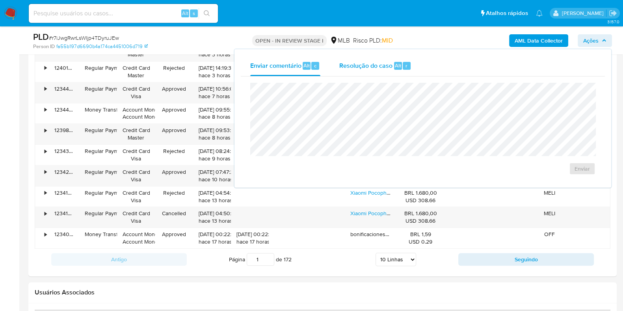
click at [377, 64] on span "Resolução do caso" at bounding box center [365, 65] width 53 height 9
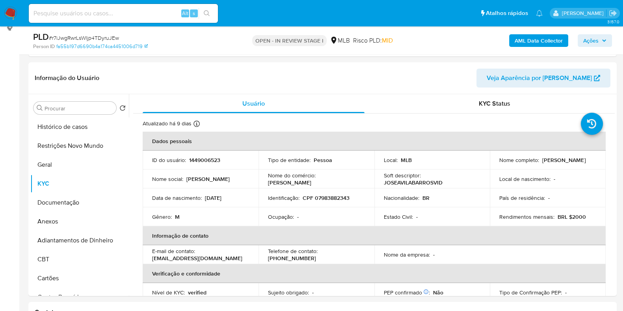
scroll to position [0, 0]
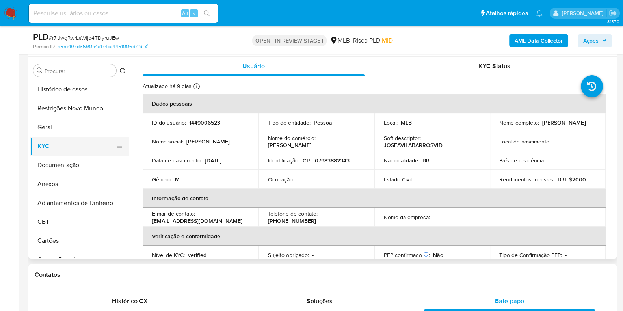
click at [76, 148] on button "KYC" at bounding box center [76, 146] width 92 height 19
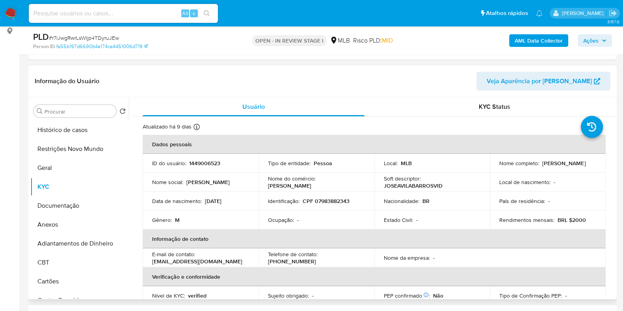
scroll to position [148, 0]
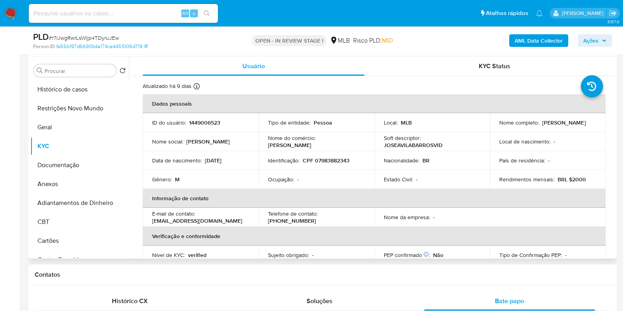
drag, startPoint x: 558, startPoint y: 123, endPoint x: 493, endPoint y: 127, distance: 64.7
click at [493, 127] on td "Nome completo : Jose Avila Barros Vidal" at bounding box center [547, 122] width 116 height 19
copy p "Jose Avila Barros Vidal"
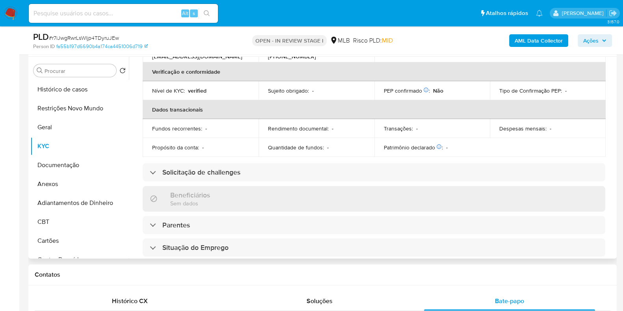
scroll to position [0, 0]
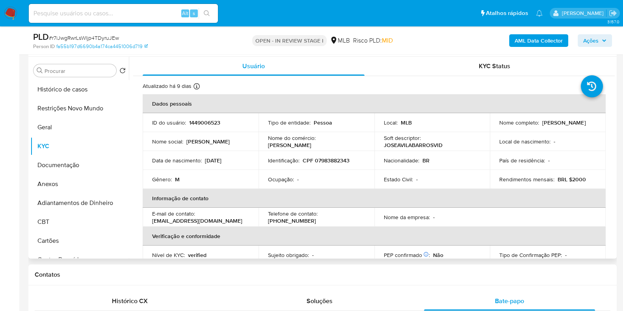
click at [335, 157] on p "CPF 07983882343" at bounding box center [325, 160] width 47 height 7
copy p "07983882343"
click at [73, 109] on button "Restrições Novo Mundo" at bounding box center [76, 108] width 92 height 19
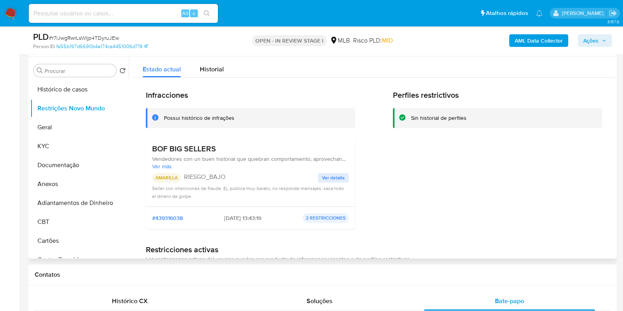
drag, startPoint x: 220, startPoint y: 144, endPoint x: 130, endPoint y: 145, distance: 90.6
click at [130, 145] on div at bounding box center [371, 158] width 485 height 202
click at [55, 166] on button "Documentação" at bounding box center [76, 165] width 92 height 19
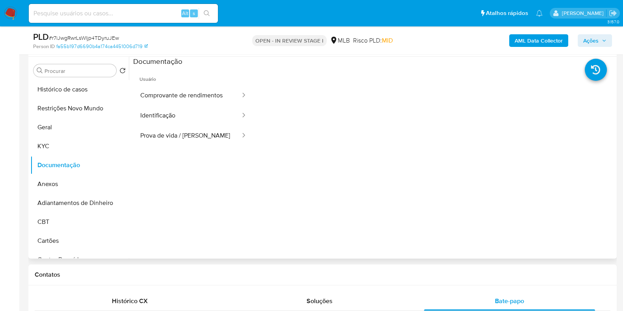
drag, startPoint x: 80, startPoint y: 106, endPoint x: 163, endPoint y: 182, distance: 113.2
click at [155, 205] on div "Procurar Retornar ao pedido padrão Histórico de casos Restrições Novo Mundo Ger…" at bounding box center [322, 158] width 584 height 202
click at [181, 94] on button "Comprovante de rendimentos" at bounding box center [187, 95] width 108 height 20
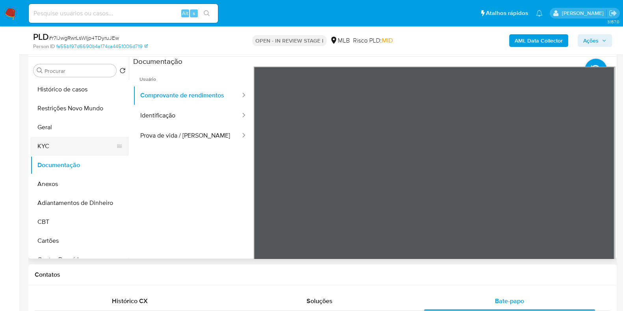
click at [61, 143] on button "KYC" at bounding box center [76, 146] width 92 height 19
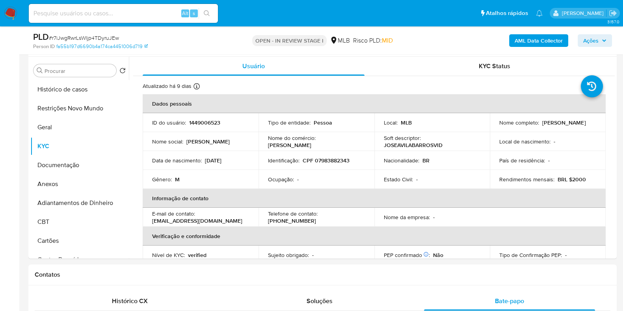
click at [587, 34] on span "Ações" at bounding box center [590, 40] width 15 height 13
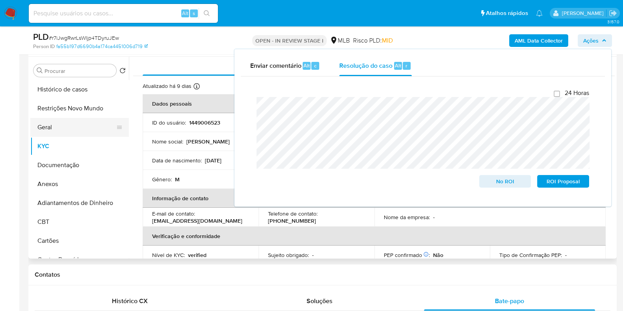
click at [63, 132] on button "Geral" at bounding box center [76, 127] width 92 height 19
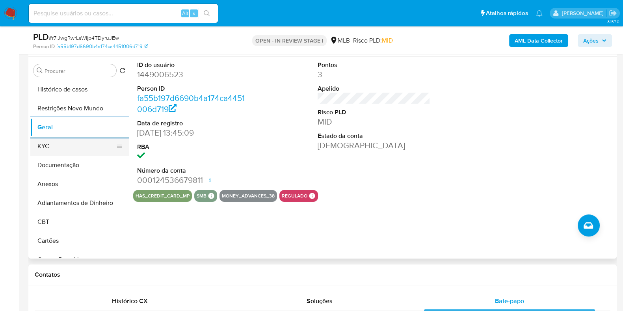
click at [53, 151] on button "KYC" at bounding box center [76, 146] width 92 height 19
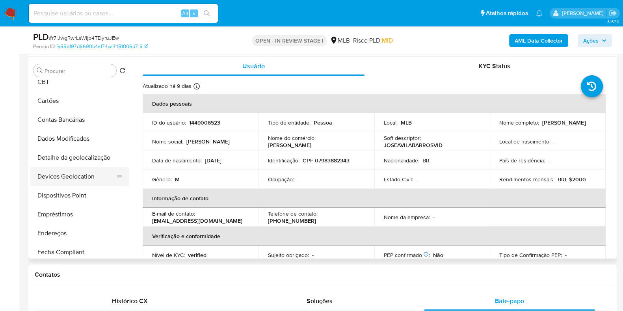
scroll to position [148, 0]
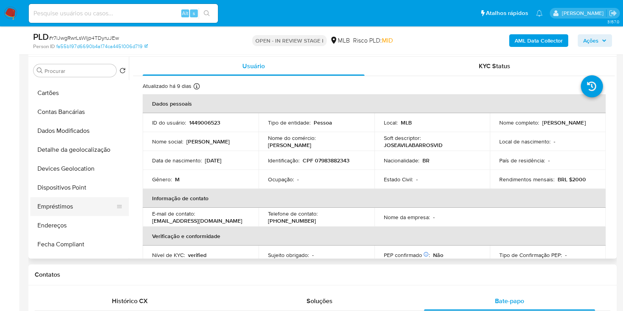
click at [57, 214] on button "Empréstimos" at bounding box center [76, 206] width 92 height 19
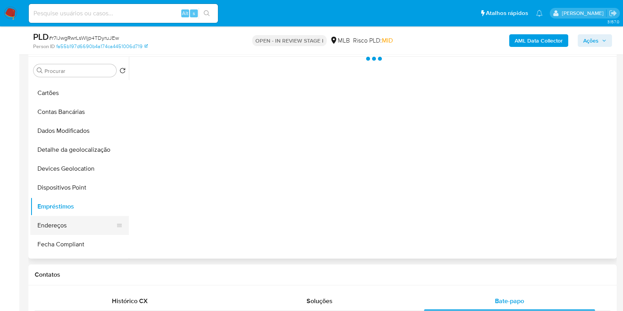
click at [52, 221] on button "Endereços" at bounding box center [76, 225] width 92 height 19
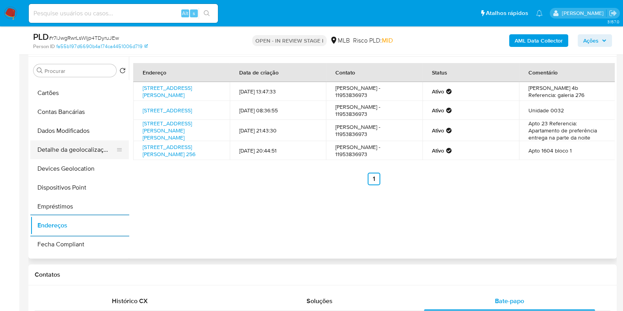
click at [79, 146] on button "Detalhe da geolocalização" at bounding box center [76, 149] width 92 height 19
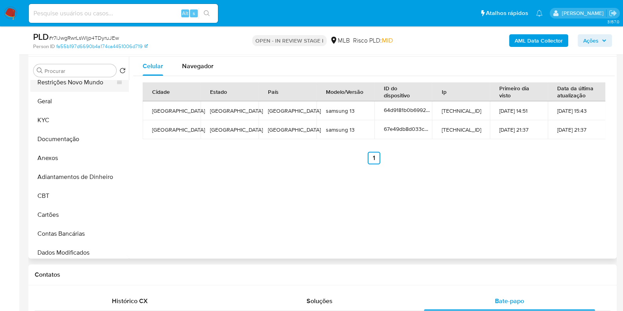
scroll to position [0, 0]
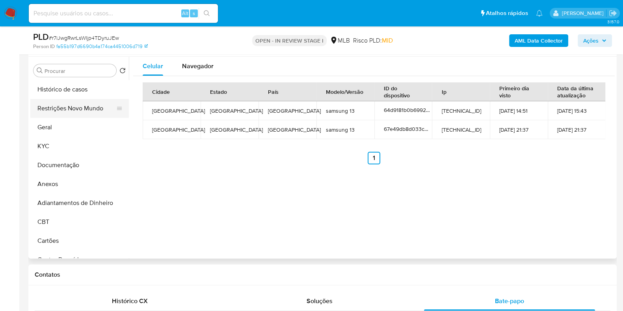
click at [85, 107] on button "Restrições Novo Mundo" at bounding box center [76, 108] width 92 height 19
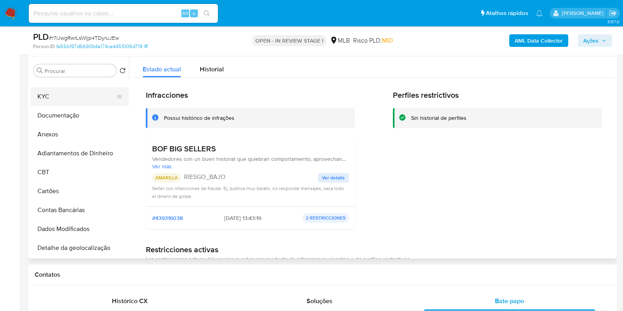
scroll to position [147, 0]
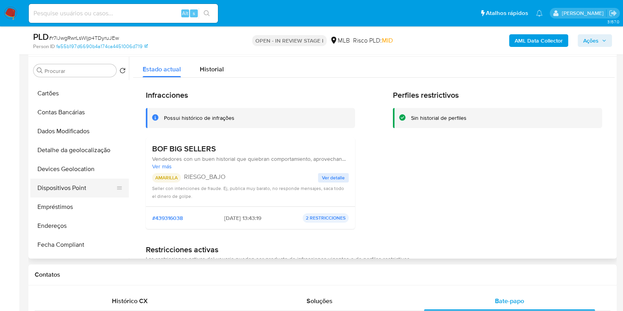
click at [69, 192] on button "Dispositivos Point" at bounding box center [76, 187] width 92 height 19
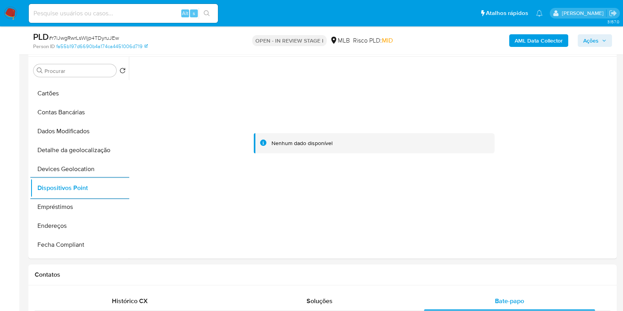
click at [531, 40] on b "AML Data Collector" at bounding box center [538, 40] width 48 height 13
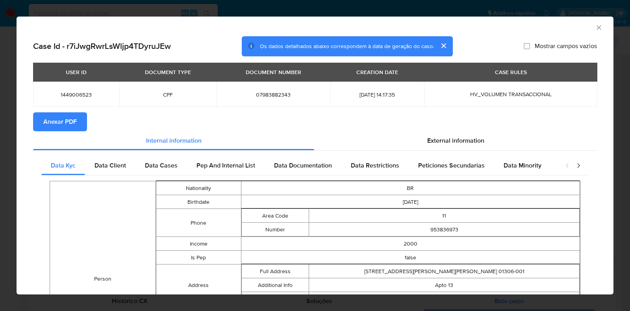
click at [72, 123] on span "Anexar PDF" at bounding box center [59, 121] width 33 height 17
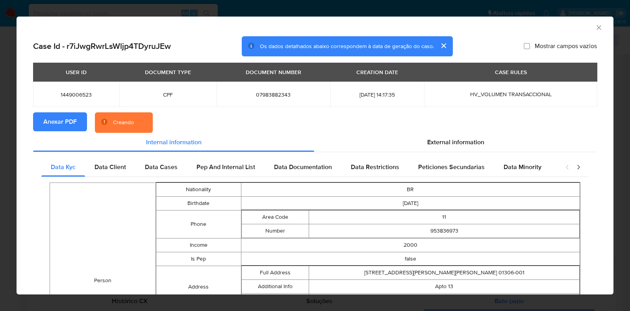
click at [10, 147] on div "AML Data Collector Case Id - r7iJwgRwrLsWljp4TDyruJEw Os dados detalhados abaix…" at bounding box center [315, 155] width 630 height 311
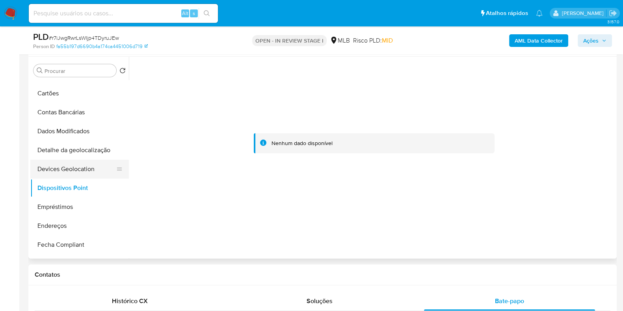
scroll to position [0, 0]
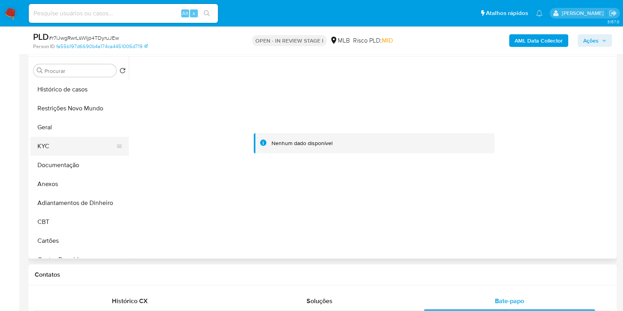
click at [67, 150] on button "KYC" at bounding box center [76, 146] width 92 height 19
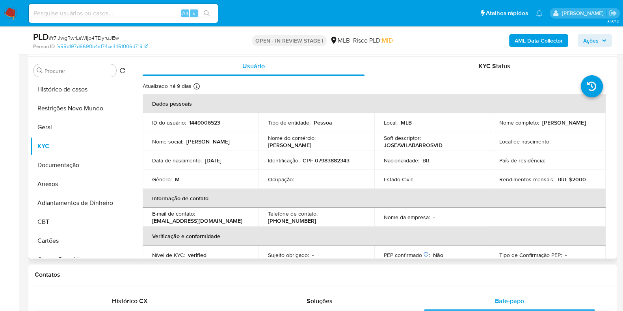
drag, startPoint x: 556, startPoint y: 125, endPoint x: 495, endPoint y: 128, distance: 61.5
click at [495, 128] on td "Nome completo : Jose Avila Barros Vidal" at bounding box center [547, 122] width 116 height 19
copy p "Jose Avila Barros Vidal"
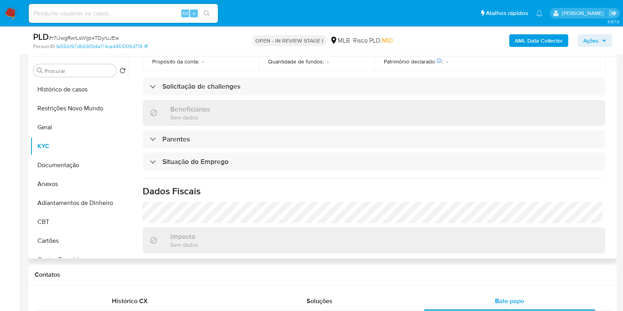
scroll to position [342, 0]
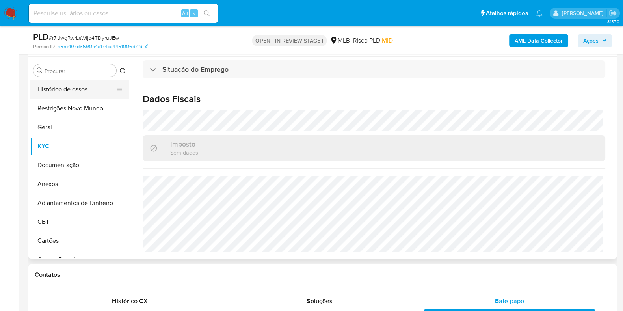
click at [50, 83] on button "Histórico de casos" at bounding box center [76, 89] width 92 height 19
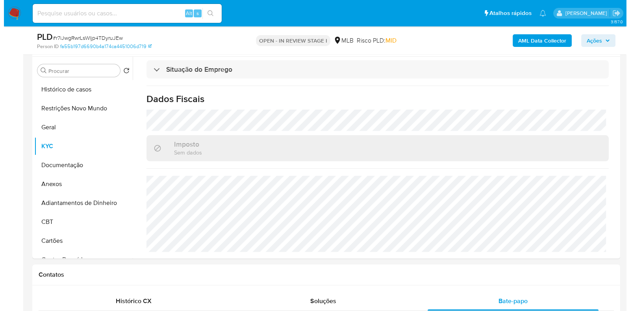
scroll to position [0, 0]
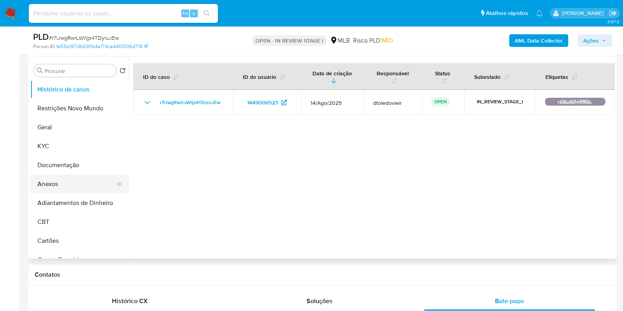
click at [65, 178] on button "Anexos" at bounding box center [76, 183] width 92 height 19
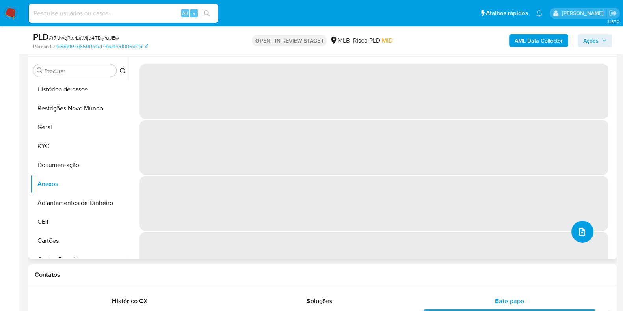
click at [584, 235] on button "upload-file" at bounding box center [582, 231] width 22 height 22
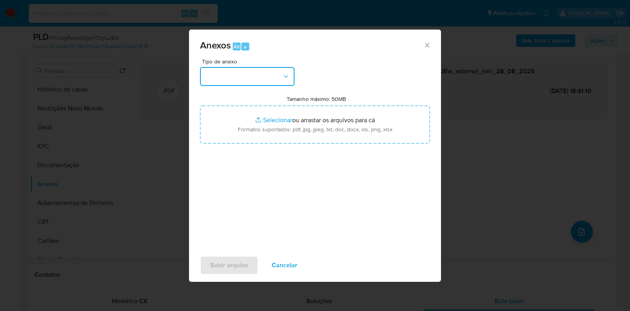
drag, startPoint x: 247, startPoint y: 69, endPoint x: 246, endPoint y: 73, distance: 4.5
click at [246, 71] on button "button" at bounding box center [247, 76] width 94 height 19
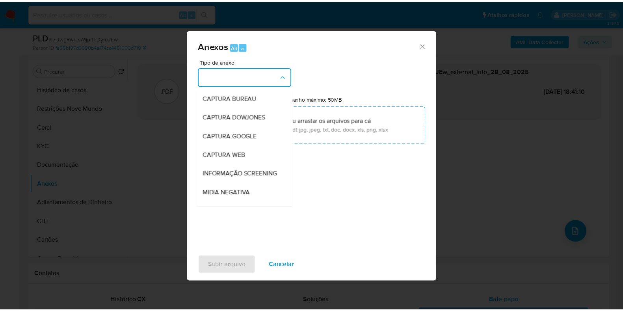
scroll to position [121, 0]
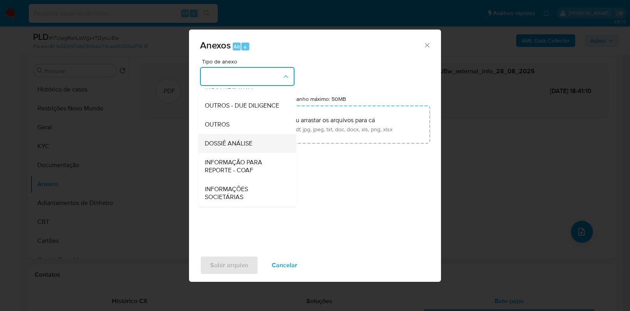
click at [232, 138] on div "DOSSIÊ ANÁLISE" at bounding box center [245, 143] width 80 height 19
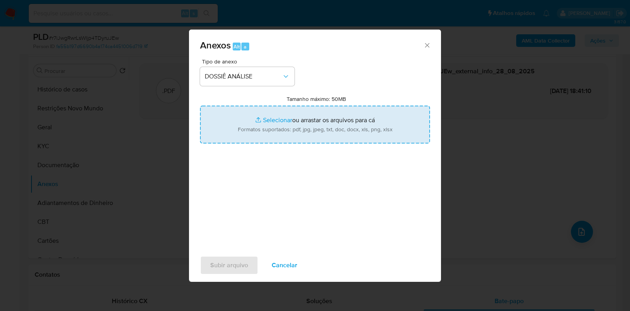
type input "C:\fakepath\SAR - CPF 07983882343 - JOSE AVILA BARROS VIDAL.pdf"
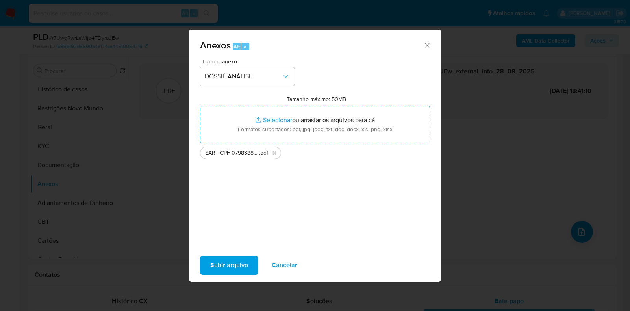
click at [230, 261] on span "Subir arquivo" at bounding box center [229, 264] width 38 height 17
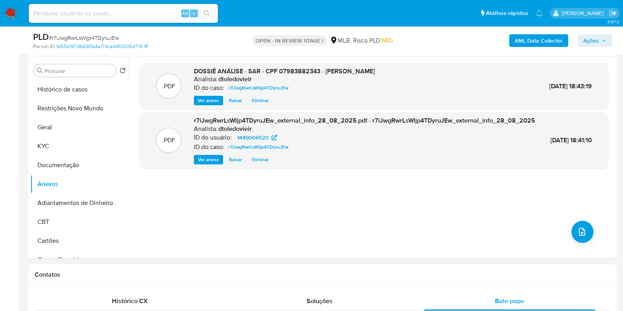
click at [580, 35] on button "Ações" at bounding box center [594, 40] width 34 height 13
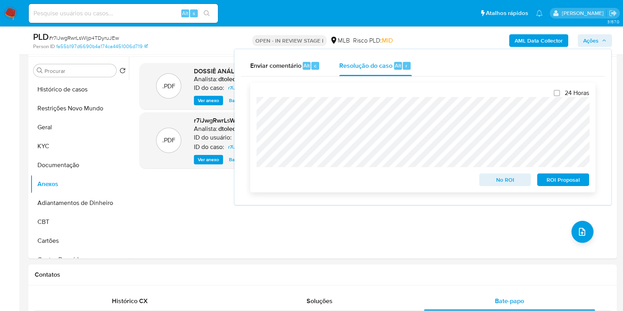
click at [549, 180] on span "ROI Proposal" at bounding box center [562, 179] width 41 height 11
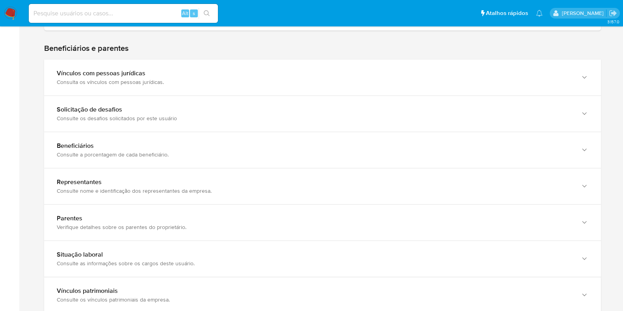
scroll to position [344, 0]
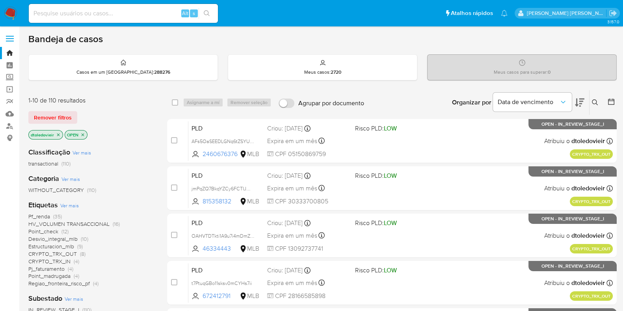
click at [77, 26] on main "3.157.0" at bounding box center [311, 311] width 623 height 622
click at [86, 17] on input at bounding box center [123, 13] width 189 height 10
paste input "2382620111"
type input "2382620111"
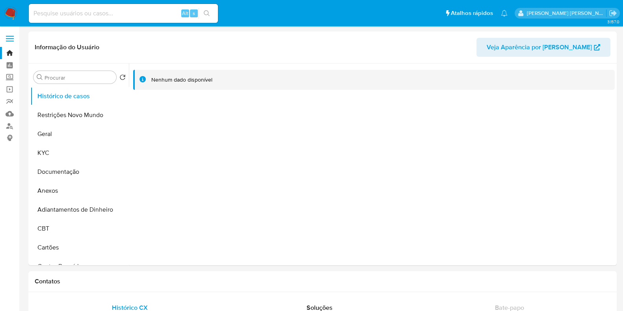
select select "10"
click at [57, 134] on button "Geral" at bounding box center [76, 133] width 92 height 19
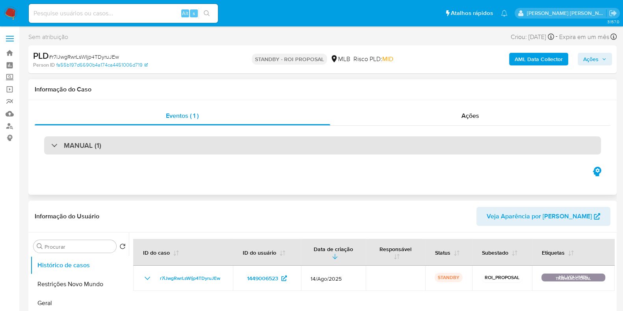
select select "10"
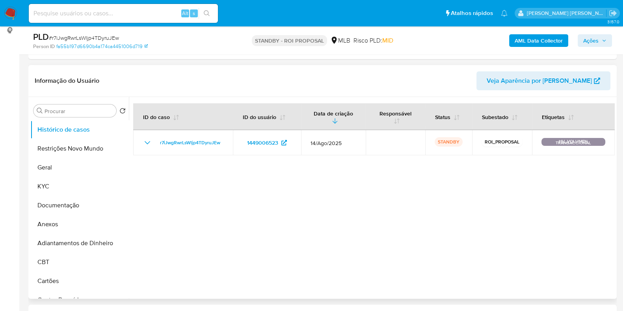
scroll to position [148, 0]
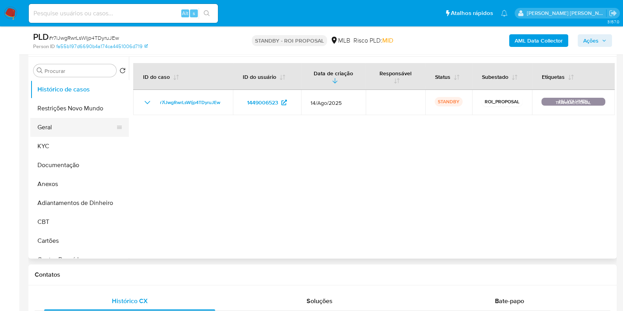
click at [80, 126] on button "Geral" at bounding box center [76, 127] width 92 height 19
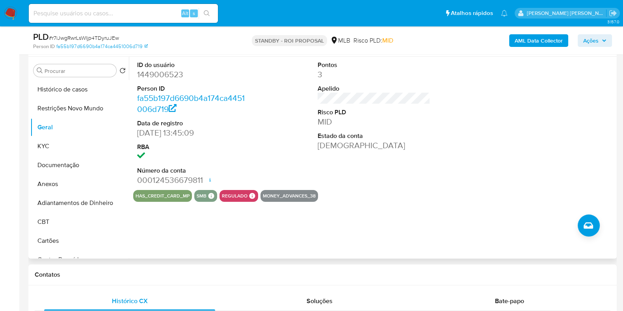
click at [165, 73] on dd "1449006523" at bounding box center [193, 74] width 113 height 11
copy dd "1449006523"
click at [143, 13] on input at bounding box center [123, 13] width 189 height 10
paste input "1410785635"
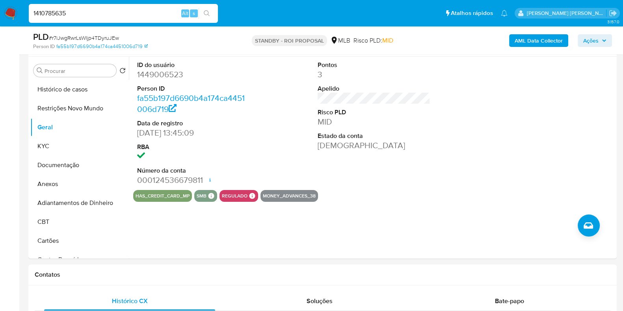
type input "1410785635"
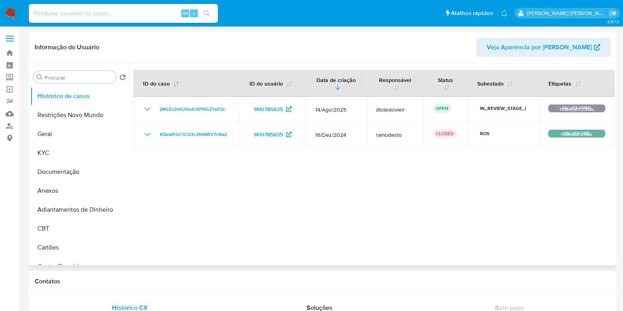
select select "10"
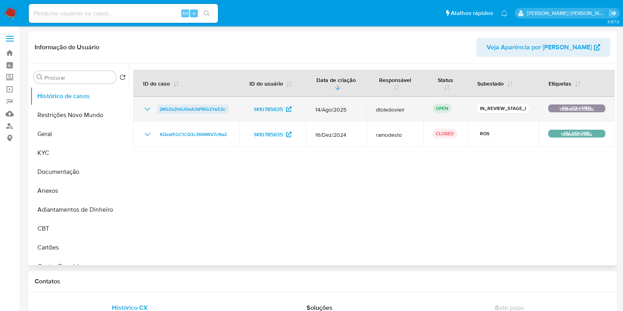
click at [196, 106] on span "jMGZx2hkUSxdUkPlKG2YeE2c" at bounding box center [192, 108] width 65 height 9
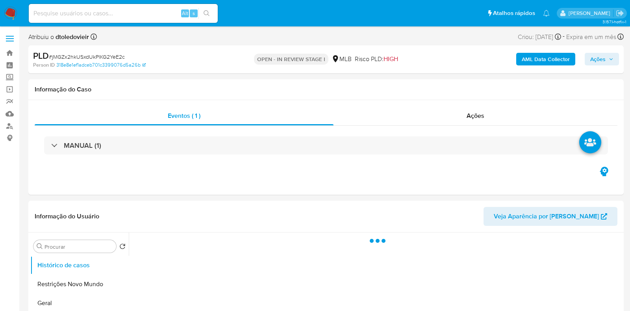
select select "10"
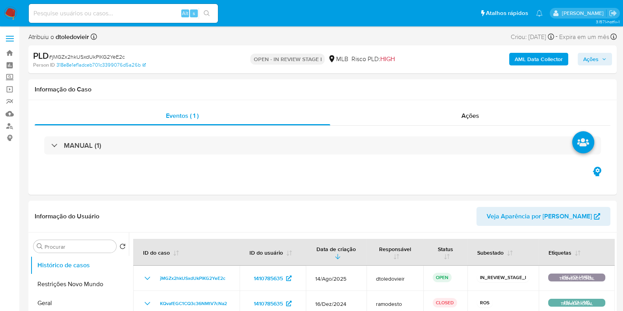
click at [593, 58] on span "Ações" at bounding box center [590, 59] width 15 height 13
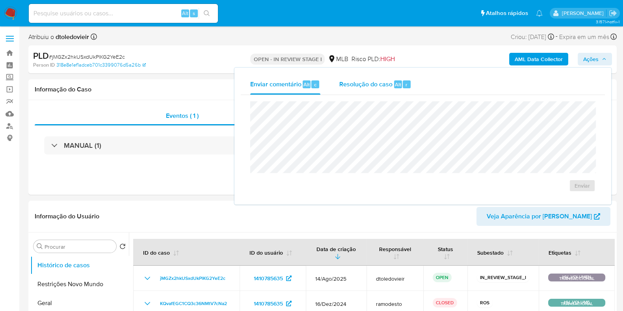
click at [355, 83] on span "Resolução do caso" at bounding box center [365, 84] width 53 height 9
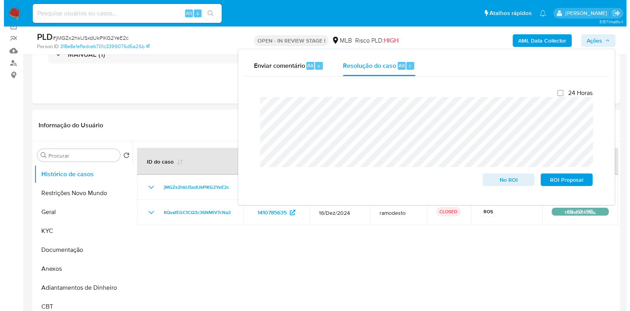
scroll to position [98, 0]
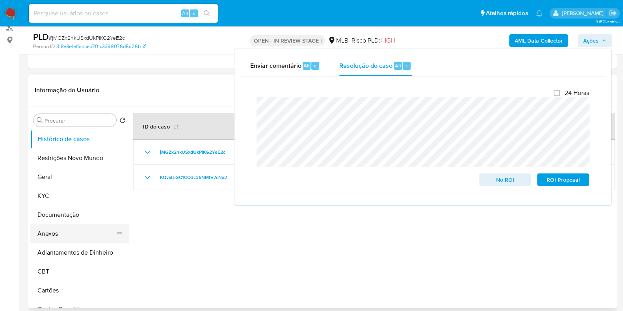
click at [55, 234] on button "Anexos" at bounding box center [76, 233] width 92 height 19
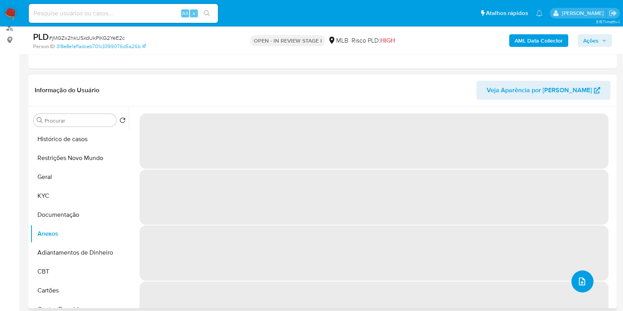
click at [578, 271] on button "upload-file" at bounding box center [582, 281] width 22 height 22
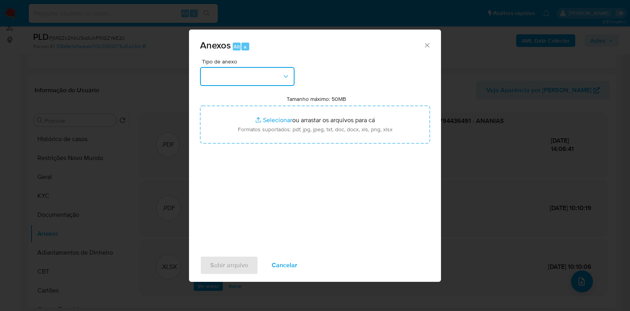
click at [258, 72] on button "button" at bounding box center [247, 76] width 94 height 19
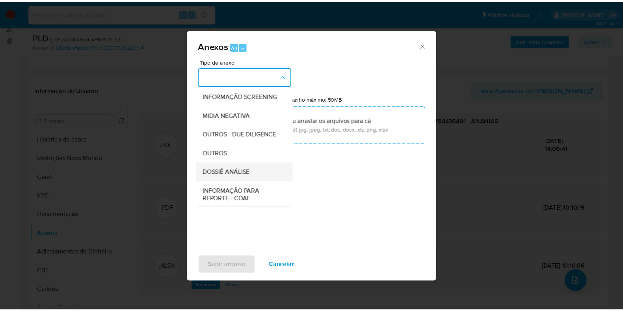
scroll to position [121, 0]
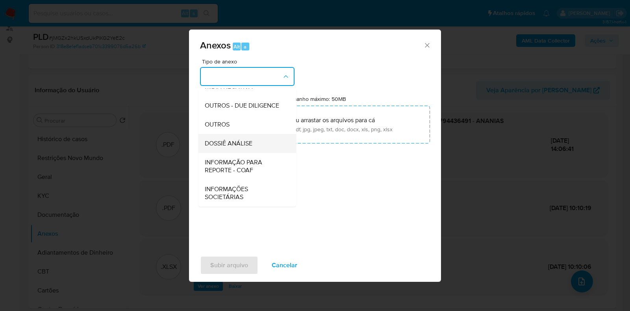
click at [230, 137] on div "DOSSIÊ ANÁLISE" at bounding box center [245, 143] width 80 height 19
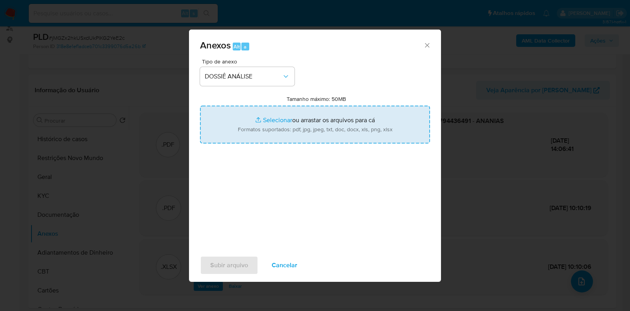
type input "C:\fakepath\CPF 05825108483 - RAQUEL NASCIMENTO DE FREITAS.pdf"
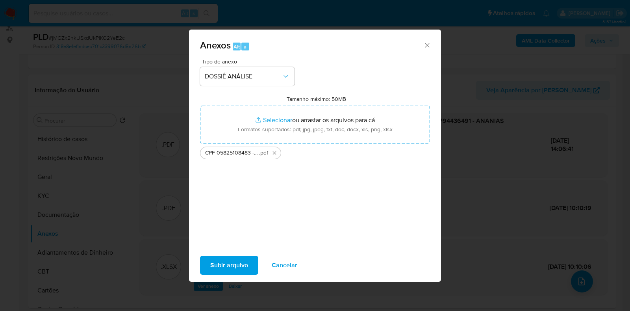
click at [222, 263] on span "Subir arquivo" at bounding box center [229, 264] width 38 height 17
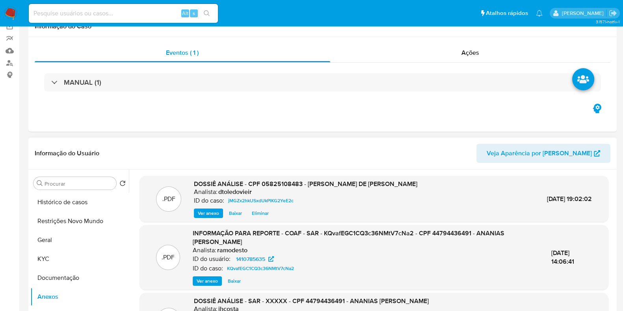
scroll to position [148, 0]
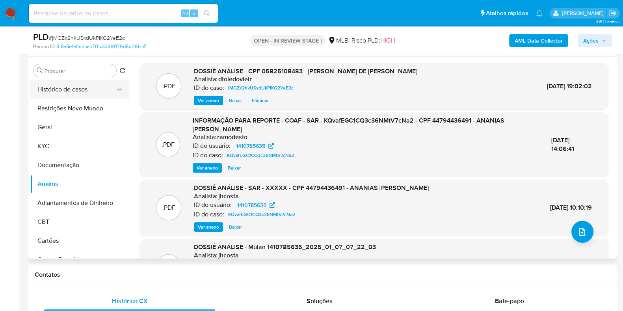
click at [69, 89] on button "Histórico de casos" at bounding box center [76, 89] width 92 height 19
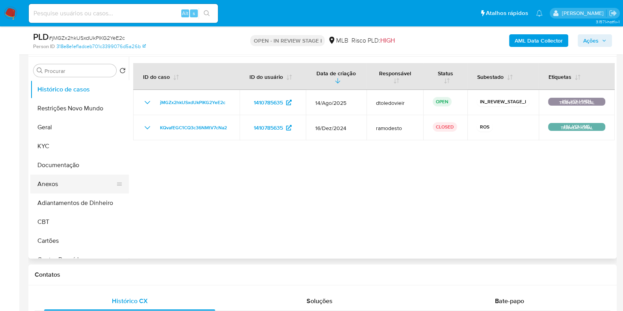
click at [68, 183] on button "Anexos" at bounding box center [76, 183] width 92 height 19
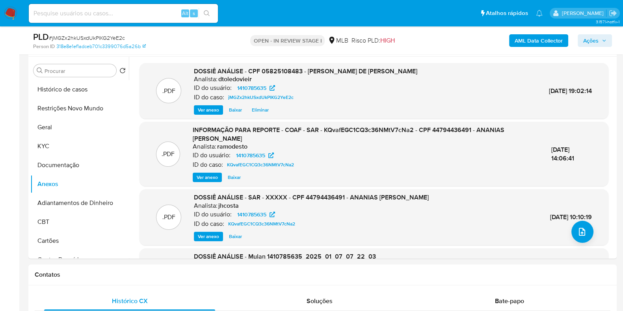
click at [598, 40] on span "Ações" at bounding box center [590, 40] width 15 height 13
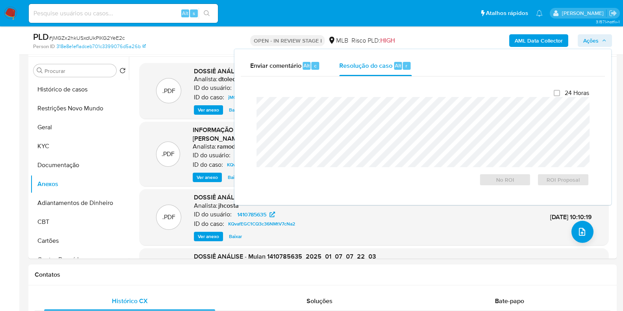
click at [191, 47] on div "Person ID 318e8e1ef1adceb701c3399076d5a26b" at bounding box center [128, 46] width 191 height 7
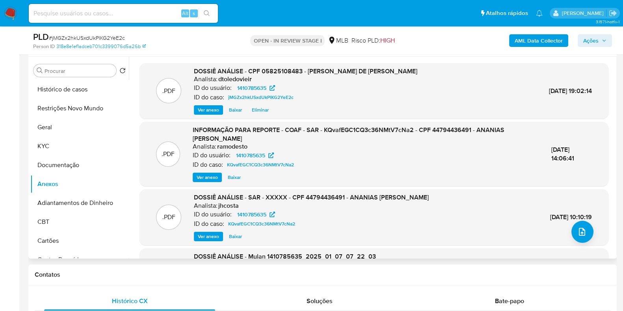
click at [265, 113] on span "Eliminar" at bounding box center [260, 110] width 17 height 8
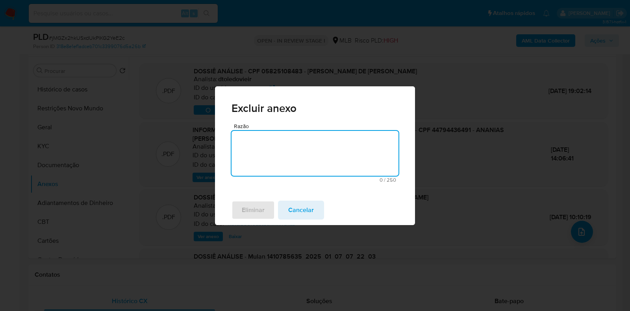
click at [280, 150] on textarea "Razão" at bounding box center [315, 153] width 167 height 45
type textarea "Anexo incorreto"
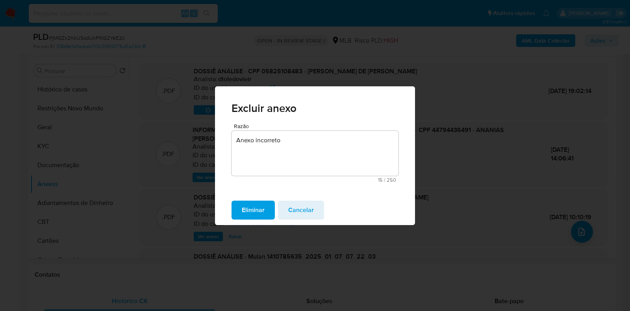
click at [248, 209] on span "Eliminar" at bounding box center [253, 209] width 23 height 17
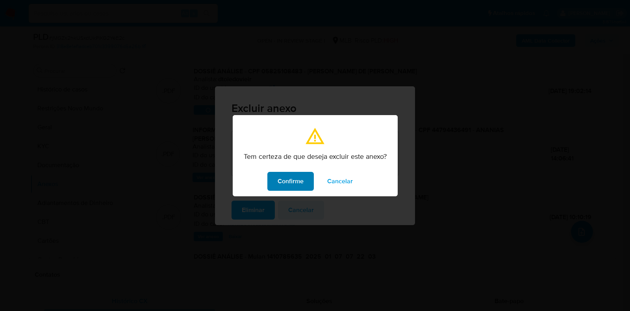
click at [292, 182] on span "Confirme" at bounding box center [291, 180] width 26 height 17
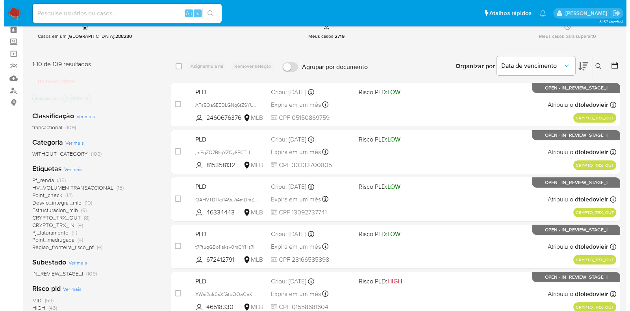
scroll to position [98, 0]
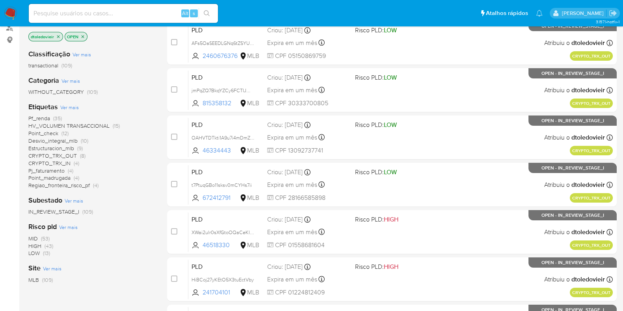
click at [68, 107] on span "Ver mais" at bounding box center [69, 107] width 19 height 7
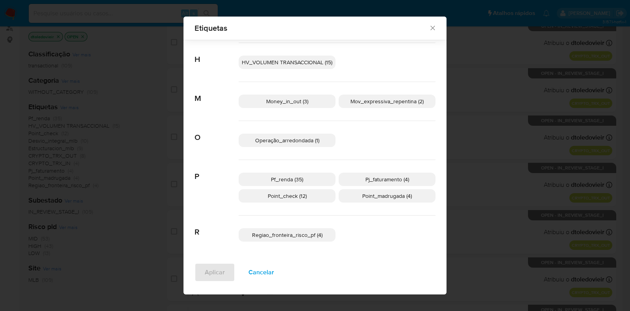
scroll to position [200, 0]
click at [377, 182] on p "Pj_faturamento (4)" at bounding box center [387, 177] width 97 height 13
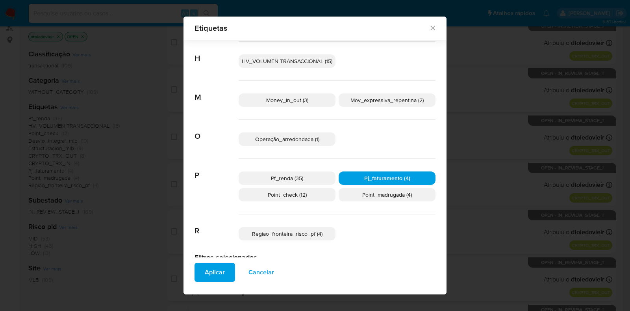
click at [376, 196] on span "Point_madrugada (4)" at bounding box center [387, 195] width 50 height 8
click at [312, 194] on p "Point_check (12)" at bounding box center [287, 194] width 97 height 13
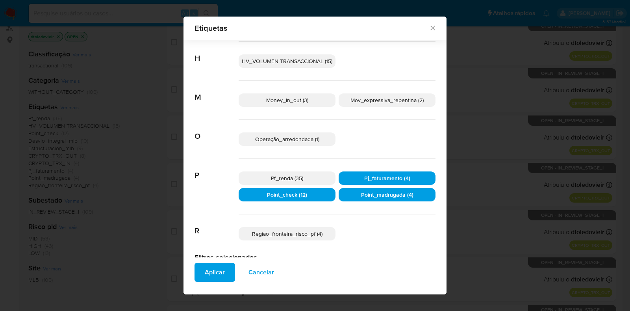
click at [310, 174] on p "Pf_renda (35)" at bounding box center [287, 177] width 97 height 13
click at [304, 176] on p "Pf_renda (35)" at bounding box center [287, 177] width 97 height 13
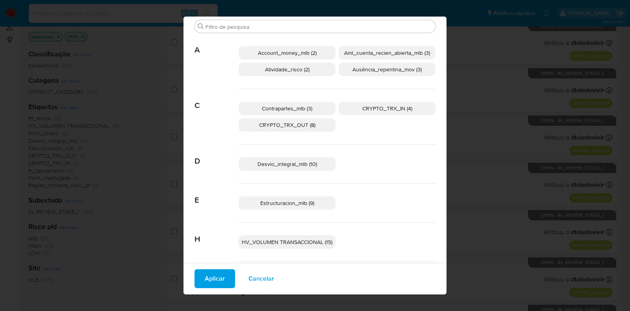
scroll to position [142, 0]
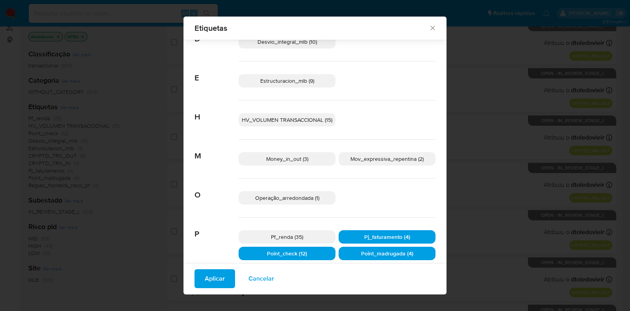
click at [305, 160] on p "Money_in_out (3)" at bounding box center [287, 158] width 97 height 13
click at [361, 159] on span "Mov_expressiva_repentina (2)" at bounding box center [386, 159] width 73 height 8
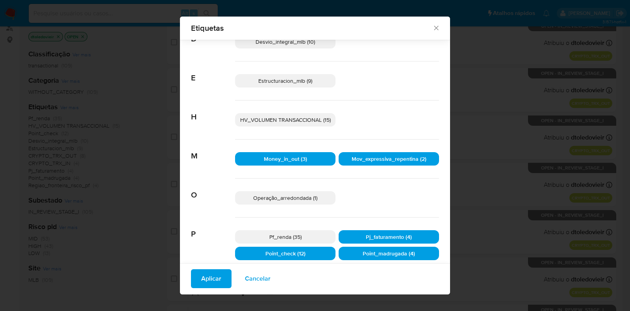
click at [295, 196] on span "Operação_arredondada (1)" at bounding box center [285, 198] width 64 height 8
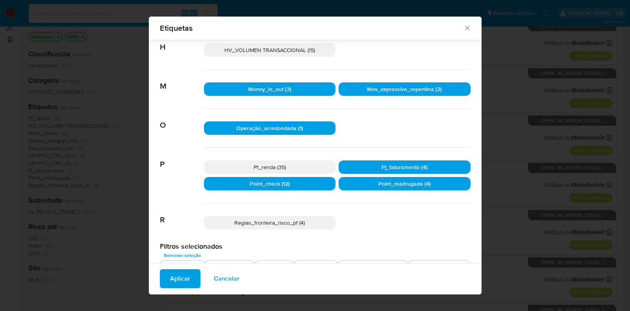
scroll to position [222, 0]
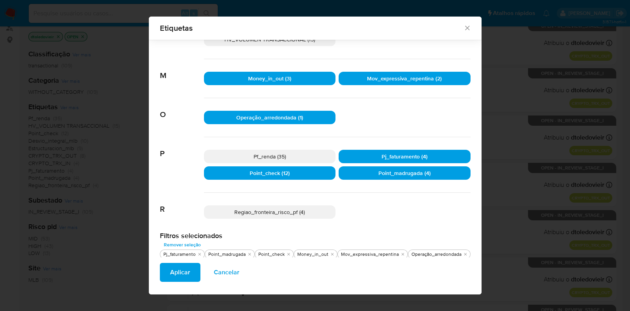
drag, startPoint x: 293, startPoint y: 213, endPoint x: 313, endPoint y: 208, distance: 21.2
click at [293, 213] on span "Regiao_fronteira_risco_pf (4)" at bounding box center [269, 212] width 70 height 8
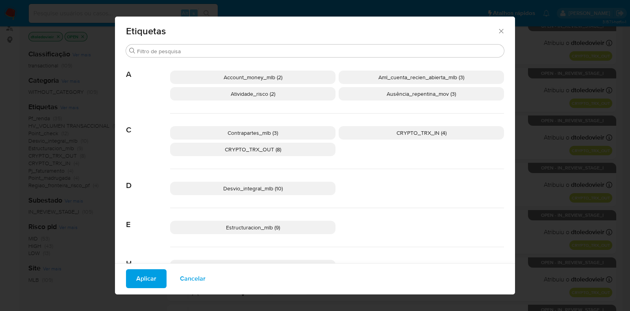
scroll to position [0, 0]
click at [287, 78] on p "Account_money_mlb (2)" at bounding box center [252, 78] width 165 height 13
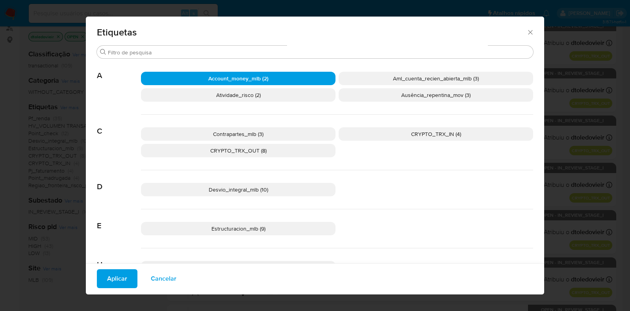
click at [403, 74] on span "Aml_cuenta_recien_abierta_mlb (3)" at bounding box center [436, 78] width 86 height 8
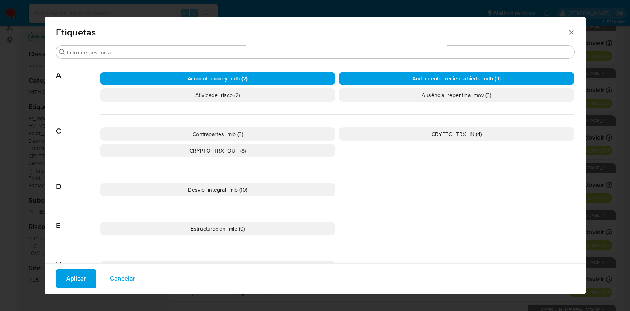
click at [397, 95] on p "Ausência_repentina_mov (3)" at bounding box center [457, 94] width 236 height 13
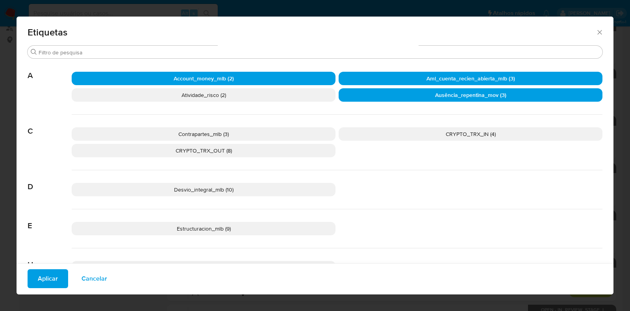
click at [268, 95] on p "Atividade_risco (2)" at bounding box center [204, 94] width 264 height 13
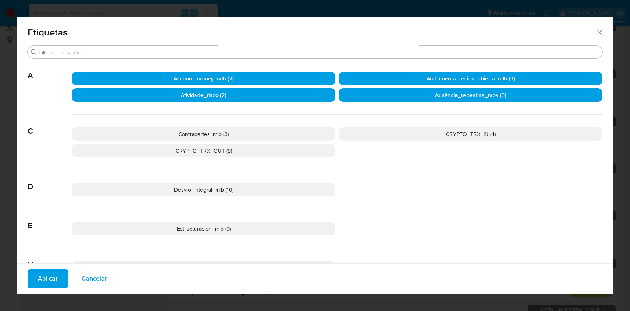
click at [236, 135] on p "Contrapartes_mlb (3)" at bounding box center [204, 133] width 264 height 13
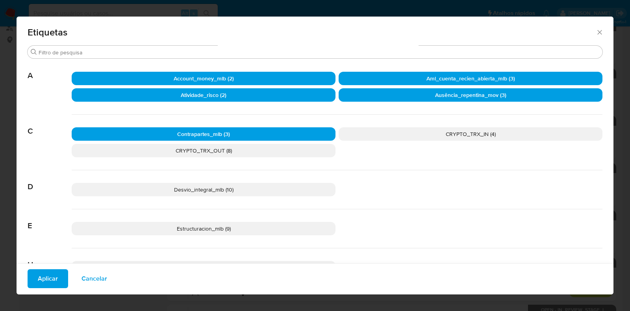
click at [404, 132] on p "CRYPTO_TRX_IN (4)" at bounding box center [471, 133] width 264 height 13
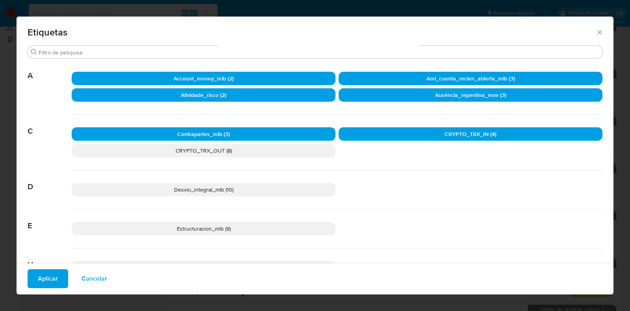
click at [245, 157] on div "Contrapartes_mlb (3) CRYPTO_TRX_IN (4) CRYPTO_TRX_OUT (8)" at bounding box center [337, 143] width 531 height 56
click at [282, 153] on p "CRYPTO_TRX_OUT (8)" at bounding box center [204, 150] width 264 height 13
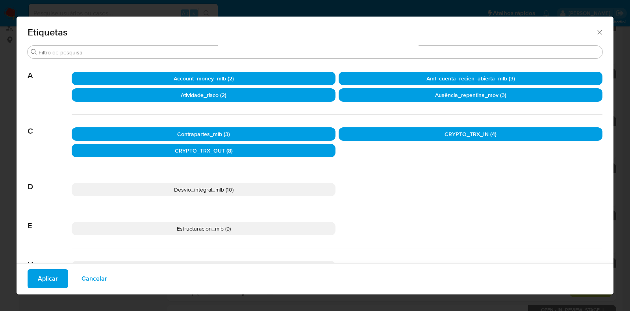
click at [420, 133] on p "CRYPTO_TRX_IN (4)" at bounding box center [471, 133] width 264 height 13
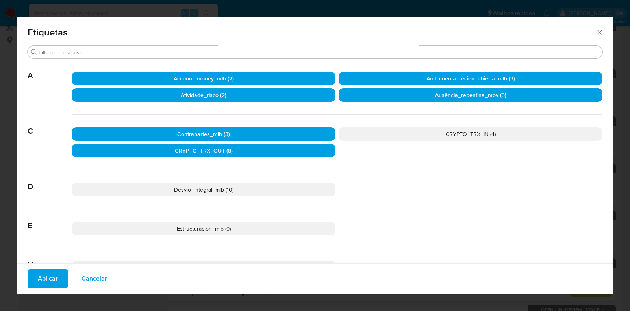
click at [280, 155] on p "CRYPTO_TRX_OUT (8)" at bounding box center [204, 150] width 264 height 13
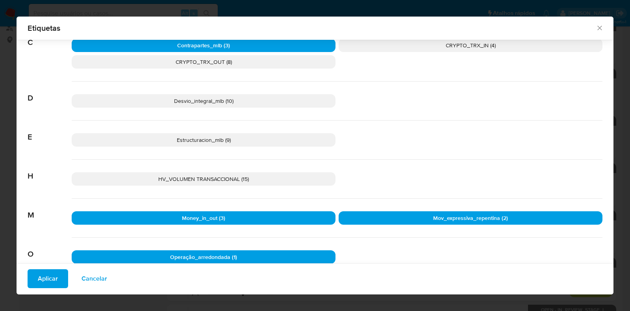
scroll to position [92, 0]
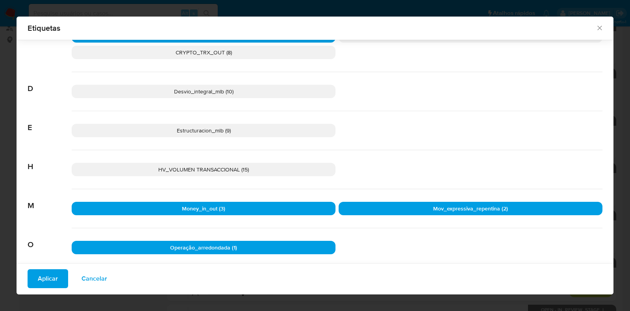
click at [43, 275] on span "Aplicar" at bounding box center [48, 278] width 20 height 17
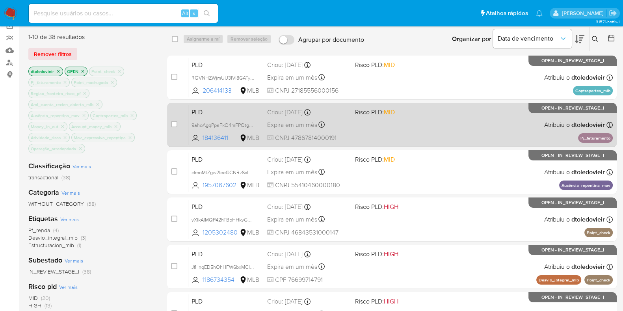
scroll to position [98, 0]
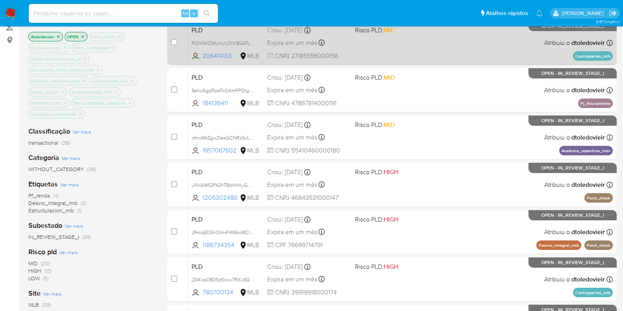
click at [428, 47] on div "PLD RQVNHZWjmUU3IVl8GATyJLPP 206414133 MLB Risco PLD: MID Criou: 12/08/2025 Cri…" at bounding box center [400, 43] width 424 height 40
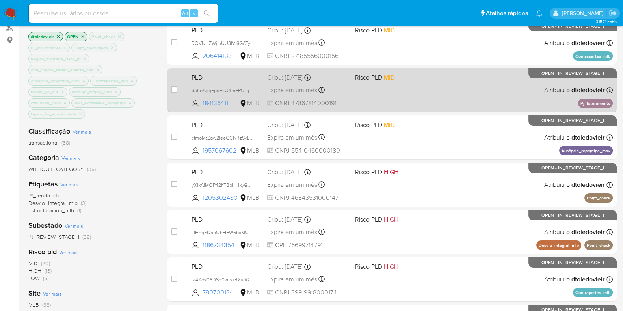
click at [419, 89] on div "PLD 9ahoAgqPpaFkO4mFPQtgPmJC 184136411 MLB Risco PLD: MID Criou: 12/08/2025 Cri…" at bounding box center [400, 90] width 424 height 40
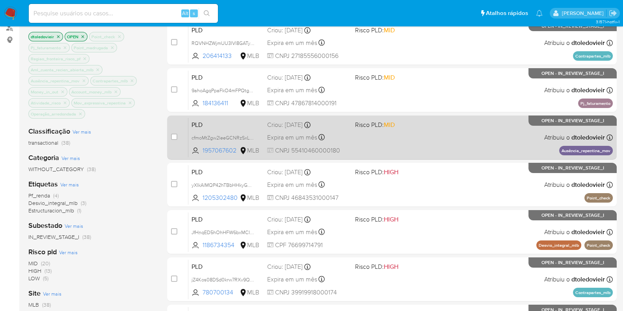
click at [406, 120] on span "Risco PLD: MID" at bounding box center [396, 124] width 82 height 10
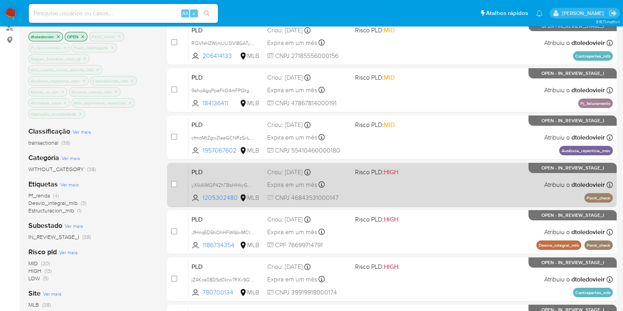
click at [414, 183] on div "PLD yXIkAlMQP42hTBbHHkyGHt2x 1205302480 MLB Risco PLD: HIGH Criou: 12/08/2025 C…" at bounding box center [400, 185] width 424 height 40
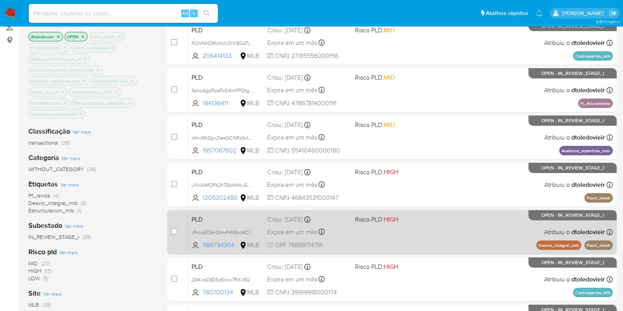
click at [413, 226] on div "PLD JfHnqED5hOhHFW6bxMCID7vR 1186734354 MLB Risco PLD: HIGH Criou: 12/08/2025 C…" at bounding box center [400, 232] width 424 height 40
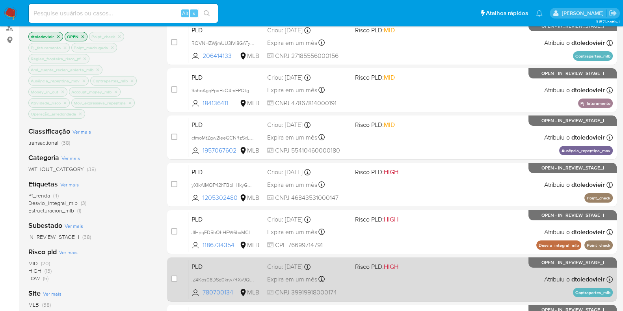
click at [408, 278] on div "PLD jZ4Kos08DSd0krw7RXv9QAeg 780700134 MLB Risco PLD: HIGH Criou: 12/08/2025 Cr…" at bounding box center [400, 279] width 424 height 40
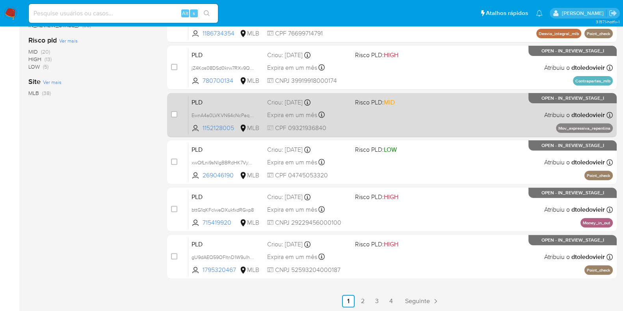
scroll to position [310, 0]
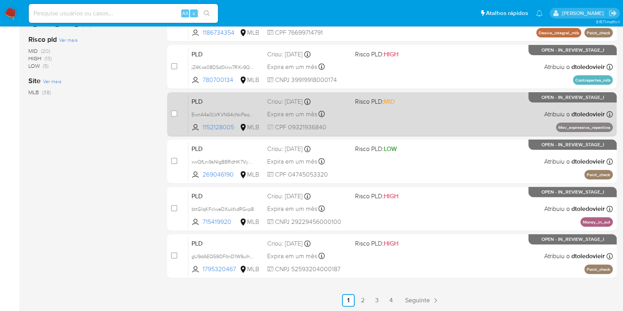
click at [423, 111] on div "PLD EwnA4a0LVKVN64cNcPaqO692 1152128005 MLB Risco PLD: MID Criou: 12/08/2025 Cr…" at bounding box center [400, 114] width 424 height 40
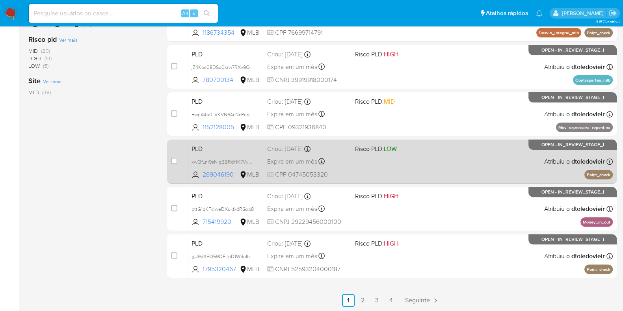
click at [419, 158] on div "PLD xwQfLni9sNIgBBRdHK7VymU4 269046190 MLB Risco PLD: LOW Criou: 12/08/2025 Cri…" at bounding box center [400, 161] width 424 height 40
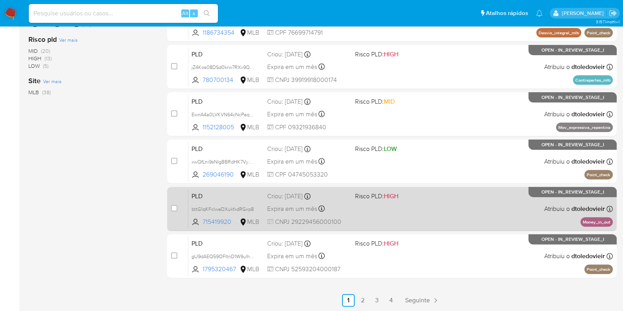
click at [419, 200] on div "PLD bttG1qKFclweDXukfxdRGxp8 715419920 MLB Risco PLD: HIGH Criou: 12/08/2025 Cr…" at bounding box center [400, 209] width 424 height 40
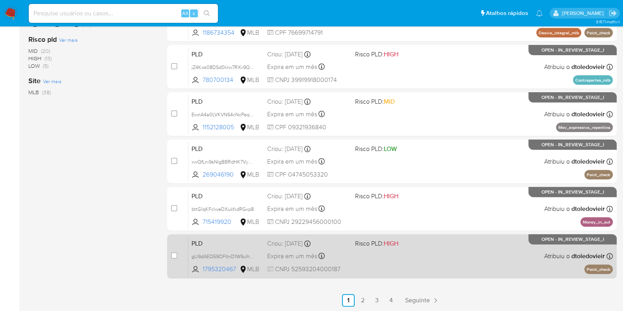
click at [395, 245] on span "HIGH" at bounding box center [391, 243] width 15 height 9
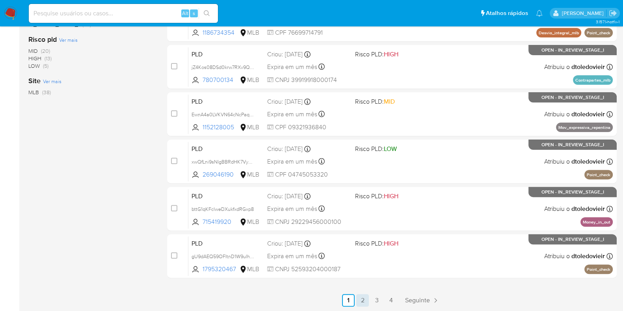
click at [361, 302] on link "2" at bounding box center [362, 300] width 13 height 13
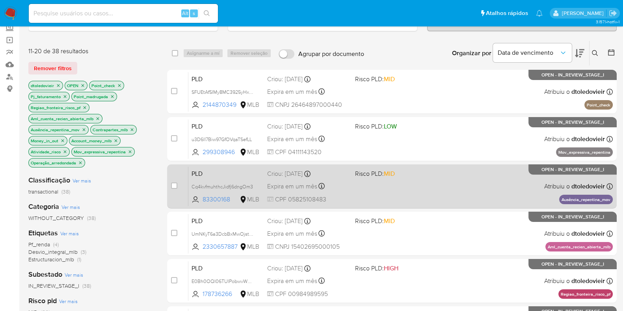
scroll to position [98, 0]
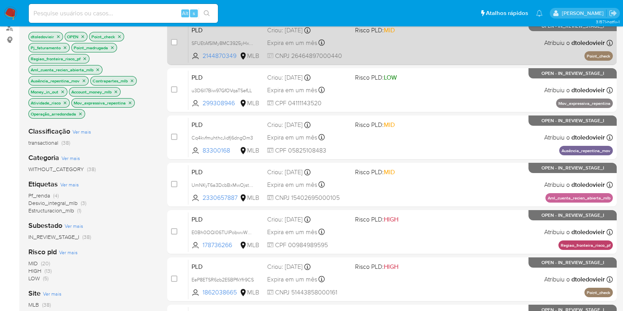
click at [431, 53] on div "PLD SFUEtAfSIMy8MC3925yHxwdN 2144870349 MLB Risco PLD: MID Criou: 12/08/2025 Cr…" at bounding box center [400, 43] width 424 height 40
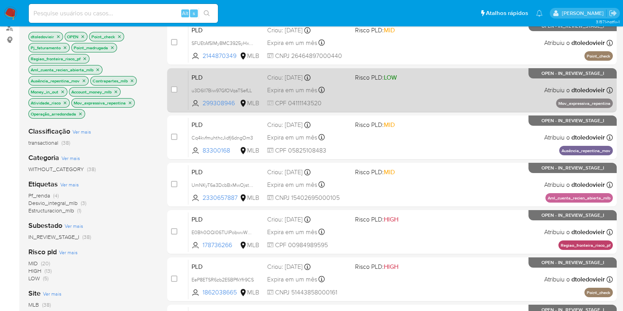
click at [427, 98] on div "PLD u3D6lI7Biw97GfOVqaTSefLL 299308946 MLB Risco PLD: LOW Criou: 12/08/2025 Cri…" at bounding box center [400, 90] width 424 height 40
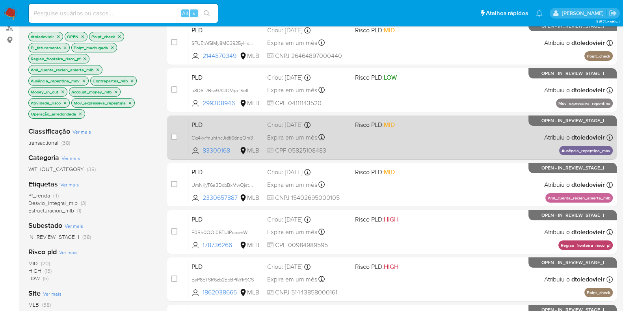
click at [430, 143] on div "PLD Cq4kvfmuhthcJidfj6dngOm3 83300168 MLB Risco PLD: MID Criou: 12/08/2025 Crio…" at bounding box center [400, 137] width 424 height 40
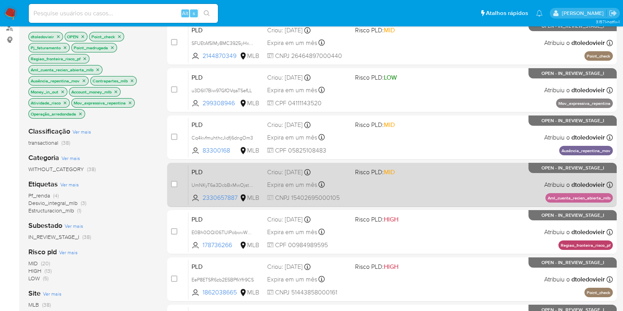
click at [422, 180] on div "PLD UmNKyT6a3DcbBxMwOjstaadR 2330657887 MLB Risco PLD: MID Criou: 12/08/2025 Cr…" at bounding box center [400, 185] width 424 height 40
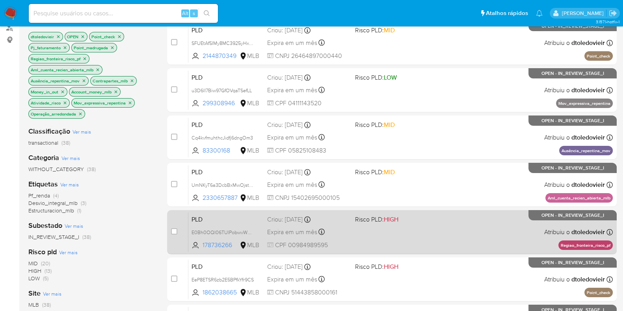
click at [426, 233] on div "PLD E0Bh0OQI06TUIPobwvWOQClf 178736266 MLB Risco PLD: HIGH Criou: 12/08/2025 Cr…" at bounding box center [400, 232] width 424 height 40
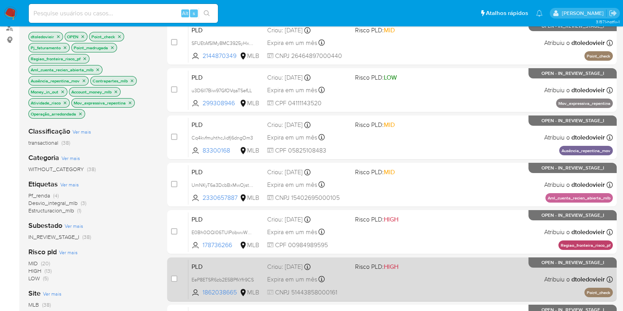
click at [430, 288] on div "PLD EeP8ETSR6zb2E5BPfkYfr9CS 1862038665 MLB Risco PLD: HIGH Criou: 12/08/2025 C…" at bounding box center [400, 279] width 424 height 40
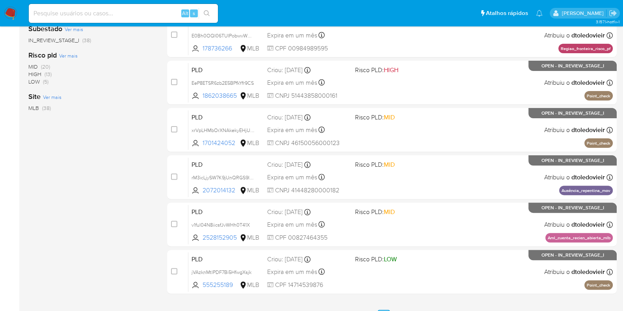
scroll to position [295, 0]
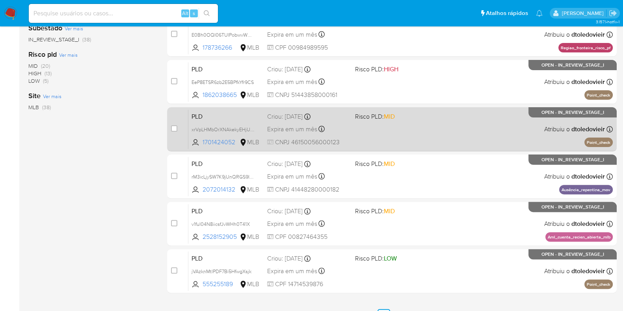
click at [440, 128] on div "PLD xrVpLHMbOrXNAkekyEHjU9vX 1701424052 MLB Risco PLD: MID Criou: 12/08/2025 Cr…" at bounding box center [400, 129] width 424 height 40
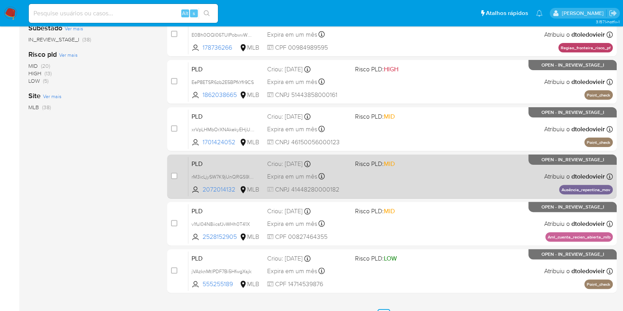
click at [431, 178] on div "PLD rM3icLjySW7K9jUnQRGS9IAy 2072014132 MLB Risco PLD: MID Criou: 12/08/2025 Cr…" at bounding box center [400, 176] width 424 height 40
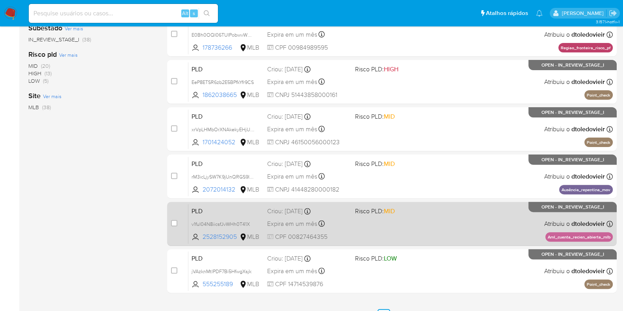
click at [432, 221] on div "PLD v1ful04N8iicsfJvWHh0T41X 2528152905 MLB Risco PLD: MID Criou: 12/08/2025 Cr…" at bounding box center [400, 224] width 424 height 40
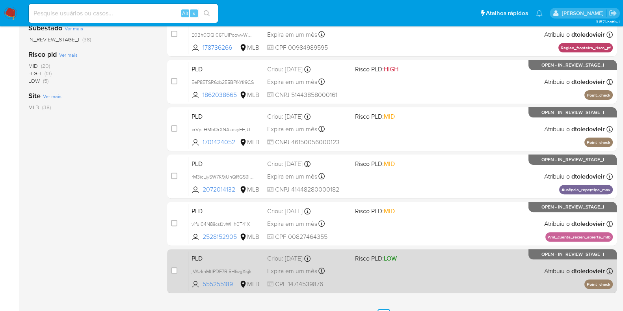
click at [432, 265] on div "PLD jVAzknMtlPDF7Bi5HfwgXsjk 555255189 MLB Risco PLD: LOW Criou: 12/08/2025 Cri…" at bounding box center [400, 271] width 424 height 40
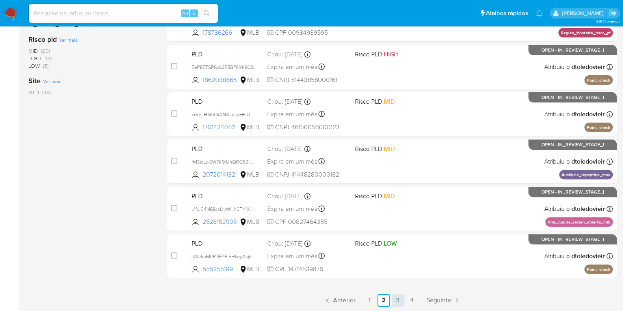
click at [395, 297] on link "3" at bounding box center [397, 300] width 13 height 13
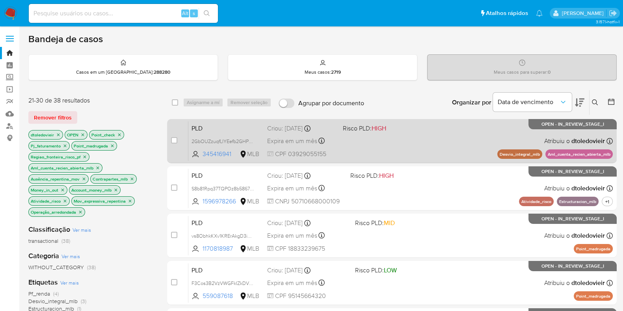
click at [409, 147] on div "PLD 2GbOUZzuqfLIYEefb2GHPdPg 345416941 MLB Risco PLD: HIGH Criou: 12/08/2025 Cr…" at bounding box center [400, 141] width 424 height 40
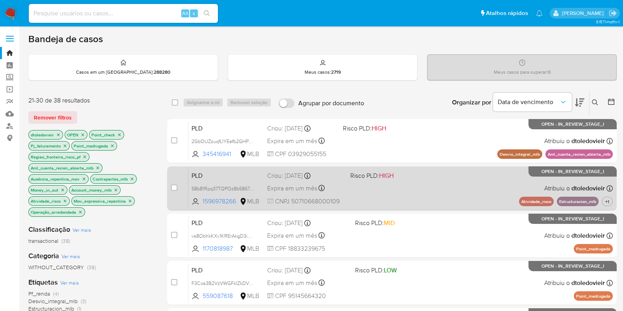
click at [407, 189] on div "PLD S8b81Rpq37TQPOz8b5867n1C 1596978266 MLB Risco PLD: HIGH Criou: 12/08/2025 C…" at bounding box center [400, 188] width 424 height 40
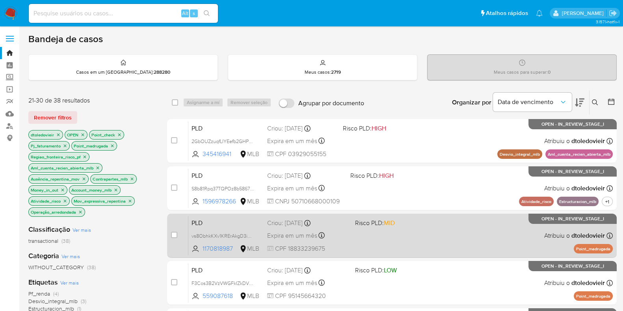
click at [414, 240] on div "PLD vs8ObhkKXv1KRErAkgD3iQb9 1170818987 MLB Risco PLD: MID Criou: 12/08/2025 Cr…" at bounding box center [400, 235] width 424 height 40
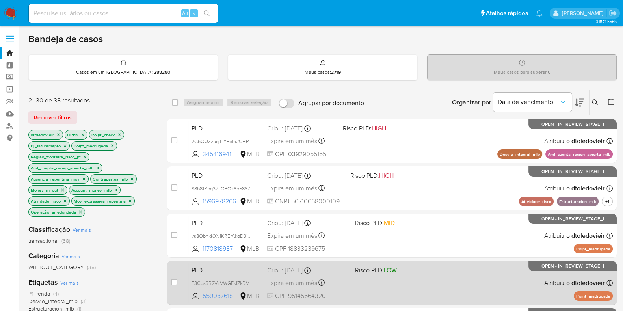
click at [410, 276] on div "PLD F3Cos3B2VzVWGFkIZkDVTNBS 559087618 MLB Risco PLD: LOW Criou: 12/08/2025 Cri…" at bounding box center [400, 283] width 424 height 40
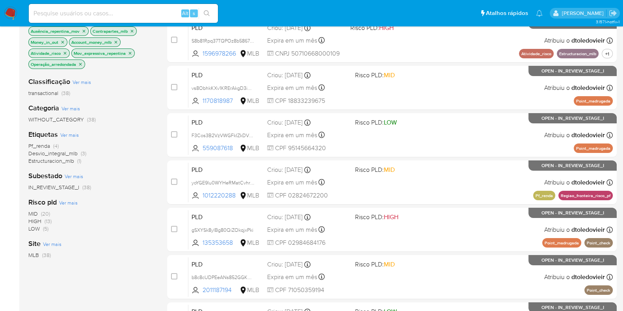
scroll to position [196, 0]
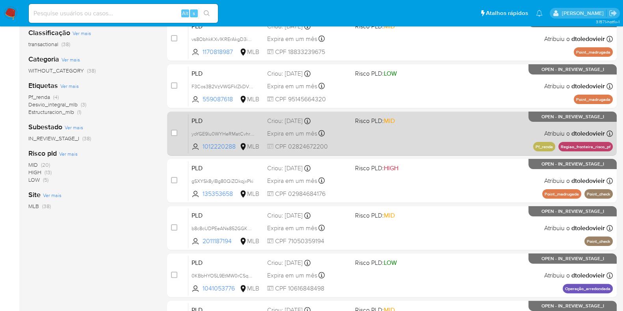
click at [429, 128] on div "PLD yoYGE9lu0WYHeRMatCvhr3PS 1012220288 MLB Risco PLD: MID Criou: 12/08/2025 Cr…" at bounding box center [400, 133] width 424 height 40
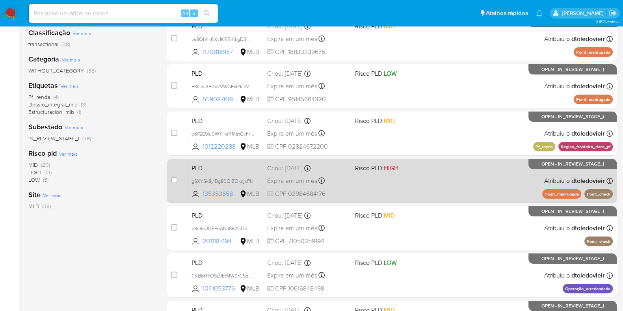
click at [432, 183] on div "PLD gSXYSk8ylBg80QiZOkqjxPki 135353658 MLB Risco PLD: HIGH Criou: 12/08/2025 Cr…" at bounding box center [400, 181] width 424 height 40
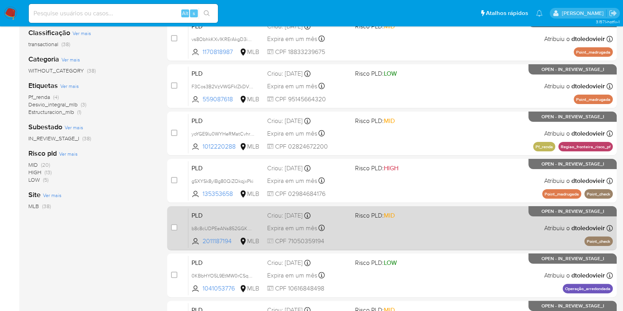
click at [431, 227] on div "PLD b8c8cUDPEeANs852GGKDDcgo 2011187194 MLB Risco PLD: MID Criou: 12/08/2025 Cr…" at bounding box center [400, 228] width 424 height 40
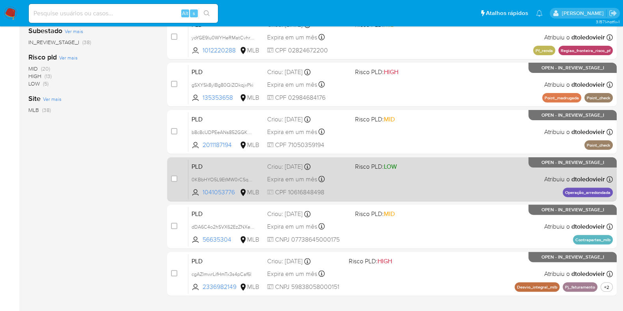
scroll to position [310, 0]
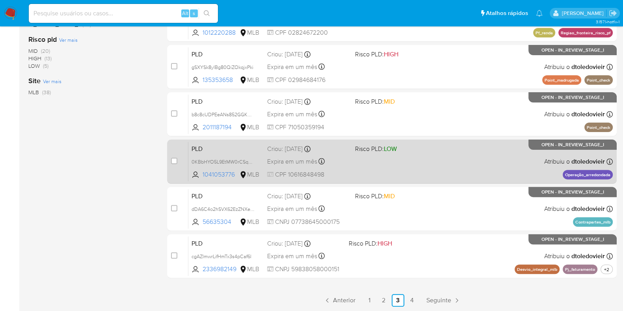
click at [432, 154] on div "PLD 0KBbHYO5L9EtMW0rCSqDuBYc 1041053776 MLB Risco PLD: LOW Criou: 12/08/2025 Cr…" at bounding box center [400, 161] width 424 height 40
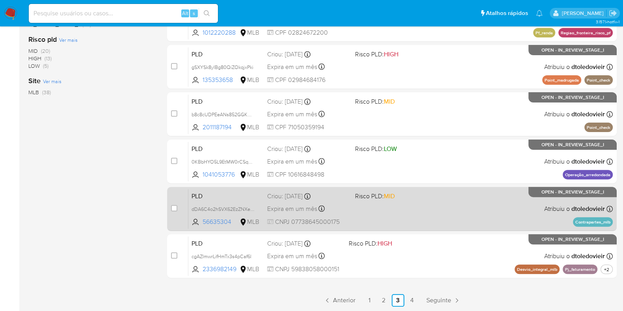
click at [419, 211] on div "PLD dDA6C4o2hSVX62EzZNXe6UYx 56635304 MLB Risco PLD: MID Criou: 12/08/2025 Crio…" at bounding box center [400, 209] width 424 height 40
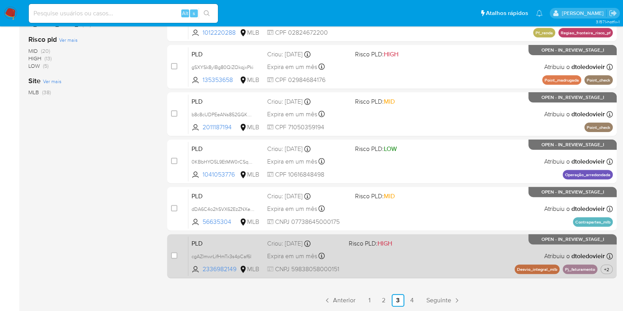
click at [421, 252] on div "PLD cgAZImwrLifHmTx3s4pCaf6l 2336982149 MLB Risco PLD: HIGH Criou: 12/08/2025 C…" at bounding box center [400, 256] width 424 height 40
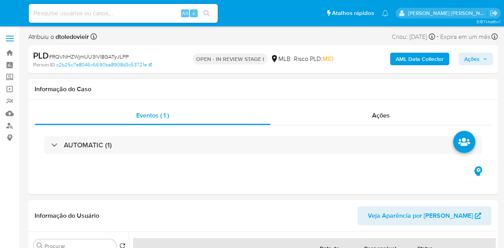
select select "10"
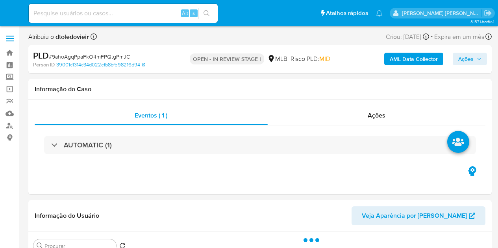
select select "10"
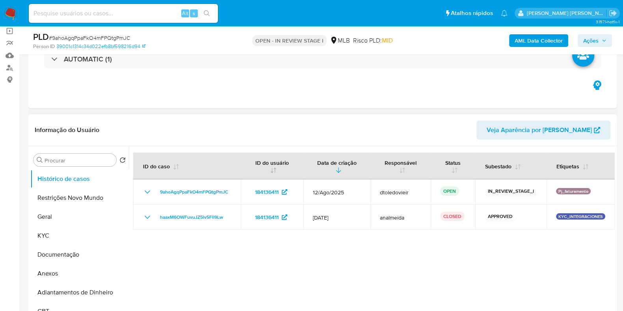
scroll to position [98, 0]
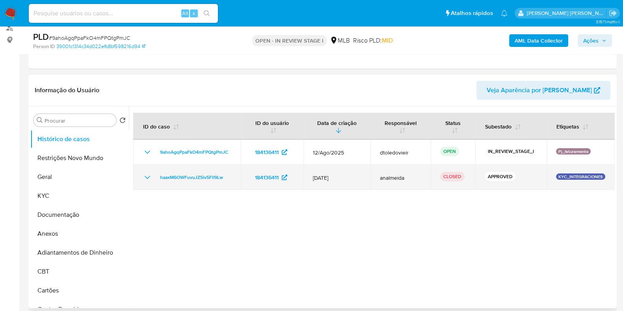
click at [149, 177] on icon "Mostrar/Ocultar" at bounding box center [147, 176] width 9 height 9
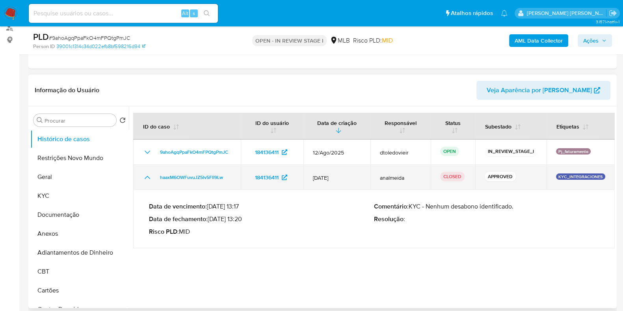
click at [149, 177] on icon "Mostrar/Ocultar" at bounding box center [147, 176] width 9 height 9
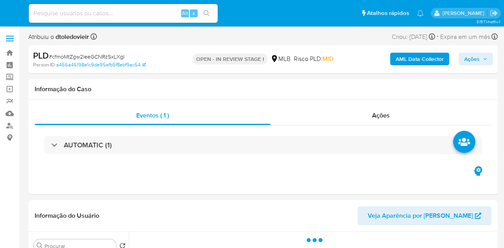
select select "10"
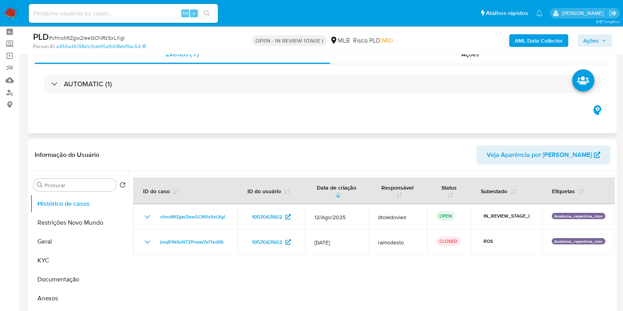
scroll to position [49, 0]
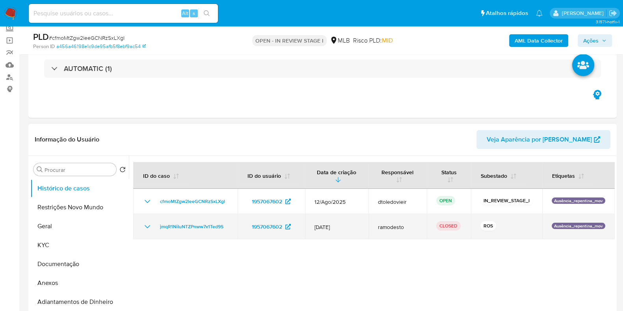
click at [145, 227] on icon "Mostrar/Ocultar" at bounding box center [147, 226] width 9 height 9
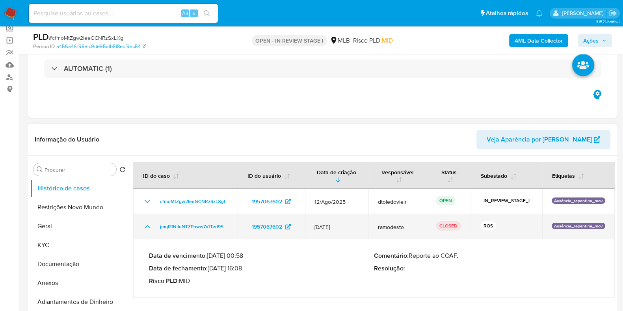
click at [147, 224] on icon "Mostrar/Ocultar" at bounding box center [147, 226] width 9 height 9
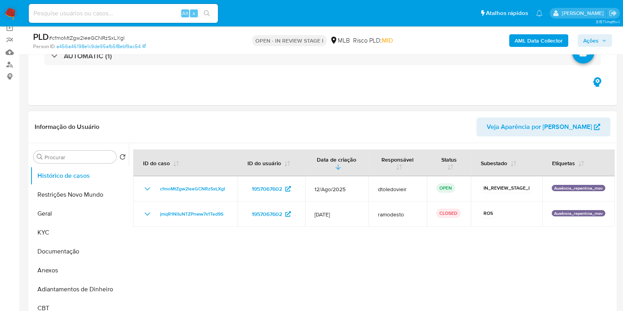
scroll to position [98, 0]
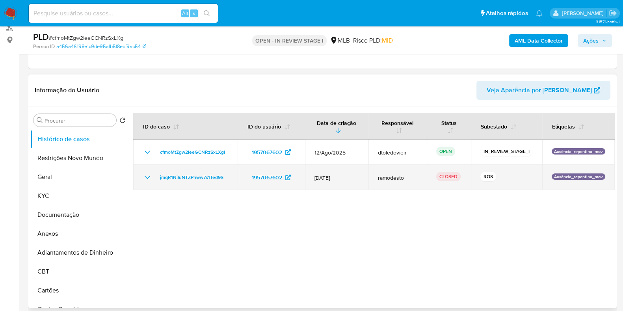
drag, startPoint x: 232, startPoint y: 174, endPoint x: 156, endPoint y: 182, distance: 75.7
click at [156, 182] on td "jmqR1NiIuNTZPnww7x1Ted9S" at bounding box center [185, 177] width 104 height 25
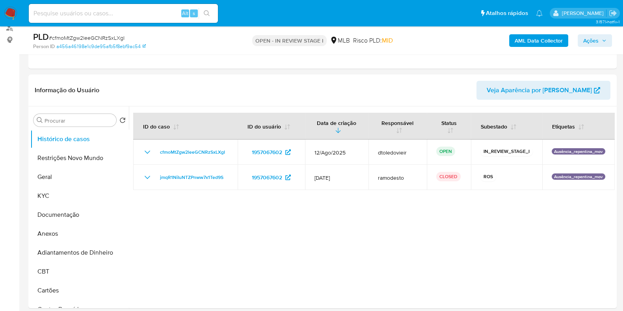
click at [107, 37] on span "# cfmoMtZgw2leeGCNRzSxLXgI" at bounding box center [87, 38] width 76 height 8
copy span "cfmoMtZgw2leeGCNRzSxLXgI"
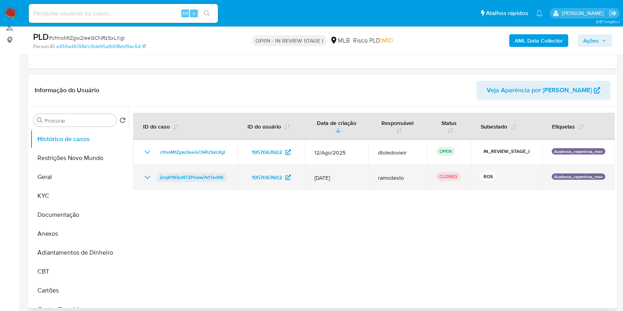
drag, startPoint x: 211, startPoint y: 176, endPoint x: 158, endPoint y: 176, distance: 52.4
click at [158, 176] on td "jmqR1NiIuNTZPnww7x1Ted9S" at bounding box center [185, 177] width 104 height 25
click at [151, 178] on icon "Mostrar/Ocultar" at bounding box center [147, 176] width 9 height 9
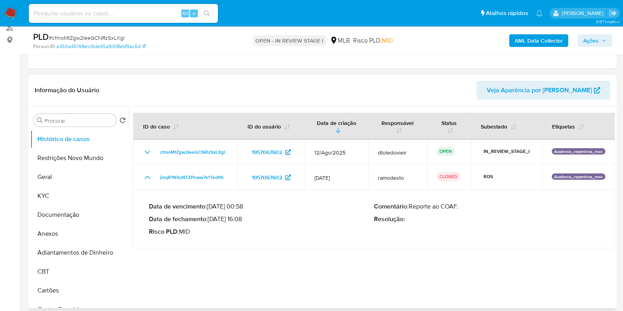
drag, startPoint x: 241, startPoint y: 218, endPoint x: 211, endPoint y: 220, distance: 30.8
click at [211, 220] on p "Data de fechamento : 14/08/2025 16:08" at bounding box center [261, 219] width 225 height 8
drag, startPoint x: 593, startPoint y: 37, endPoint x: 579, endPoint y: 42, distance: 14.8
click at [504, 36] on span "Ações" at bounding box center [590, 40] width 15 height 13
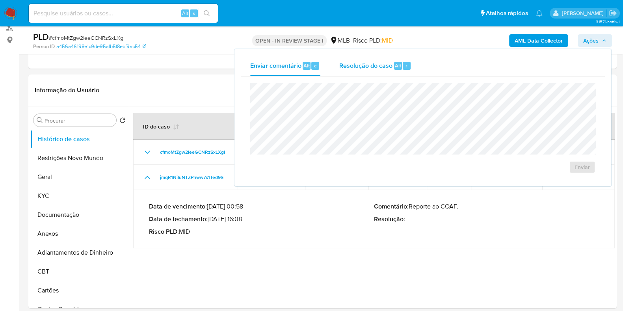
click at [397, 70] on div "Resolução do caso Alt r" at bounding box center [375, 66] width 72 height 20
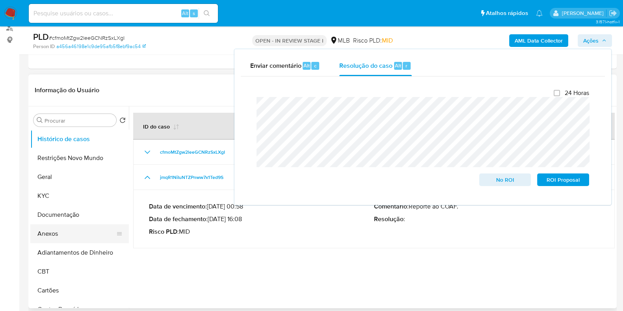
click at [41, 239] on button "Anexos" at bounding box center [76, 233] width 92 height 19
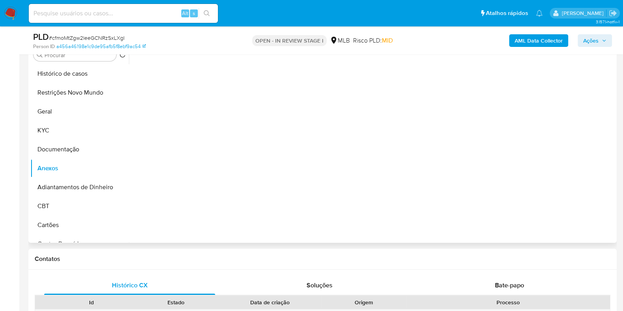
scroll to position [196, 0]
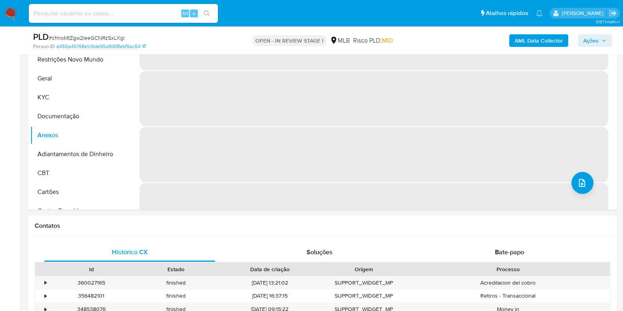
click at [504, 38] on span "Ações" at bounding box center [590, 40] width 15 height 13
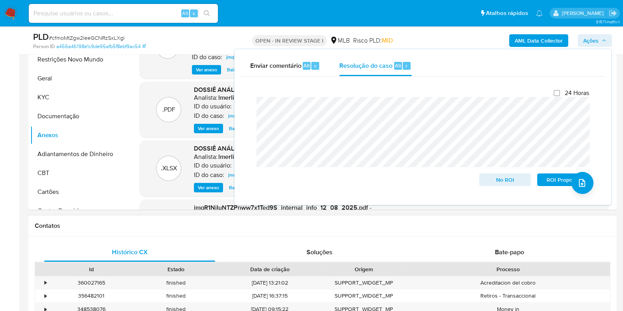
drag, startPoint x: 149, startPoint y: 241, endPoint x: 167, endPoint y: 230, distance: 21.0
click at [150, 241] on div "Histórico CX Soluções Bate-papo Id Estado Data de criação Origem Processo • 360…" at bounding box center [322, 312] width 588 height 152
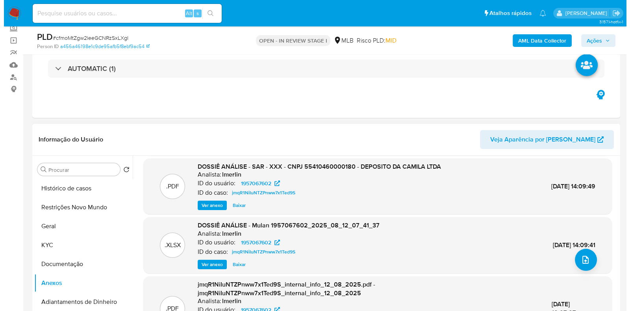
scroll to position [83, 0]
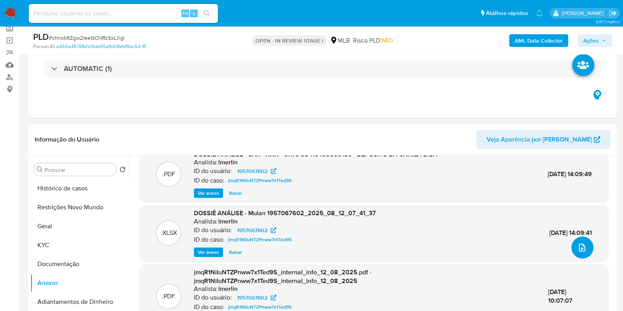
click at [504, 247] on icon "upload-file" at bounding box center [581, 247] width 9 height 9
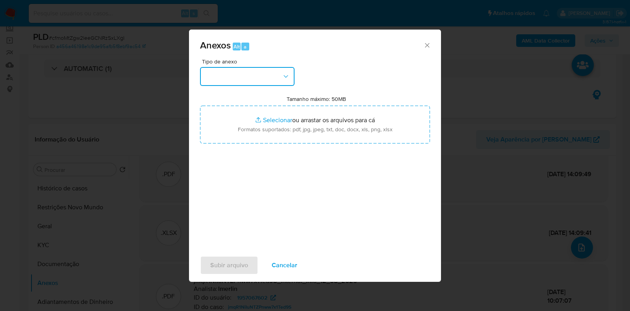
click at [252, 73] on button "button" at bounding box center [247, 76] width 94 height 19
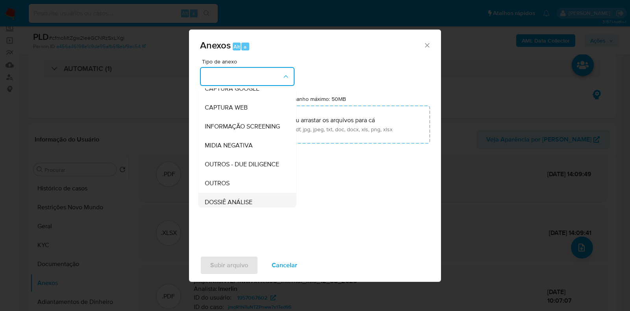
scroll to position [121, 0]
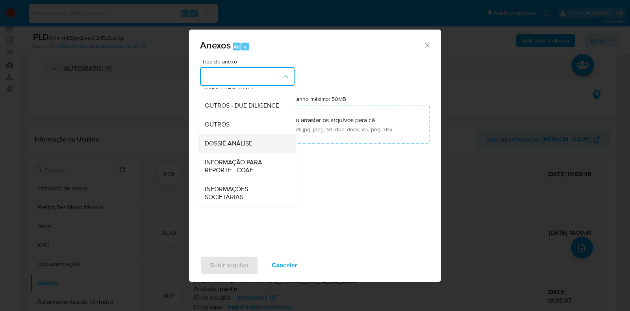
click at [244, 141] on span "DOSSIÊ ANÁLISE" at bounding box center [229, 143] width 48 height 8
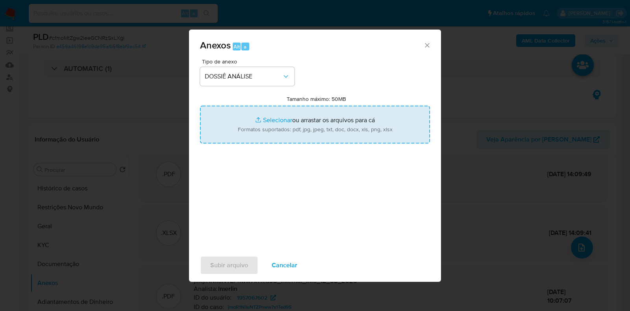
type input "C:\fakepath\CNPJ 55410460000180 - DEPOSITO DA CAMILA LTDA.pdf"
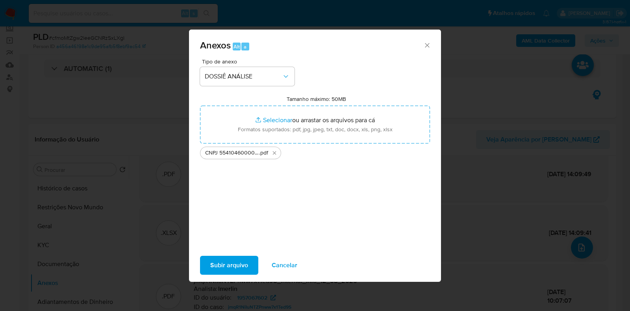
click at [224, 248] on span "Subir arquivo" at bounding box center [229, 264] width 38 height 17
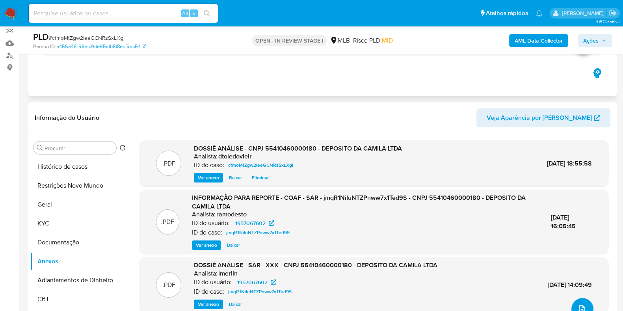
scroll to position [49, 0]
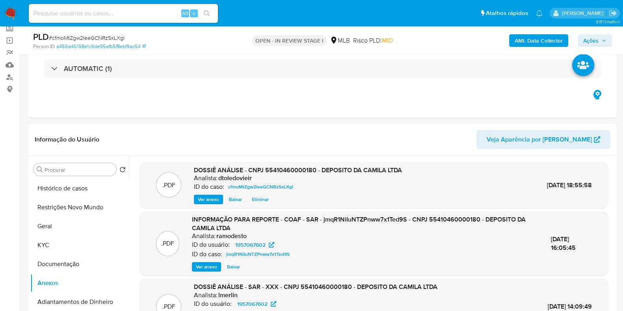
click at [504, 40] on span "Ações" at bounding box center [590, 40] width 15 height 13
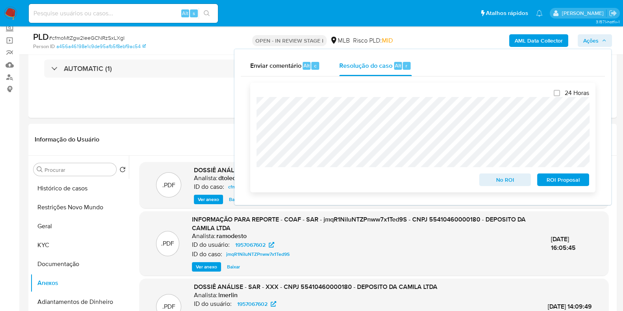
click at [498, 185] on span "No ROI" at bounding box center [504, 179] width 41 height 11
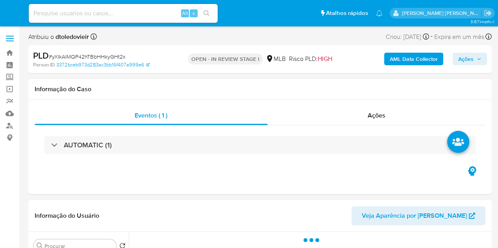
select select "10"
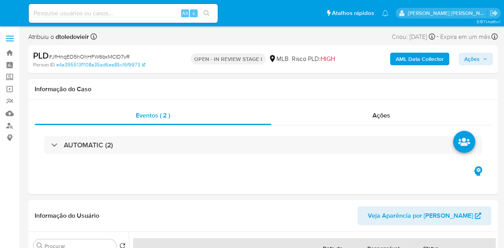
select select "10"
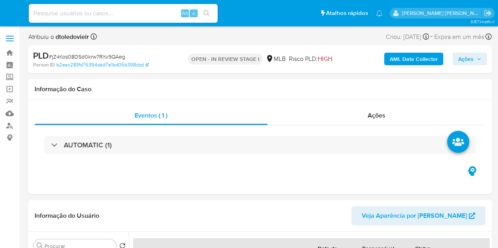
select select "10"
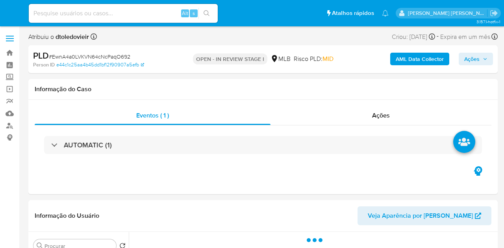
select select "10"
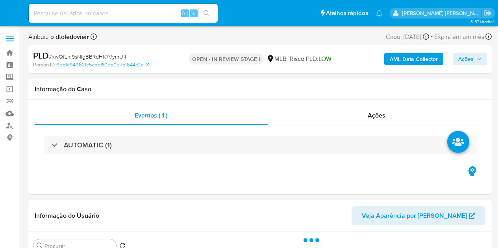
select select "10"
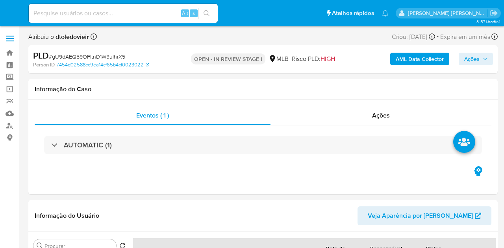
select select "10"
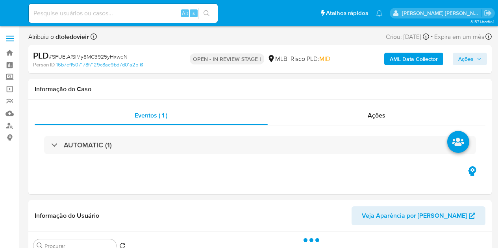
select select "10"
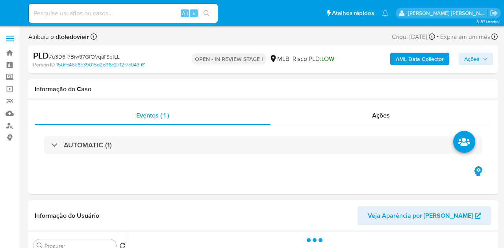
select select "10"
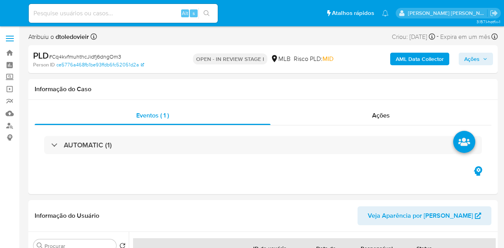
select select "10"
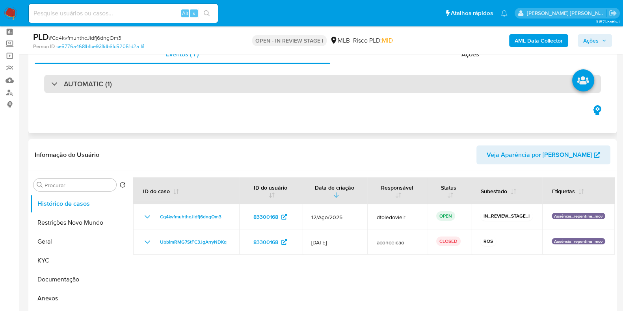
scroll to position [49, 0]
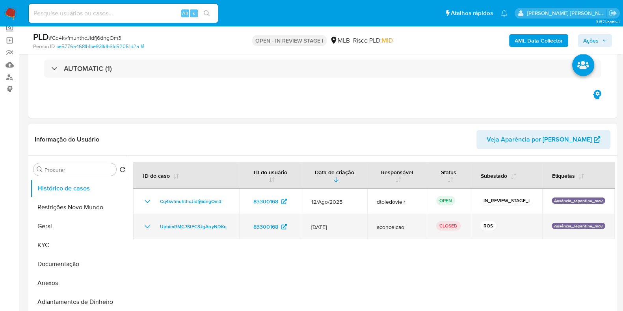
click at [150, 224] on icon "Mostrar/Ocultar" at bounding box center [147, 226] width 9 height 9
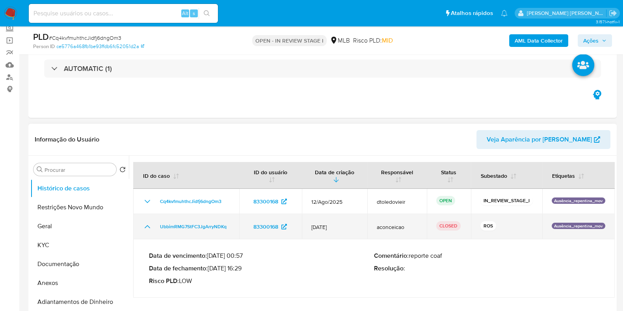
click at [149, 224] on icon "Mostrar/Ocultar" at bounding box center [147, 226] width 9 height 9
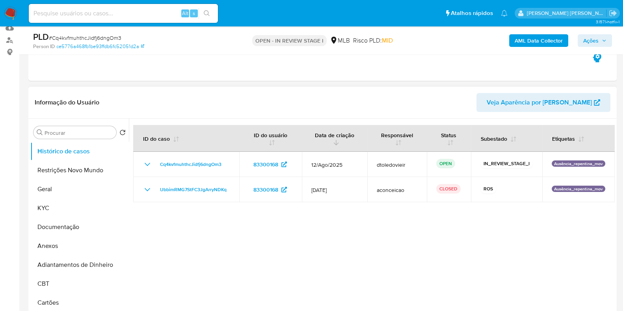
scroll to position [98, 0]
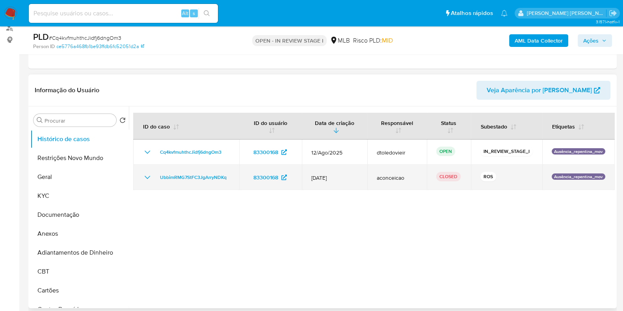
click at [150, 178] on icon "Mostrar/Ocultar" at bounding box center [147, 176] width 9 height 9
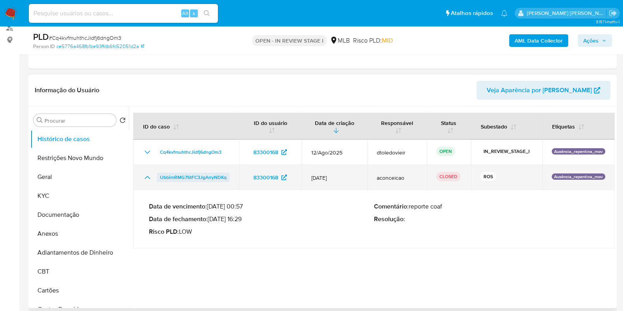
drag, startPoint x: 146, startPoint y: 177, endPoint x: 195, endPoint y: 179, distance: 48.5
click at [146, 177] on icon "Mostrar/Ocultar" at bounding box center [147, 176] width 9 height 9
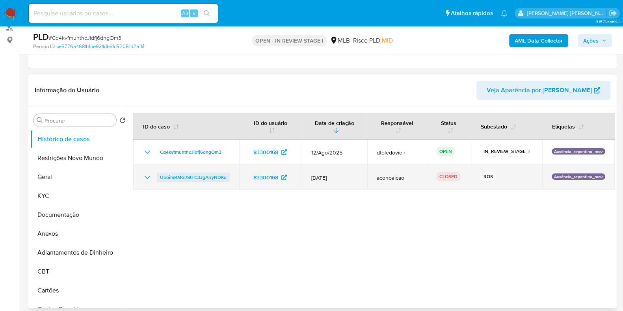
drag, startPoint x: 231, startPoint y: 175, endPoint x: 158, endPoint y: 177, distance: 72.9
click at [158, 177] on td "UbbimRMG7StFC3JgArryNDKq" at bounding box center [186, 177] width 106 height 25
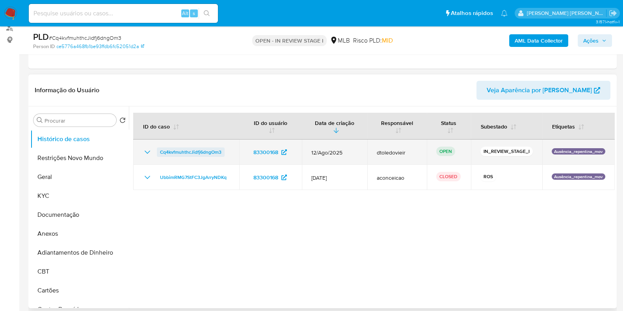
drag, startPoint x: 224, startPoint y: 150, endPoint x: 159, endPoint y: 154, distance: 65.1
click at [159, 154] on div "Cq4kvfmuhthcJidfj6dngOm3" at bounding box center [186, 151] width 87 height 9
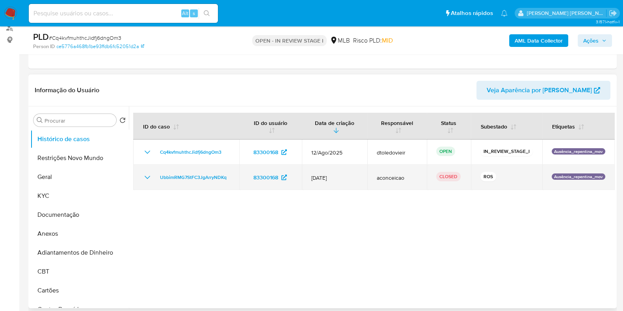
drag, startPoint x: 144, startPoint y: 176, endPoint x: 148, endPoint y: 176, distance: 4.0
click at [144, 176] on icon "Mostrar/Ocultar" at bounding box center [147, 176] width 9 height 9
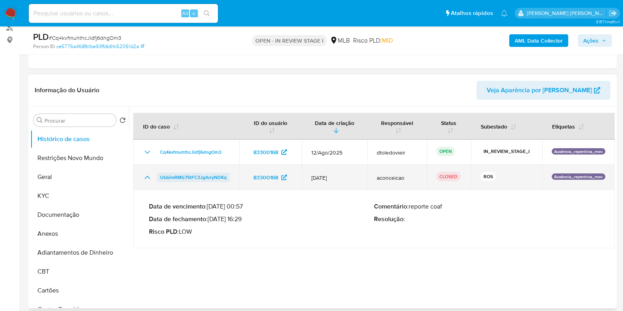
drag, startPoint x: 234, startPoint y: 178, endPoint x: 160, endPoint y: 180, distance: 74.0
click at [160, 180] on td "UbbimRMG7StFC3JgArryNDKq" at bounding box center [186, 177] width 106 height 25
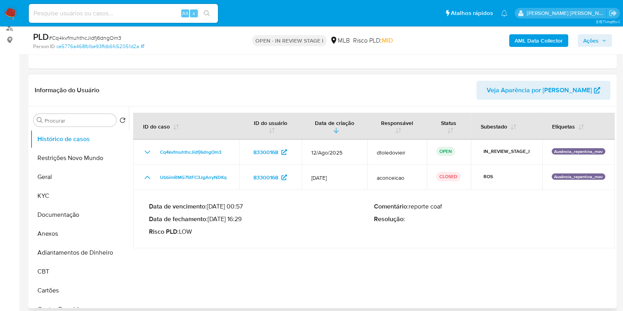
drag, startPoint x: 243, startPoint y: 217, endPoint x: 212, endPoint y: 221, distance: 31.4
click at [212, 221] on p "Data de fechamento : 22/08/2025 16:29" at bounding box center [261, 219] width 225 height 8
click at [504, 39] on span "Ações" at bounding box center [590, 40] width 15 height 13
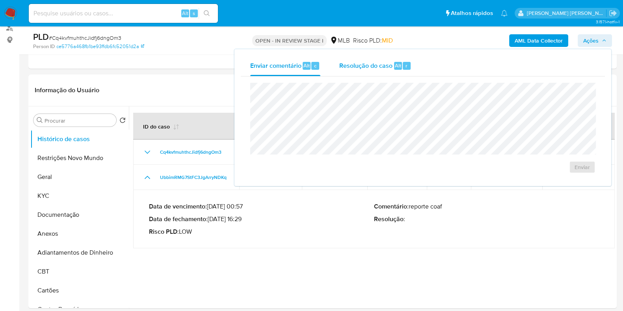
click at [383, 56] on div "Resolução do caso Alt r" at bounding box center [375, 66] width 72 height 20
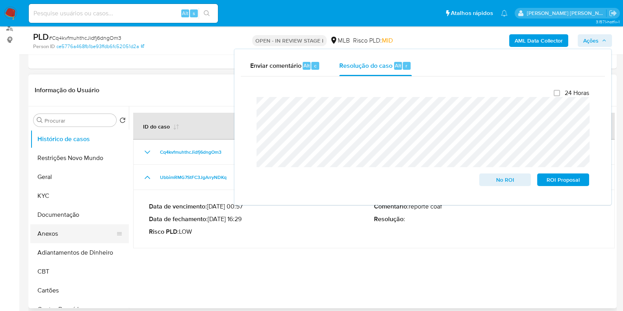
click at [65, 233] on button "Anexos" at bounding box center [76, 233] width 92 height 19
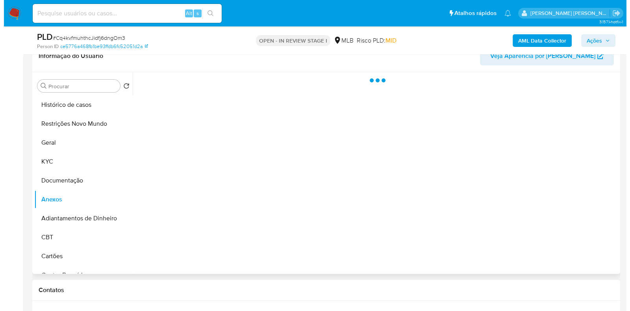
scroll to position [148, 0]
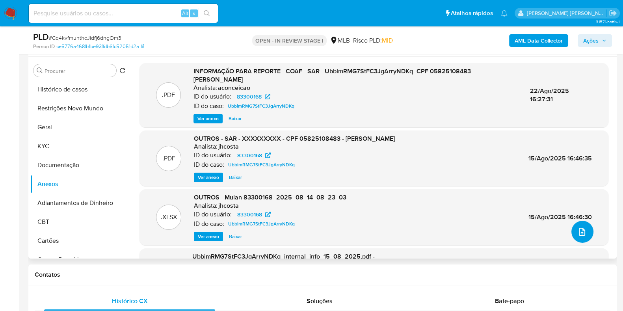
click at [504, 233] on icon "upload-file" at bounding box center [581, 231] width 9 height 9
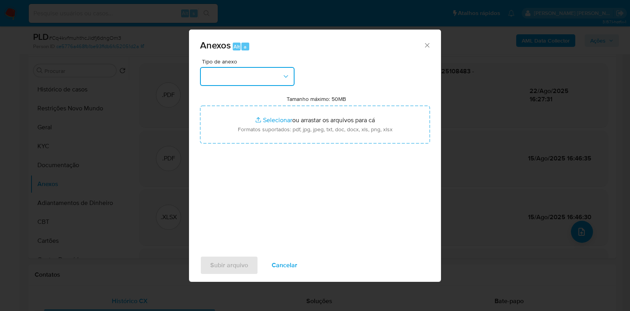
click at [253, 82] on button "button" at bounding box center [247, 76] width 94 height 19
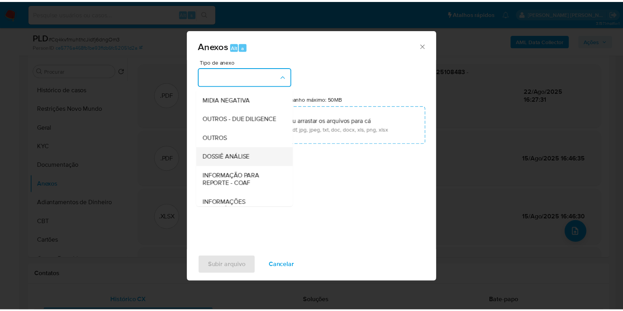
scroll to position [121, 0]
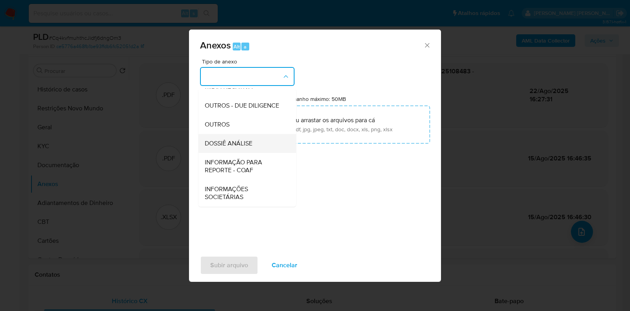
click at [241, 141] on span "DOSSIÊ ANÁLISE" at bounding box center [229, 143] width 48 height 8
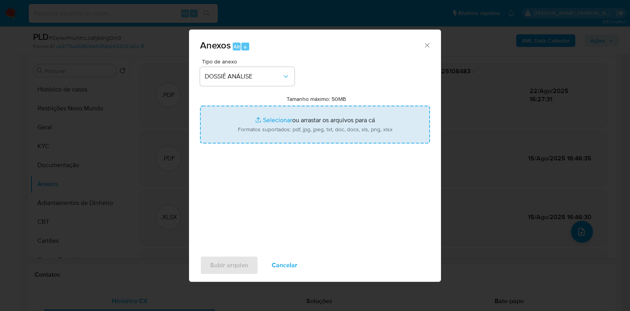
type input "C:\fakepath\CPF 05825108483 - RAQUEL NASCIMENTO DE FREITAS.pdf"
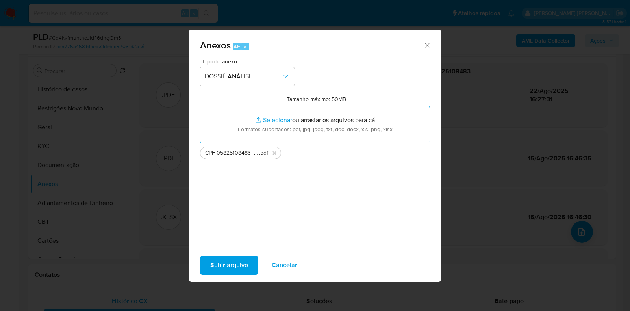
click at [223, 248] on span "Subir arquivo" at bounding box center [229, 264] width 38 height 17
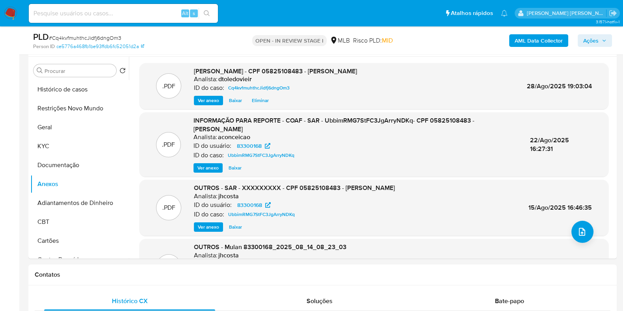
click at [504, 40] on span "Ações" at bounding box center [590, 40] width 15 height 13
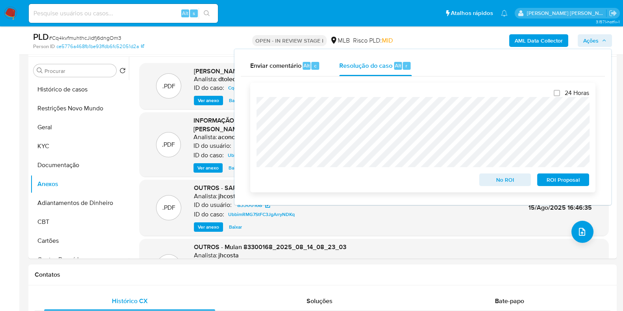
click at [491, 181] on span "No ROI" at bounding box center [504, 179] width 41 height 11
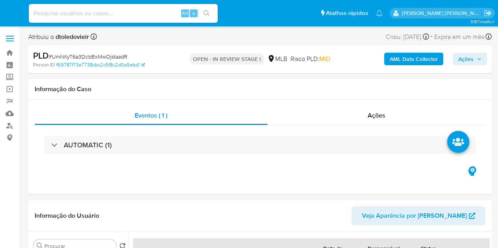
select select "10"
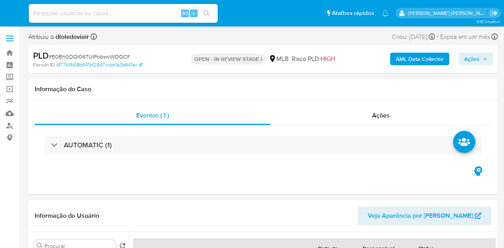
select select "10"
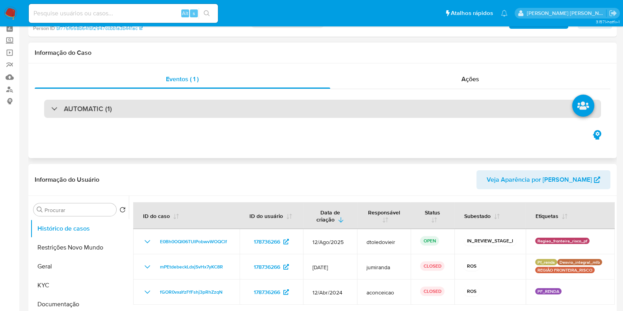
scroll to position [49, 0]
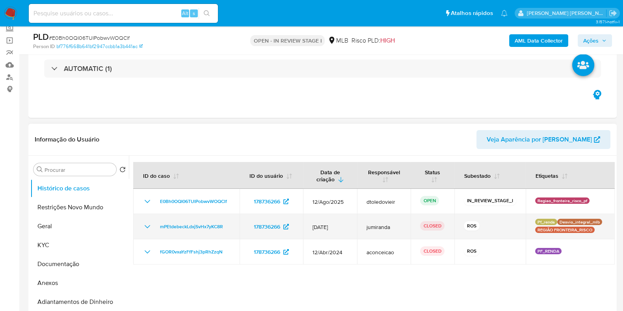
click at [143, 224] on icon "Mostrar/Ocultar" at bounding box center [147, 226] width 9 height 9
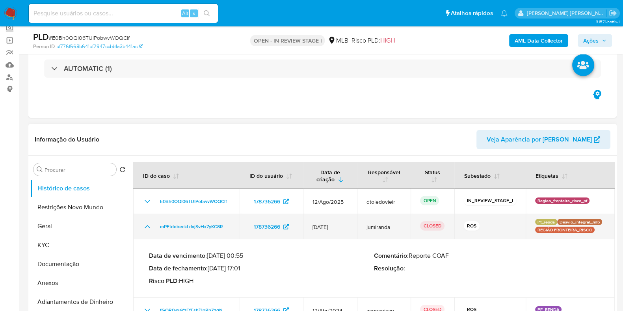
click at [144, 224] on icon "Mostrar/Ocultar" at bounding box center [147, 226] width 9 height 9
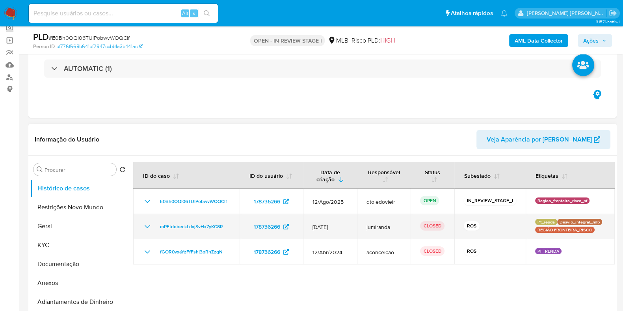
click at [144, 224] on icon "Mostrar/Ocultar" at bounding box center [147, 226] width 9 height 9
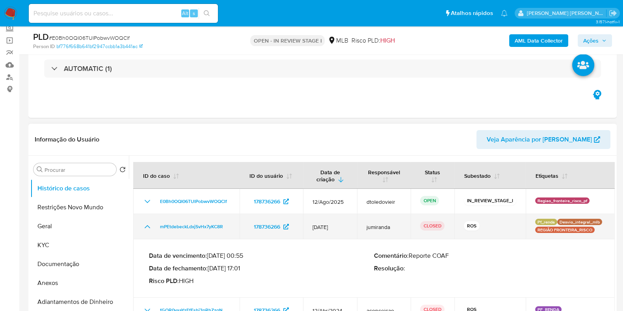
click at [144, 224] on icon "Mostrar/Ocultar" at bounding box center [147, 226] width 9 height 9
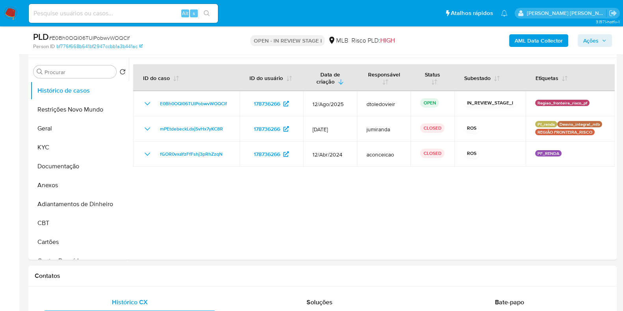
scroll to position [148, 0]
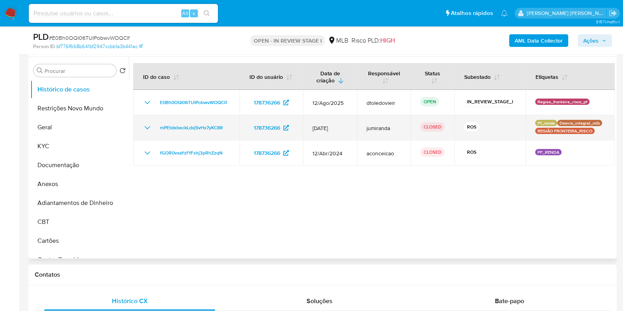
click at [145, 126] on icon "Mostrar/Ocultar" at bounding box center [148, 127] width 6 height 3
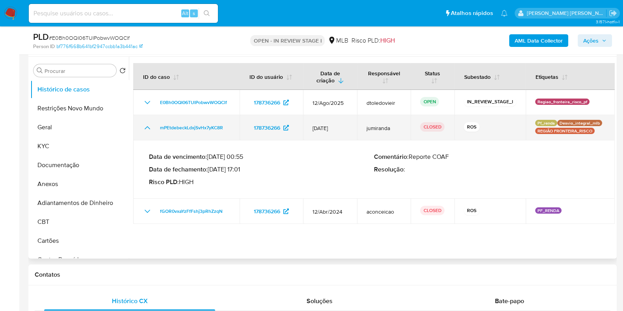
drag, startPoint x: 232, startPoint y: 128, endPoint x: 153, endPoint y: 130, distance: 78.8
click at [153, 130] on td "mPEtdebeckLdxjSvHx7yKC8R" at bounding box center [186, 127] width 106 height 25
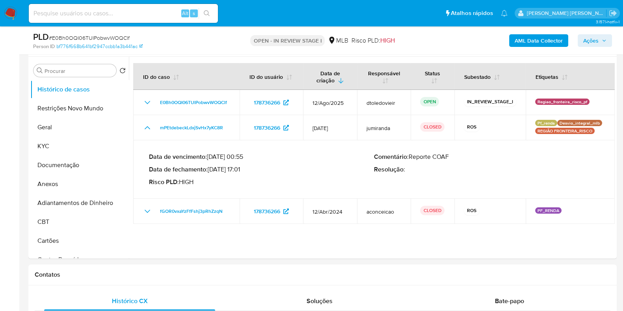
click at [111, 39] on span "# E0Bh0OQI06TUIPobwvWOQClf" at bounding box center [89, 38] width 81 height 8
copy span "E0Bh0OQI06TUIPobwvWOQClf"
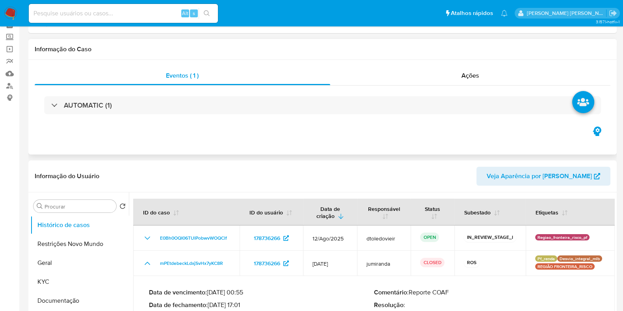
scroll to position [0, 0]
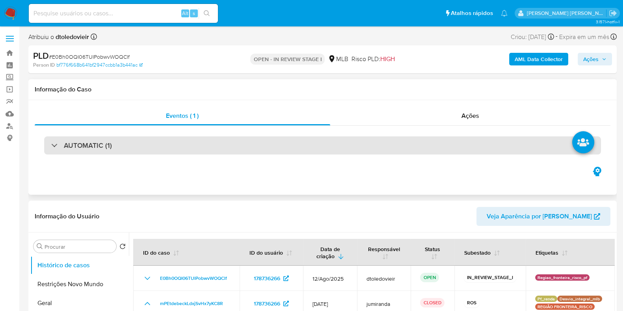
click at [152, 146] on div "AUTOMATIC (1)" at bounding box center [322, 145] width 556 height 18
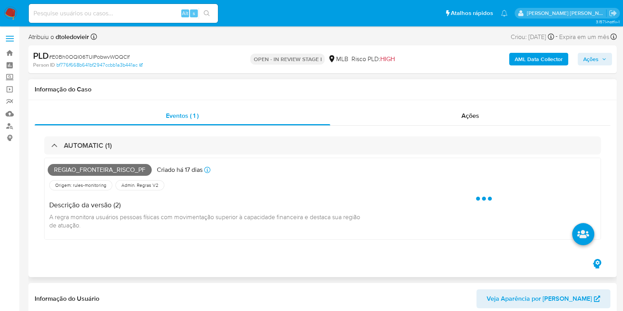
click at [116, 168] on span "Regiao_fronteira_risco_pf" at bounding box center [100, 170] width 104 height 12
copy span "Regiao_fronteira_risco_pf"
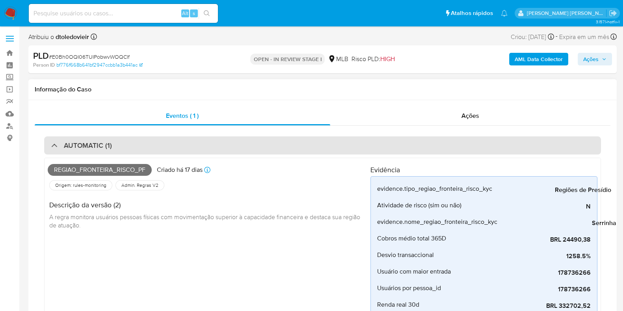
click at [92, 145] on h3 "AUTOMATIC (1)" at bounding box center [88, 145] width 48 height 9
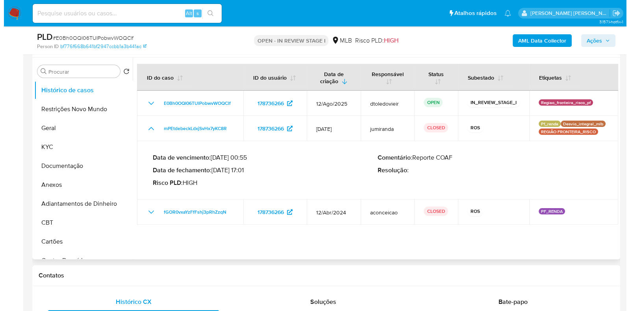
scroll to position [148, 0]
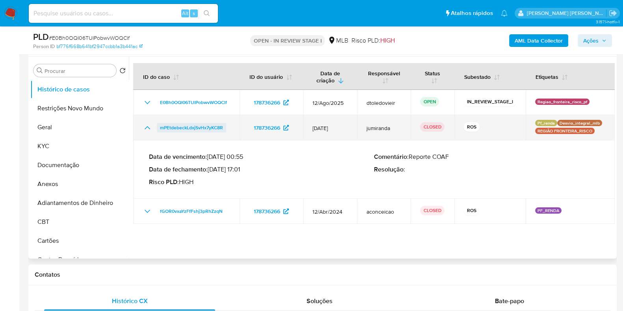
drag, startPoint x: 232, startPoint y: 127, endPoint x: 159, endPoint y: 128, distance: 73.6
click at [159, 128] on td "mPEtdebeckLdxjSvHx7yKC8R" at bounding box center [186, 127] width 106 height 25
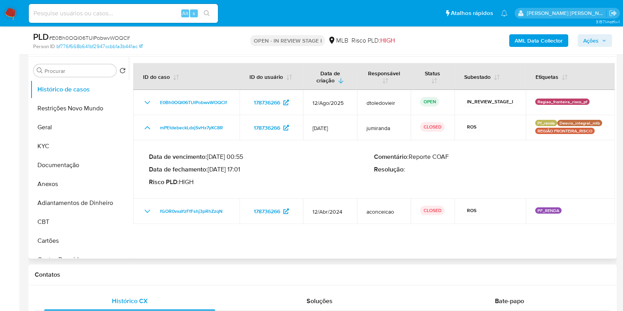
drag, startPoint x: 242, startPoint y: 170, endPoint x: 211, endPoint y: 172, distance: 31.5
click at [211, 172] on p "Data de fechamento : [DATE] 17:01" at bounding box center [261, 169] width 225 height 8
click at [504, 36] on button "Ações" at bounding box center [594, 40] width 34 height 13
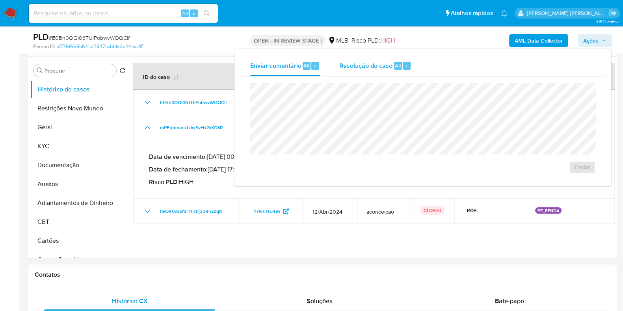
click at [385, 66] on span "Resolução do caso" at bounding box center [365, 65] width 53 height 9
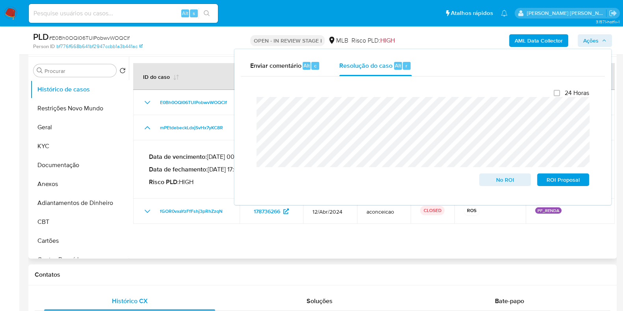
click at [341, 248] on div at bounding box center [371, 158] width 485 height 202
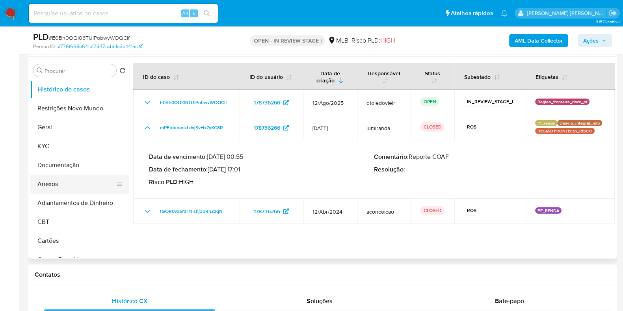
click at [59, 180] on button "Anexos" at bounding box center [76, 183] width 92 height 19
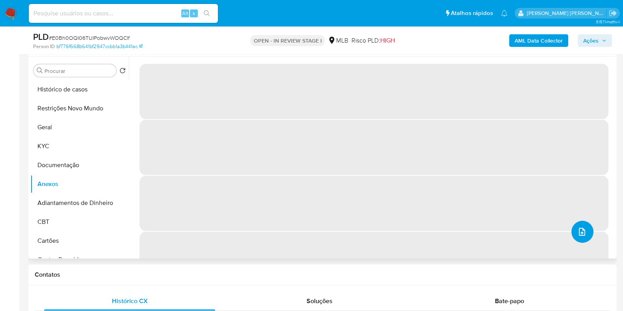
click at [504, 228] on button "upload-file" at bounding box center [582, 231] width 22 height 22
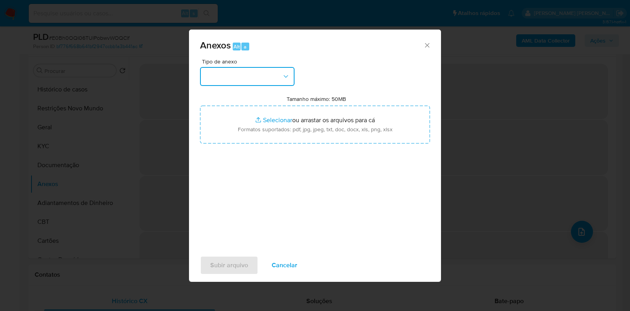
click at [248, 72] on button "button" at bounding box center [247, 76] width 94 height 19
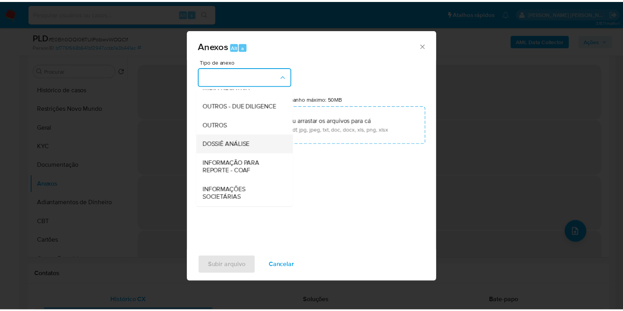
scroll to position [121, 0]
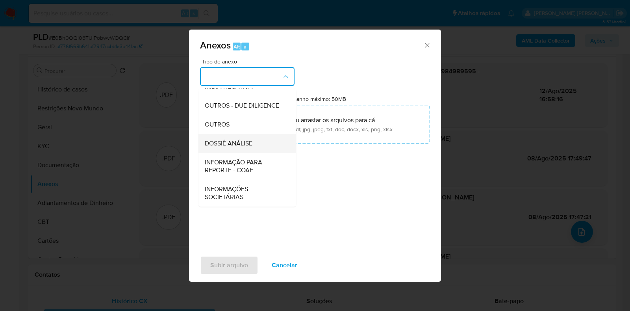
click at [228, 141] on span "DOSSIÊ ANÁLISE" at bounding box center [229, 143] width 48 height 8
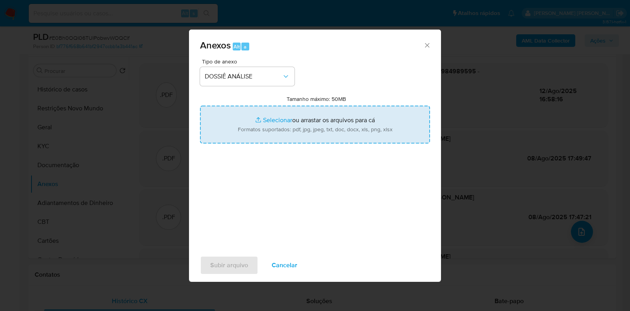
type input "C:\fakepath\CPF 00984989595 - [PERSON_NAME] DOS [PERSON_NAME].pdf"
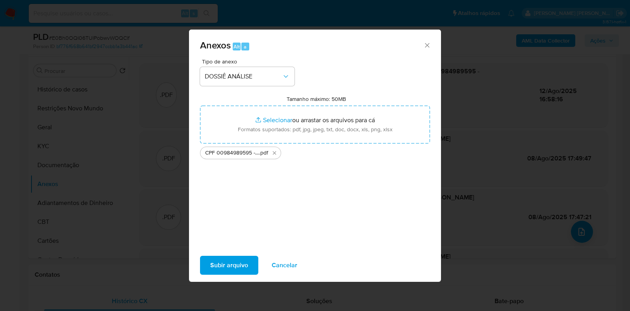
click at [230, 248] on span "Subir arquivo" at bounding box center [229, 264] width 38 height 17
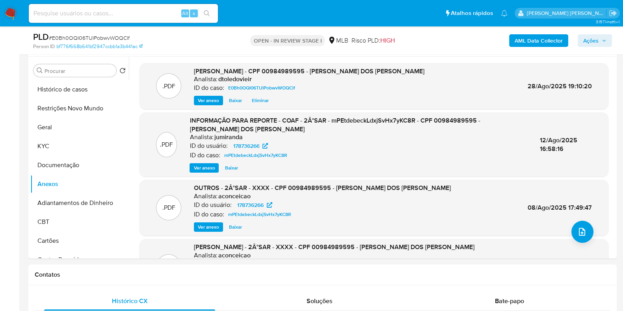
click at [504, 48] on div "AML Data Collector Ações" at bounding box center [516, 40] width 191 height 19
click at [504, 43] on span "Ações" at bounding box center [590, 40] width 15 height 13
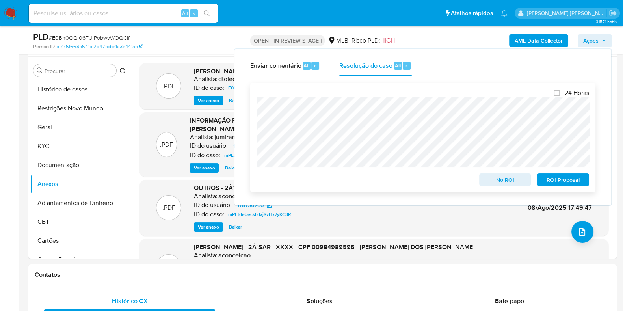
click at [487, 179] on span "No ROI" at bounding box center [504, 179] width 41 height 11
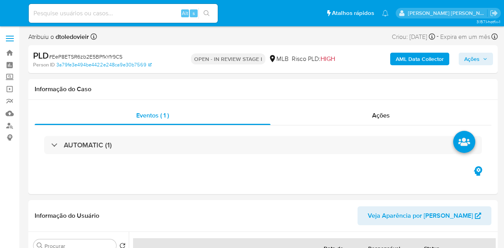
select select "10"
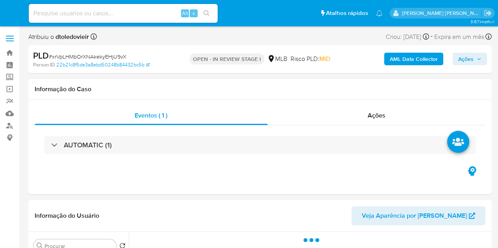
select select "10"
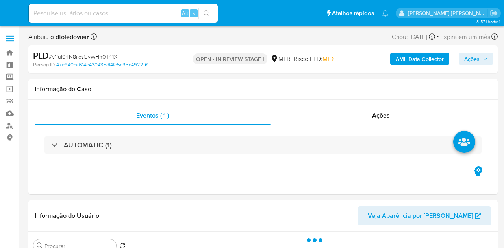
select select "10"
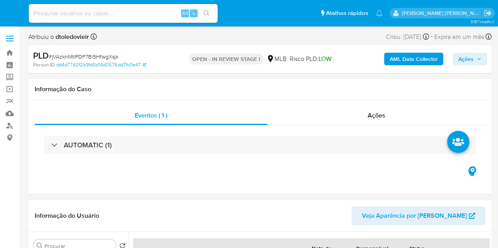
select select "10"
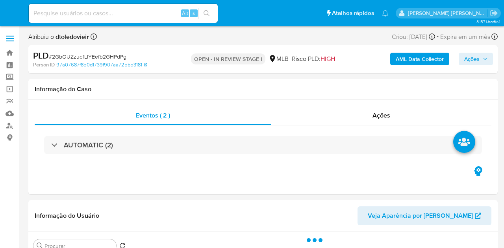
select select "10"
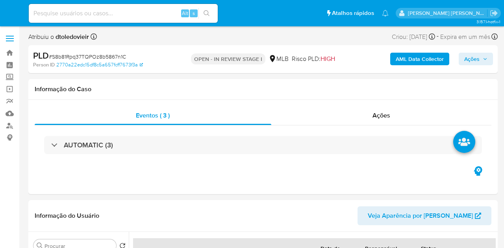
select select "10"
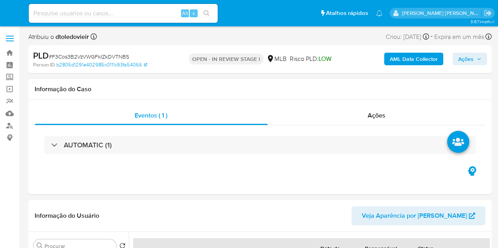
select select "10"
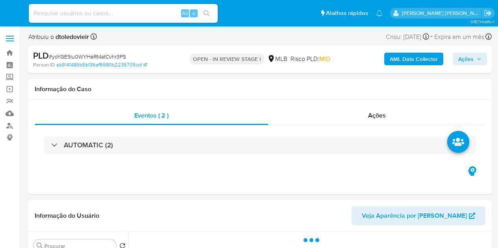
select select "10"
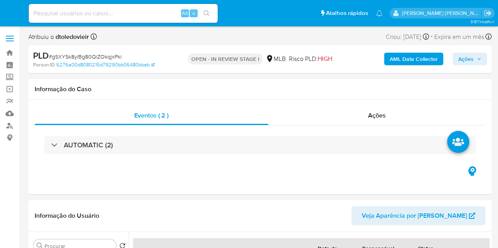
select select "10"
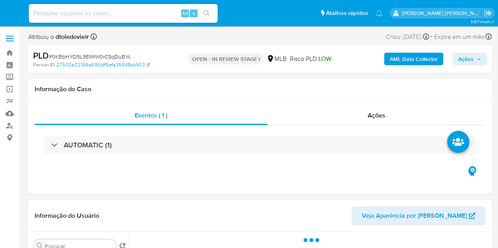
select select "10"
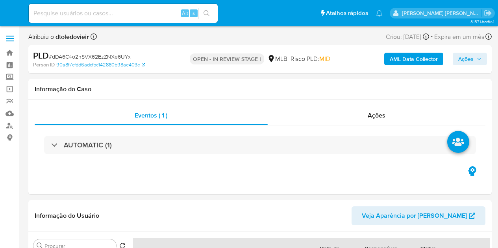
select select "10"
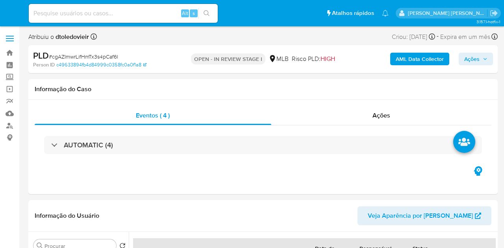
select select "10"
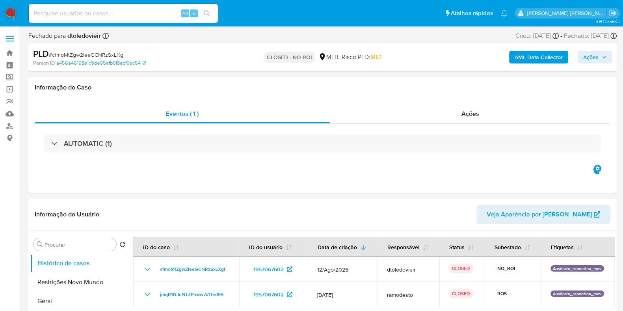
select select "10"
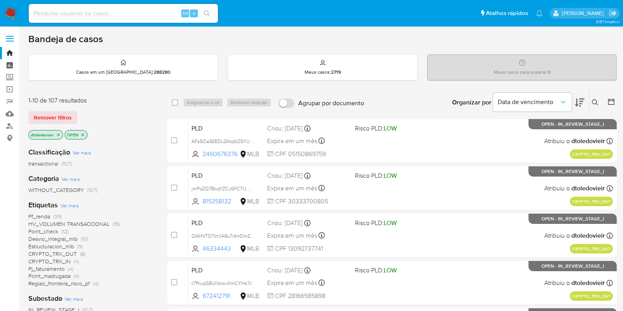
click at [7, 66] on link "Painel" at bounding box center [47, 65] width 94 height 12
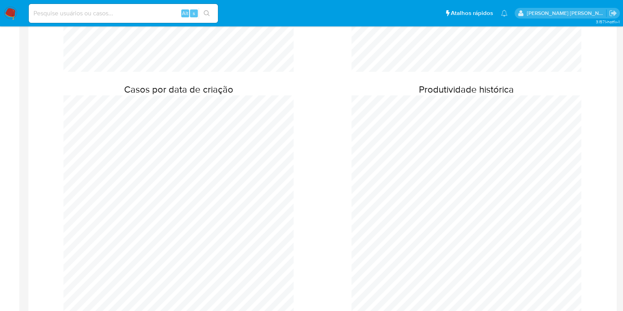
scroll to position [196, 0]
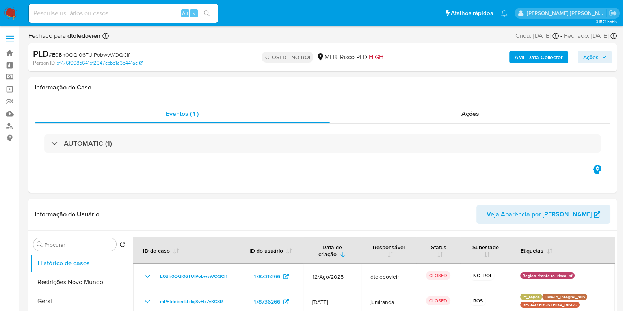
select select "10"
click at [9, 67] on link "Painel" at bounding box center [47, 65] width 94 height 12
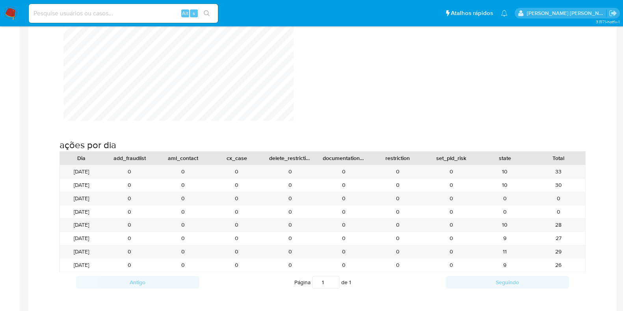
scroll to position [837, 0]
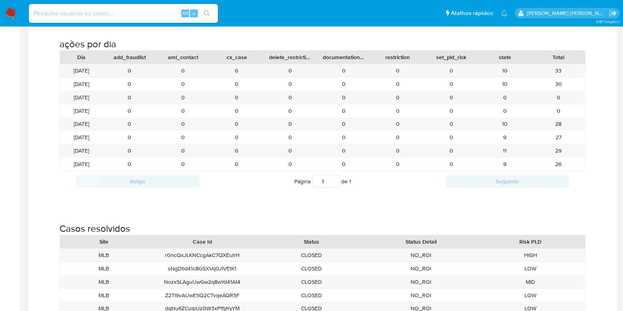
click at [9, 13] on img at bounding box center [10, 13] width 13 height 13
